Goal: Task Accomplishment & Management: Use online tool/utility

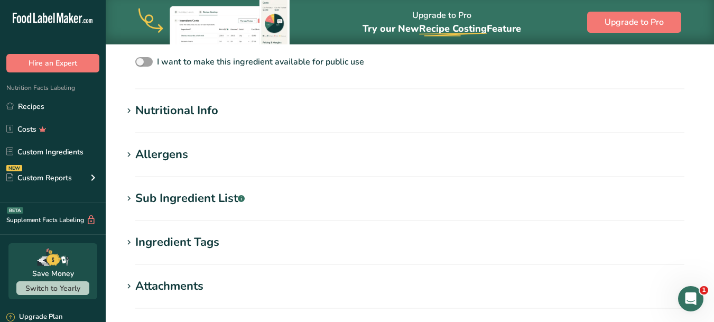
scroll to position [353, 0]
click at [130, 109] on icon at bounding box center [129, 111] width 10 height 15
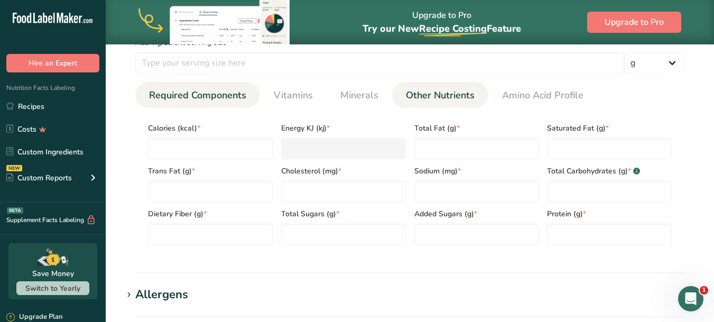
scroll to position [458, 0]
click at [214, 142] on input "number" at bounding box center [210, 147] width 125 height 21
type input "5"
type KJ "20.9"
type input "50"
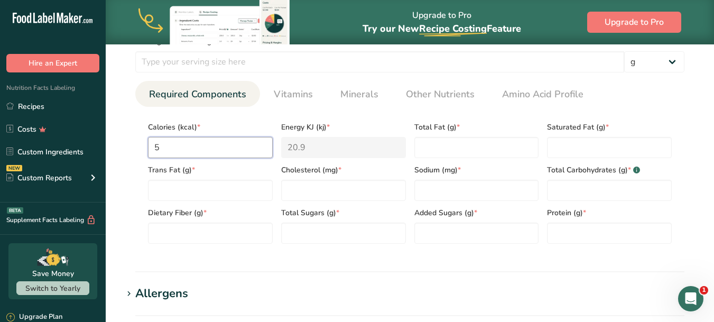
type KJ "209.2"
type input "50"
click at [456, 147] on Fat "number" at bounding box center [476, 147] width 125 height 21
type Fat "6"
click at [559, 151] on Fat "number" at bounding box center [609, 147] width 125 height 21
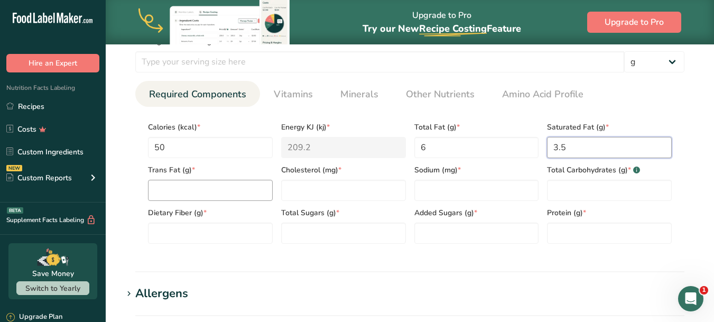
type Fat "3.5"
click at [215, 189] on Fat "number" at bounding box center [210, 190] width 125 height 21
type Fat "0"
click at [343, 189] on input "number" at bounding box center [343, 190] width 125 height 21
type input "20"
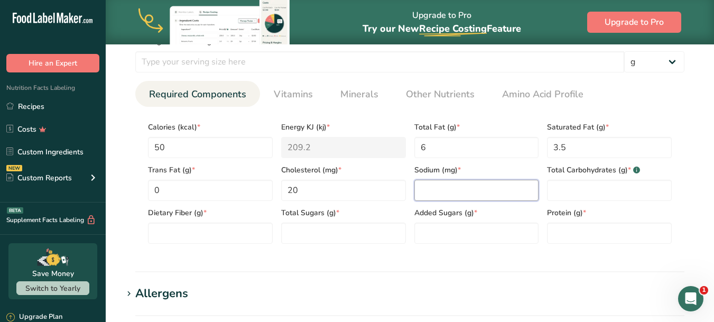
click at [447, 197] on input "number" at bounding box center [476, 190] width 125 height 21
type input "5"
click at [571, 194] on Carbohydrates "number" at bounding box center [609, 190] width 125 height 21
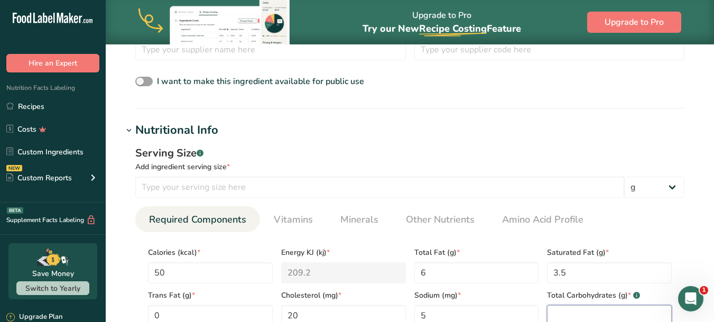
scroll to position [439, 0]
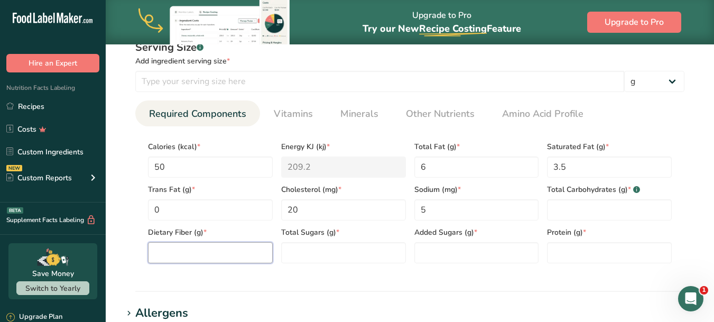
click at [191, 244] on Fiber "number" at bounding box center [210, 252] width 125 height 21
type Fiber "0"
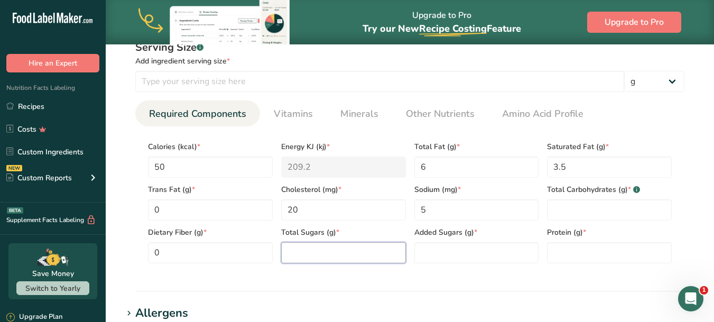
click at [328, 246] on Sugars "number" at bounding box center [343, 252] width 125 height 21
type Sugars "2"
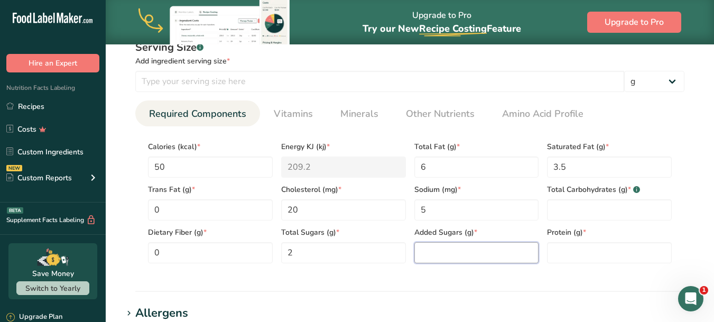
click at [466, 253] on Sugars "number" at bounding box center [476, 252] width 125 height 21
type Sugars "0"
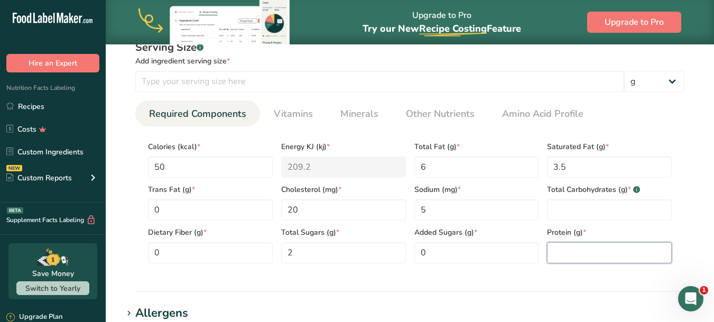
click at [561, 253] on input "number" at bounding box center [609, 252] width 125 height 21
type input "0.3"
click at [608, 226] on div "Protein (g) * 0.3" at bounding box center [609, 241] width 133 height 43
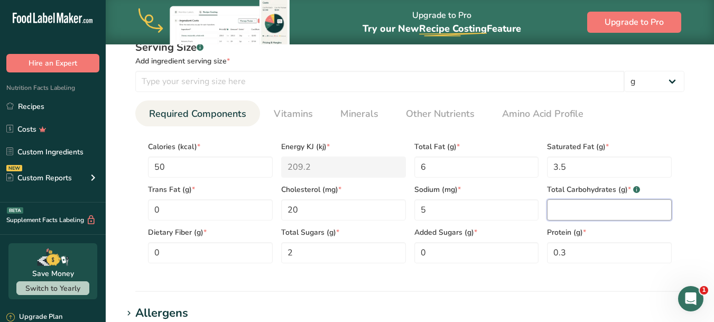
click at [599, 207] on Carbohydrates "number" at bounding box center [609, 209] width 125 height 21
type Carbohydrates "2"
click at [668, 128] on section "Calories (kcal) * 50 Energy KJ (kj) * 209.2 Total Fat (g) * 6 Saturated Fat (g)…" at bounding box center [409, 198] width 549 height 145
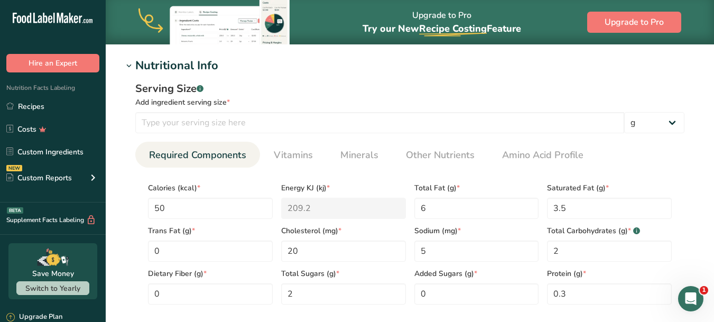
scroll to position [423, 0]
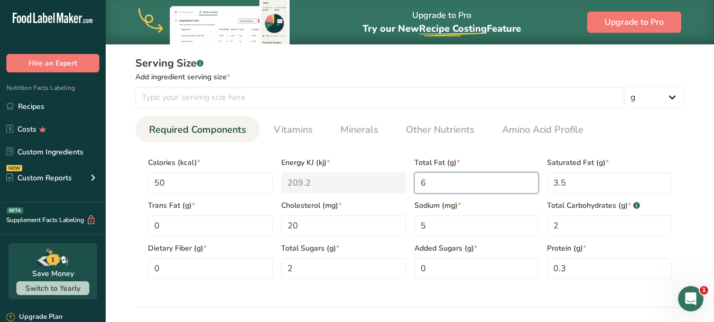
click at [393, 184] on div "Calories (kcal) * 50 Energy KJ (kj) * 209.2 Total Fat (g) * 6 Saturated Fat (g)…" at bounding box center [410, 215] width 532 height 128
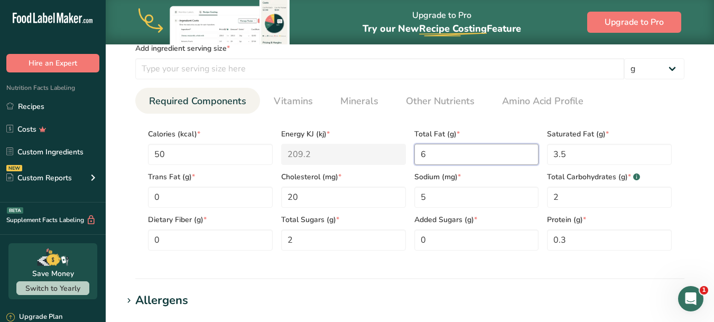
scroll to position [476, 0]
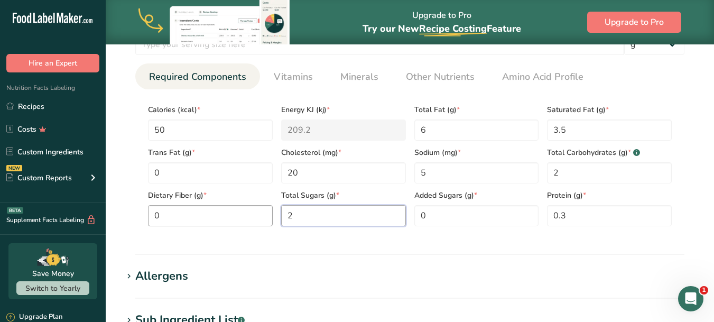
drag, startPoint x: 326, startPoint y: 212, endPoint x: 244, endPoint y: 220, distance: 81.8
click at [270, 220] on div "Calories (kcal) * 50 Energy KJ (kj) * 209.2 Total Fat (g) * 6 Saturated Fat (g)…" at bounding box center [410, 162] width 532 height 128
type Sugars "0"
click at [461, 132] on Fat "6" at bounding box center [476, 129] width 125 height 21
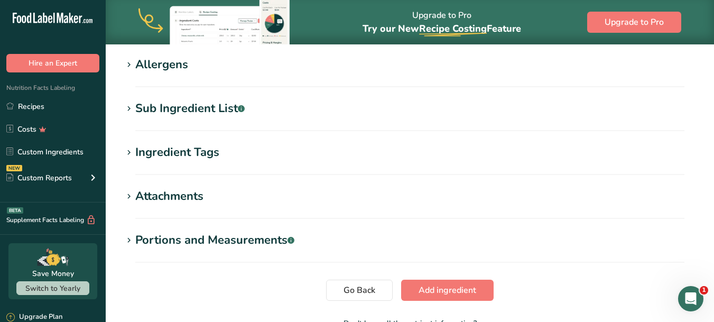
scroll to position [634, 0]
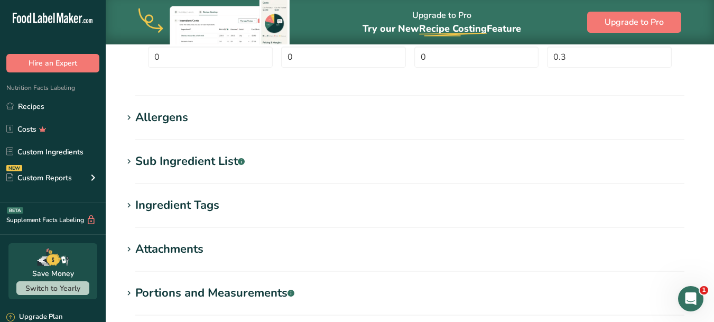
click at [126, 163] on icon at bounding box center [129, 161] width 10 height 15
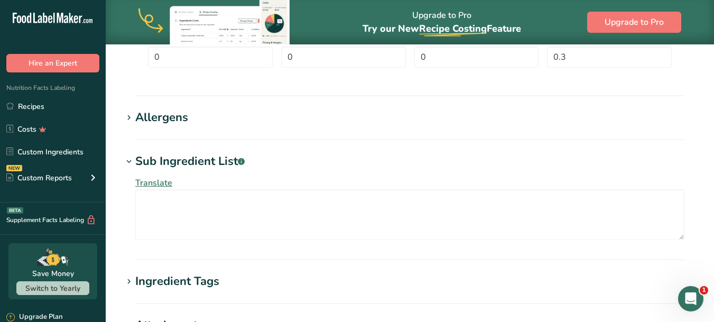
click at [130, 119] on icon at bounding box center [129, 117] width 10 height 15
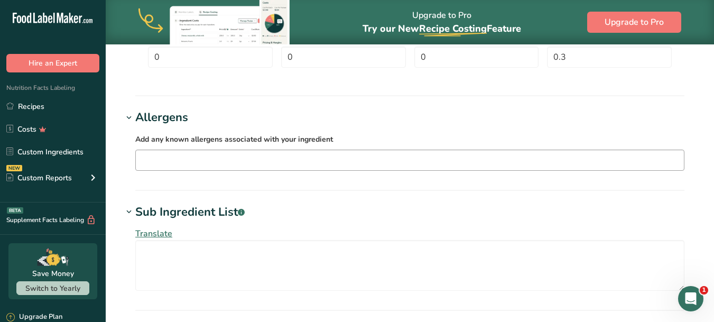
click at [188, 161] on input "text" at bounding box center [410, 160] width 548 height 16
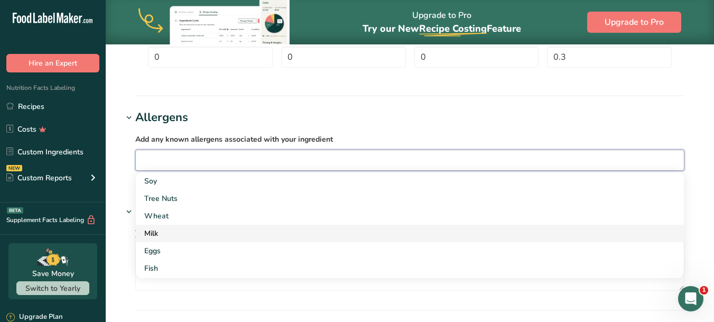
click at [173, 233] on div "Milk" at bounding box center [401, 233] width 514 height 11
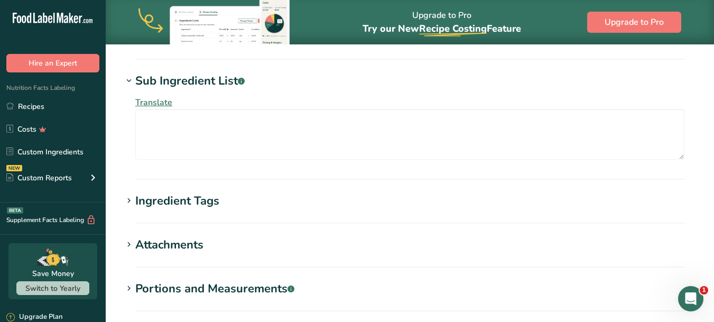
scroll to position [830, 0]
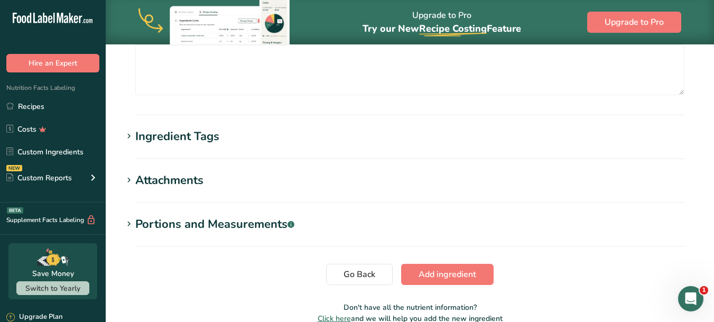
click at [130, 134] on icon at bounding box center [129, 136] width 10 height 15
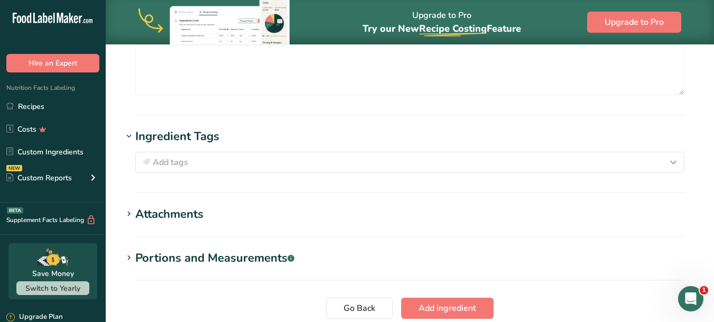
click at [130, 134] on icon at bounding box center [129, 136] width 10 height 15
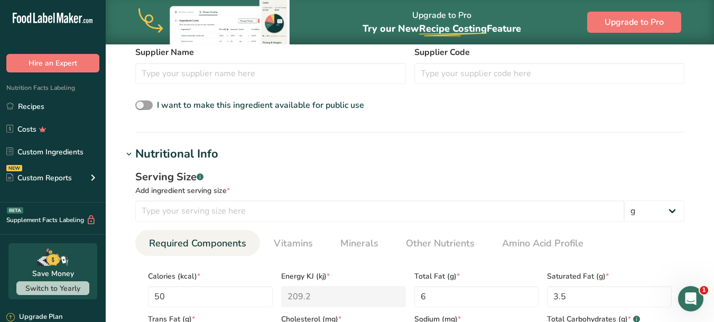
scroll to position [301, 0]
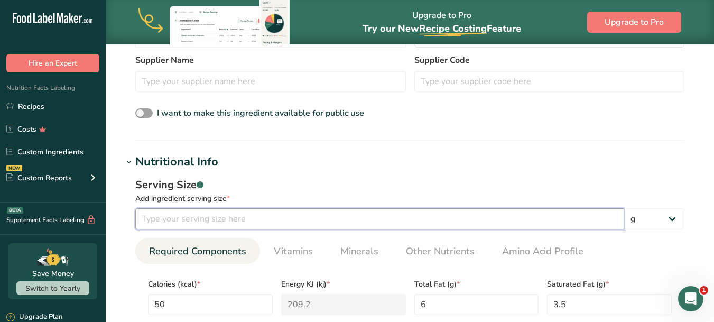
click at [193, 221] on input "number" at bounding box center [379, 218] width 489 height 21
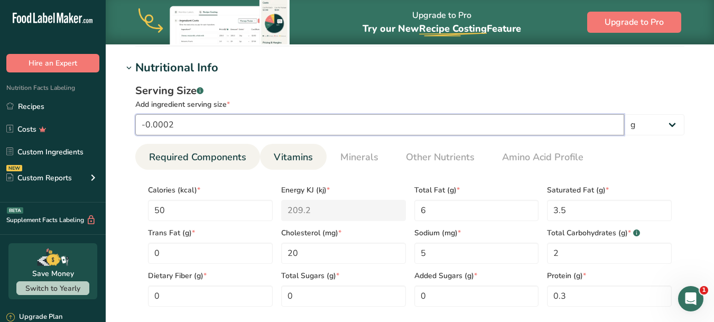
scroll to position [407, 0]
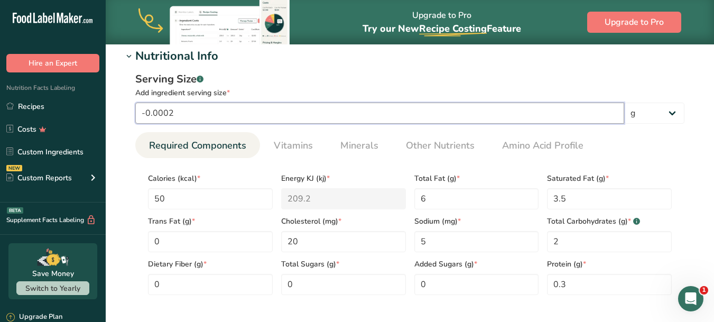
click at [197, 112] on input "-0.0002" at bounding box center [379, 113] width 489 height 21
drag, startPoint x: 222, startPoint y: 110, endPoint x: 86, endPoint y: 110, distance: 135.8
click at [86, 110] on div ".a-20{fill:#fff;} Hire an Expert Nutrition Facts Labeling Recipes Costs Custom …" at bounding box center [357, 195] width 714 height 1204
type input "15"
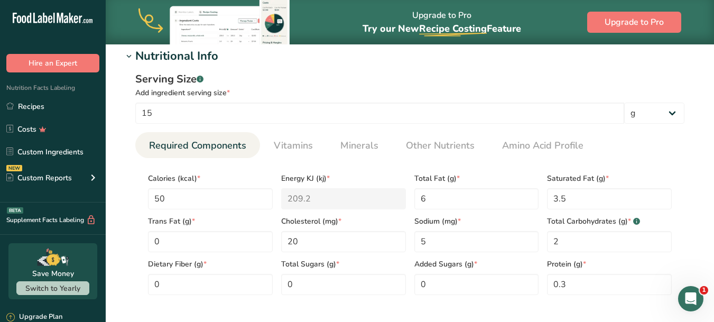
click at [606, 79] on div "Serving Size .a-a{fill:#347362;}.b-a{fill:#fff;}" at bounding box center [409, 79] width 549 height 16
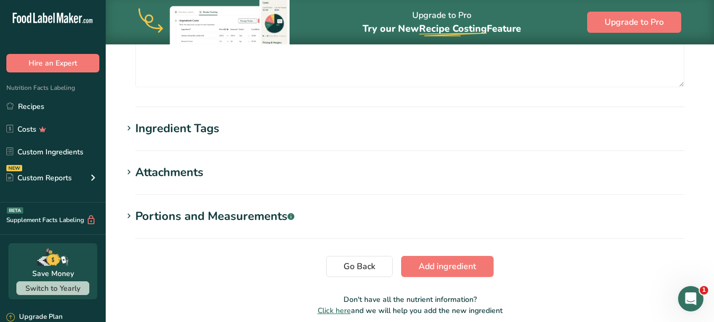
scroll to position [883, 0]
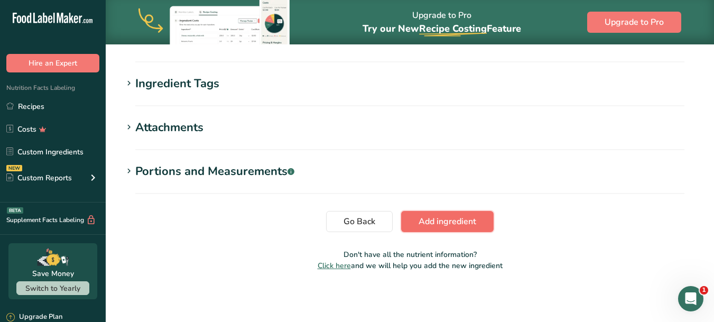
click at [456, 220] on span "Add ingredient" at bounding box center [448, 221] width 58 height 13
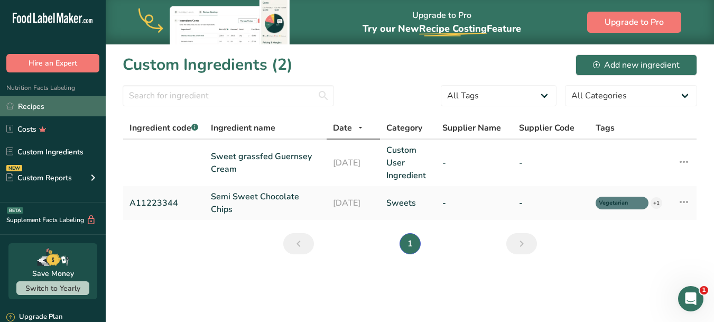
click at [35, 108] on link "Recipes" at bounding box center [53, 106] width 106 height 20
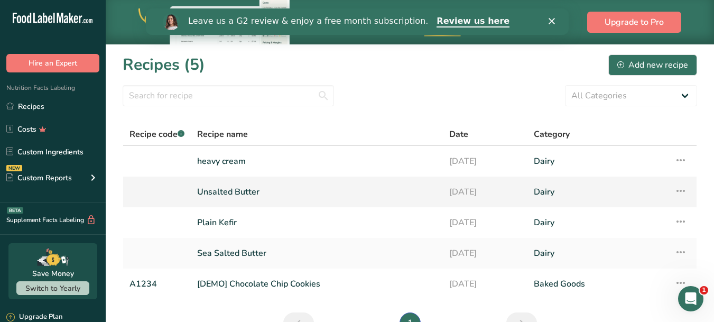
click at [225, 191] on link "Unsalted Butter" at bounding box center [316, 192] width 239 height 22
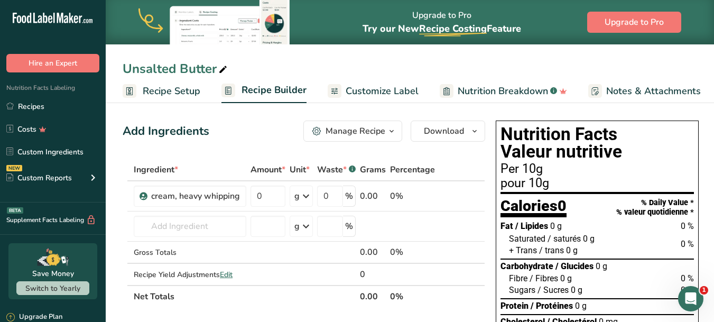
click at [390, 133] on icon "button" at bounding box center [391, 131] width 8 height 13
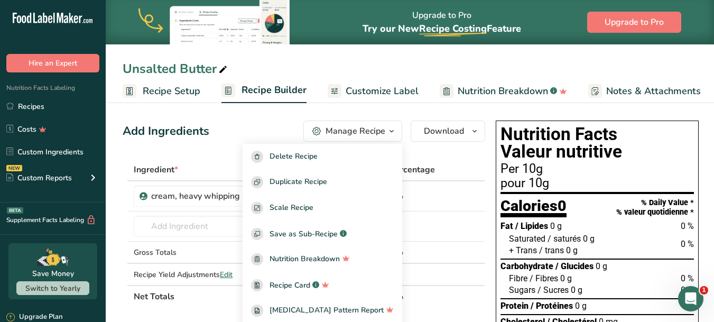
click at [254, 125] on div "Add Ingredients Manage Recipe Delete Recipe Duplicate Recipe Scale Recipe Save …" at bounding box center [304, 130] width 363 height 21
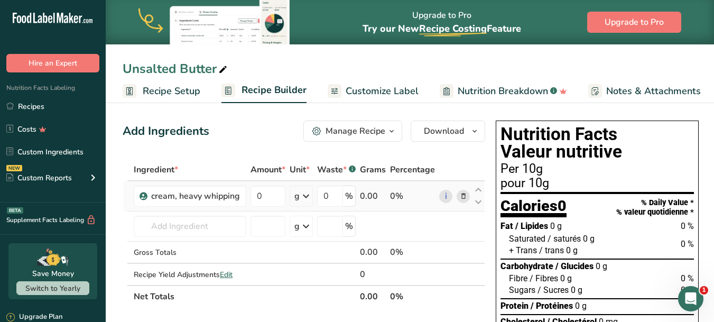
click at [463, 197] on icon at bounding box center [463, 196] width 7 height 11
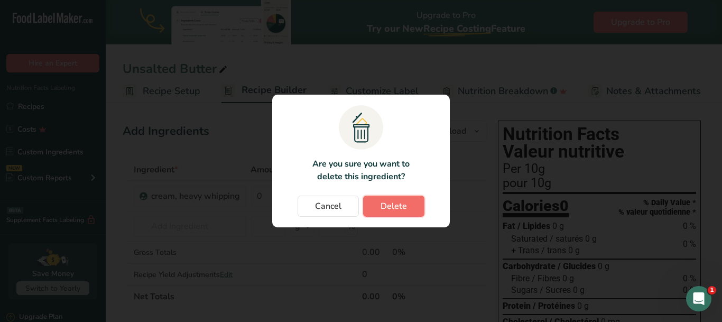
click at [390, 207] on span "Delete" at bounding box center [394, 206] width 26 height 13
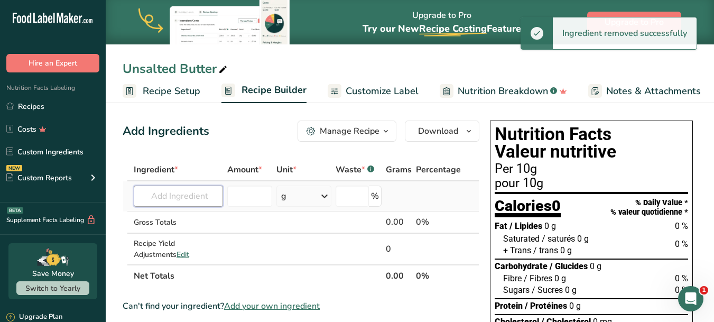
click at [165, 194] on input "text" at bounding box center [178, 196] width 89 height 21
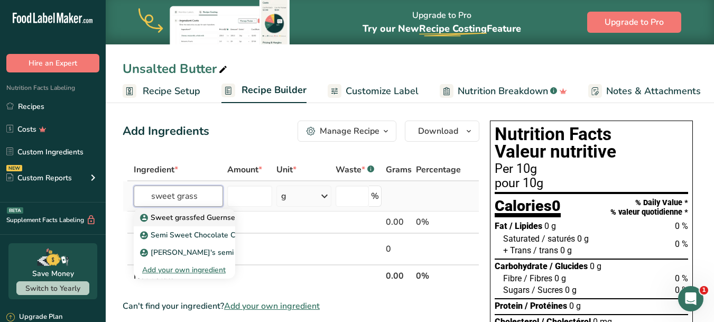
type input "sweet grass"
click at [197, 219] on p "Sweet grassfed Guernsey Cream" at bounding box center [202, 217] width 121 height 11
type input "Sweet grassfed Guernsey Cream"
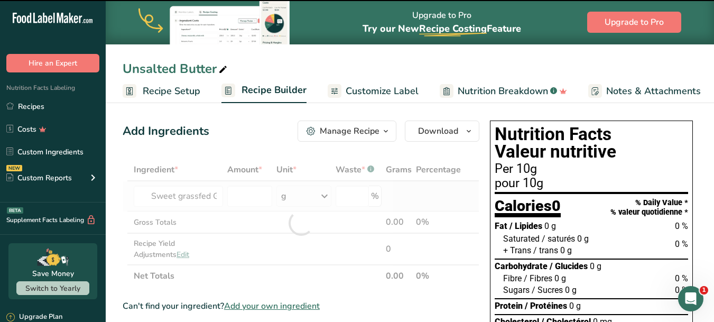
type input "0"
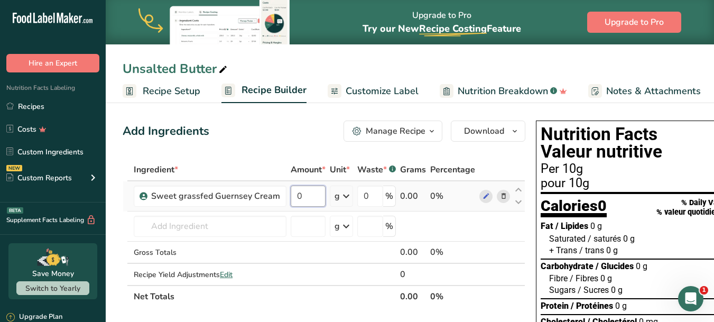
drag, startPoint x: 311, startPoint y: 196, endPoint x: 295, endPoint y: 197, distance: 15.9
click at [295, 197] on input "0" at bounding box center [308, 196] width 35 height 21
type input "9.85"
click at [316, 230] on div "Ingredient * Amount * Unit * Waste * .a-a{fill:#347362;}.b-a{fill:#fff;} Grams …" at bounding box center [324, 233] width 403 height 149
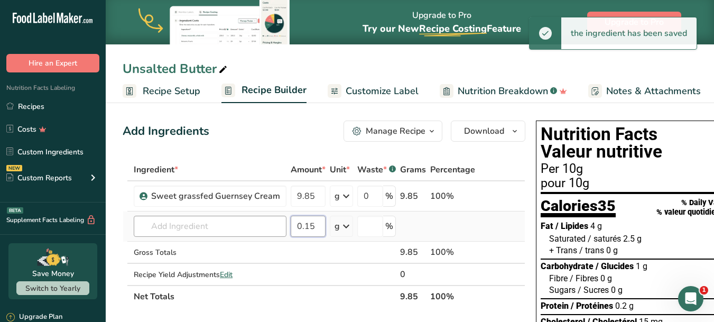
type input "0.15"
click at [218, 226] on input "text" at bounding box center [210, 226] width 153 height 21
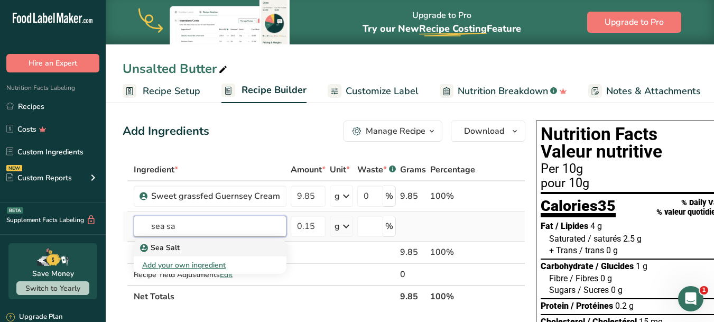
type input "sea sa"
click at [173, 251] on p "Sea Salt" at bounding box center [161, 247] width 38 height 11
type input "Sea Salt"
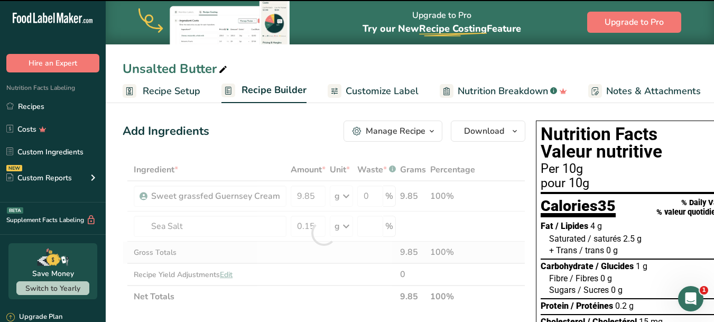
type input "0"
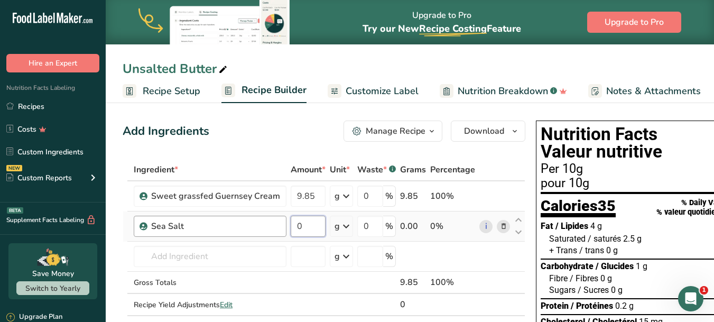
drag, startPoint x: 305, startPoint y: 227, endPoint x: 279, endPoint y: 224, distance: 27.1
click at [282, 225] on tr "Sea Salt 0 g Weight Units g kg mg See more Volume Units l Volume units require …" at bounding box center [324, 226] width 402 height 30
type input "1"
type input "0.15"
click at [299, 253] on div "Ingredient * Amount * Unit * Waste * .a-a{fill:#347362;}.b-a{fill:#fff;} Grams …" at bounding box center [324, 248] width 403 height 179
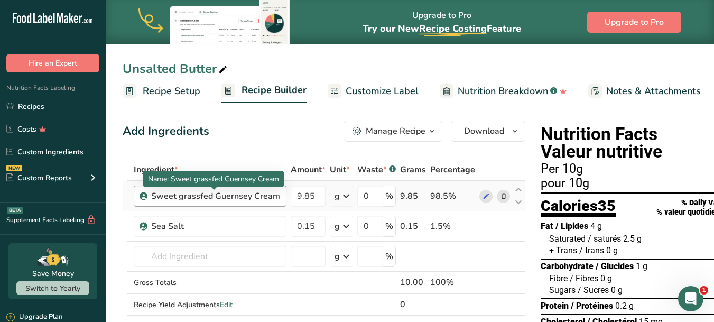
click at [182, 197] on div "Sweet grassfed Guernsey Cream" at bounding box center [215, 196] width 129 height 13
click at [181, 198] on div "Sweet grassfed Guernsey Cream" at bounding box center [215, 196] width 129 height 13
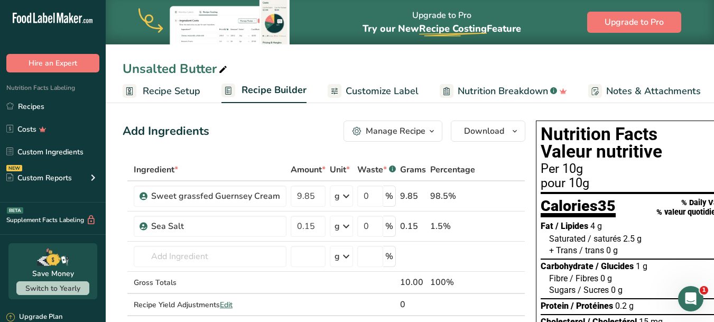
click at [511, 129] on icon "button" at bounding box center [515, 131] width 8 height 13
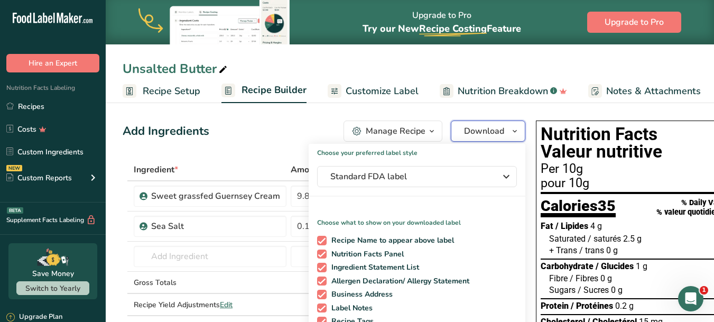
click at [511, 129] on icon "button" at bounding box center [515, 131] width 8 height 13
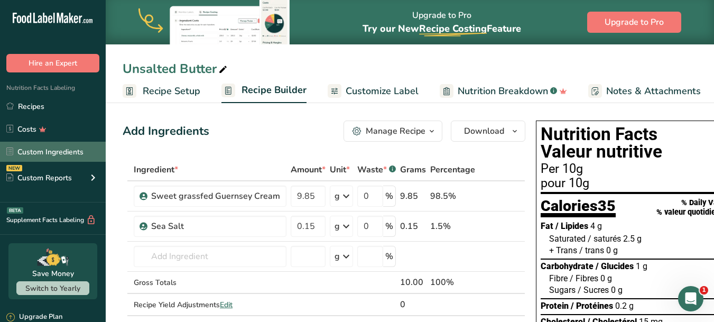
click at [63, 151] on link "Custom Ingredients" at bounding box center [53, 152] width 106 height 20
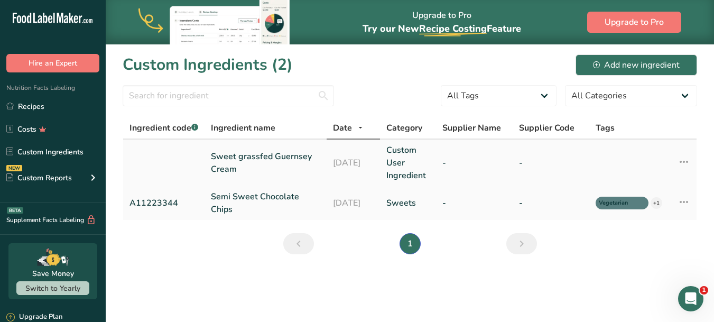
click at [235, 163] on link "Sweet grassfed Guernsey Cream" at bounding box center [265, 162] width 109 height 25
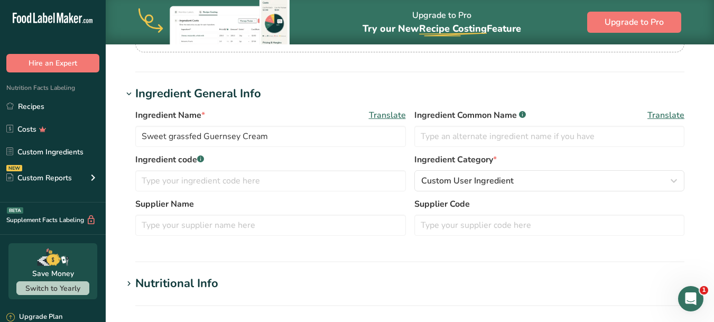
scroll to position [159, 0]
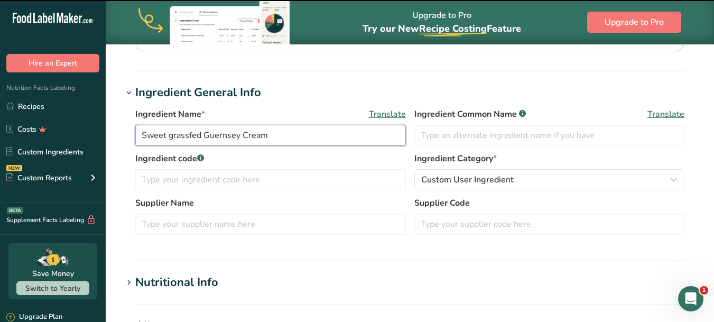
click at [173, 137] on input "Sweet grassfed Guernsey Cream" at bounding box center [270, 135] width 271 height 21
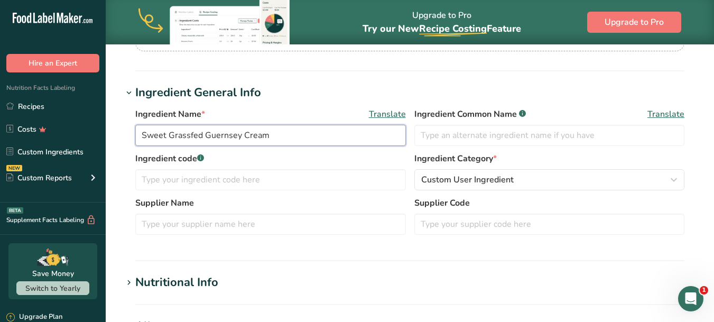
type input "Sweet Grassfed Guernsey Cream"
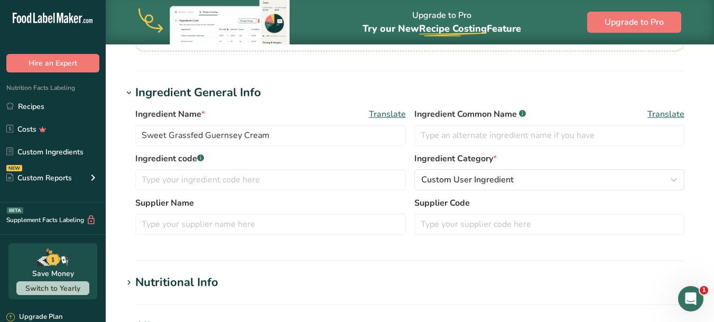
click at [285, 159] on label "Ingredient code .a-a{fill:#347362;}.b-a{fill:#fff;}" at bounding box center [270, 158] width 271 height 13
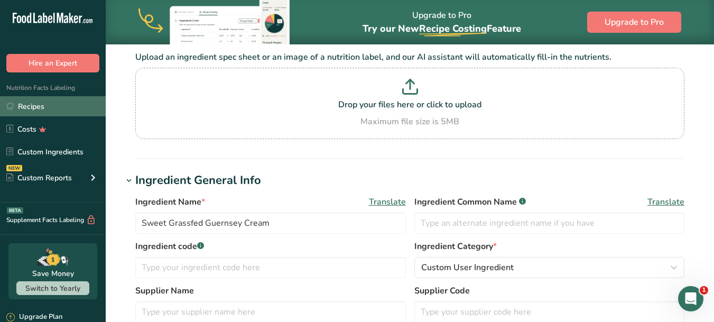
scroll to position [53, 0]
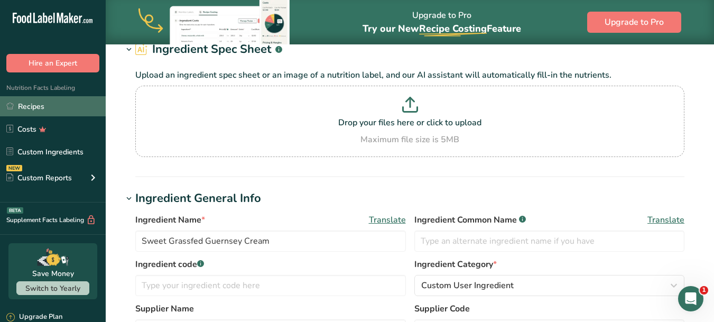
click at [36, 112] on link "Recipes" at bounding box center [53, 106] width 106 height 20
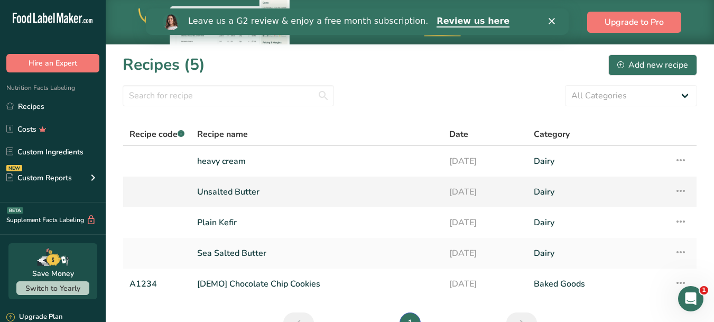
click at [240, 191] on link "Unsalted Butter" at bounding box center [316, 192] width 239 height 22
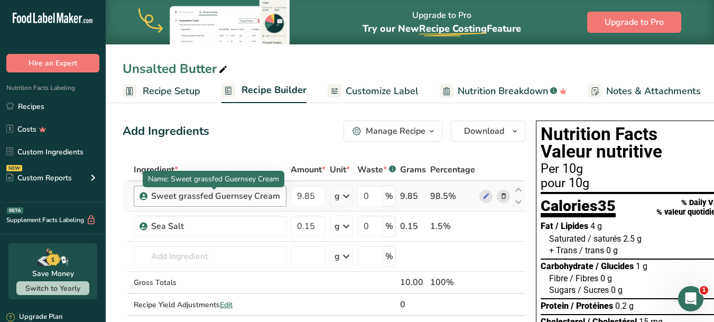
click at [182, 194] on div "Sweet grassfed Guernsey Cream" at bounding box center [215, 196] width 129 height 13
click at [195, 202] on div "Sweet grassfed Guernsey Cream" at bounding box center [215, 196] width 129 height 13
click at [274, 196] on div "Sweet grassfed Guernsey Cream" at bounding box center [215, 196] width 129 height 13
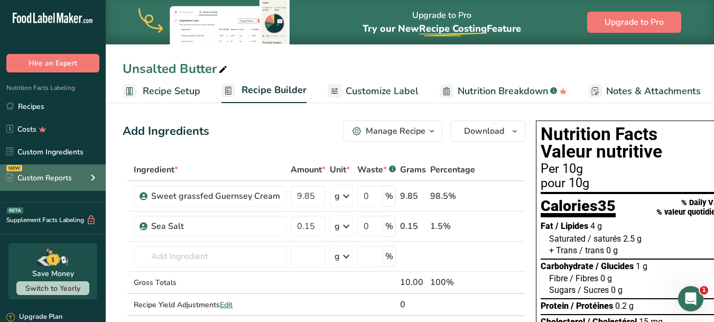
drag, startPoint x: 276, startPoint y: 194, endPoint x: 95, endPoint y: 182, distance: 181.2
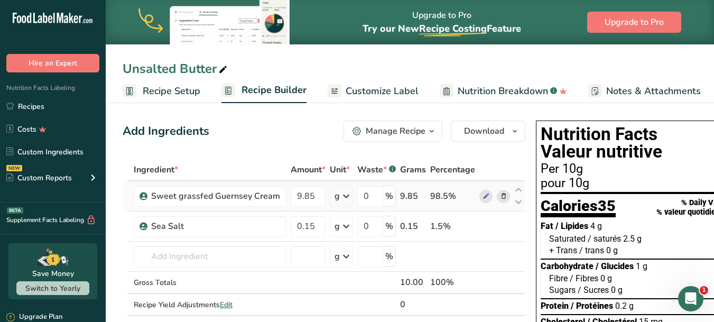
click at [500, 196] on icon at bounding box center [503, 196] width 7 height 11
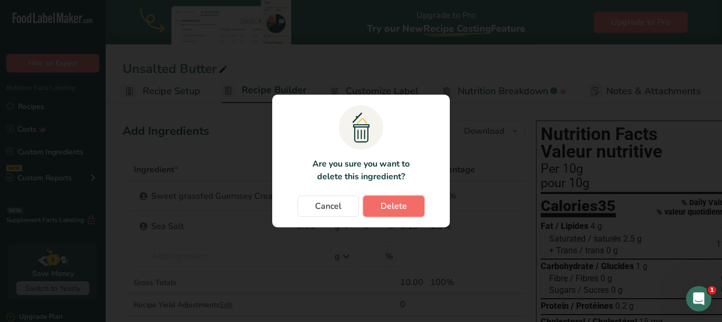
click at [392, 208] on span "Delete" at bounding box center [394, 206] width 26 height 13
type input "0.15"
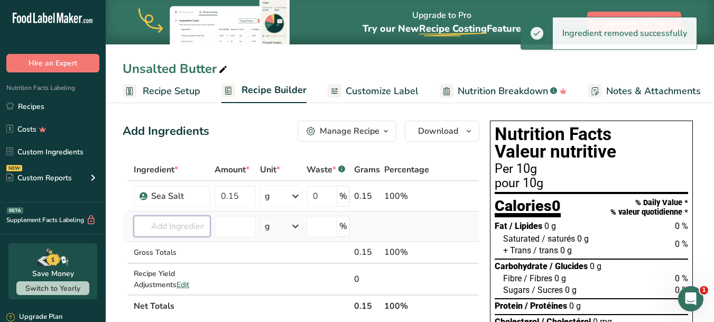
click at [172, 228] on input "text" at bounding box center [172, 226] width 77 height 21
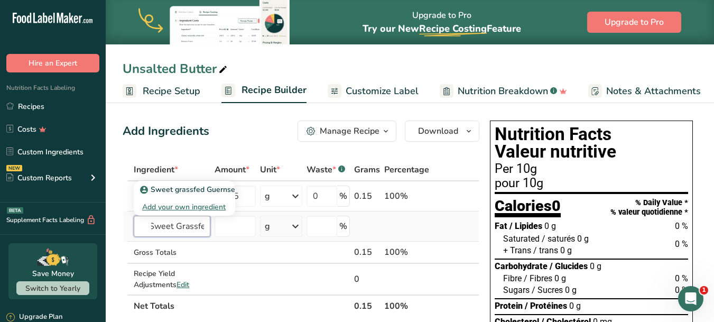
scroll to position [0, 7]
type input "Sweet Grassfed"
click at [209, 190] on p "Sweet grassfed Guernsey Cream" at bounding box center [202, 189] width 121 height 11
type input "Sweet grassfed Guernsey Cream"
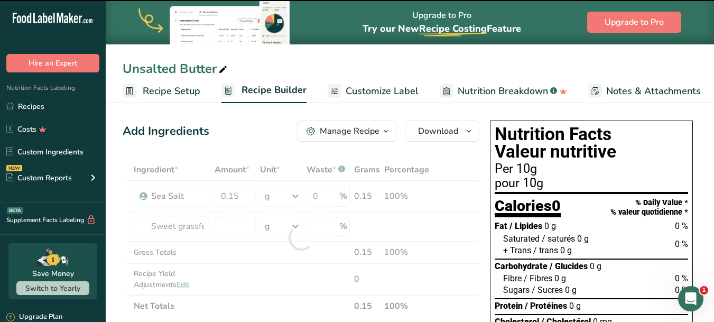
type input "0"
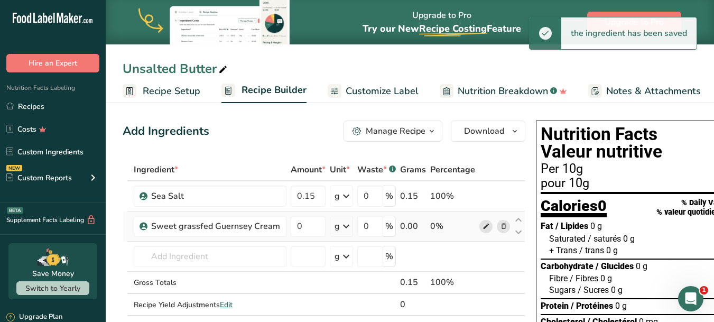
click at [483, 226] on icon at bounding box center [486, 226] width 7 height 11
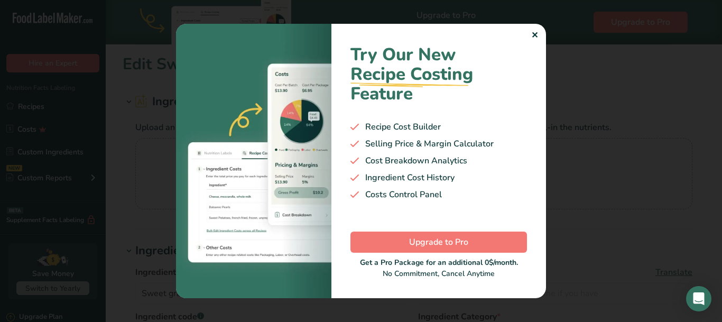
click at [534, 34] on div "✕" at bounding box center [534, 35] width 7 height 13
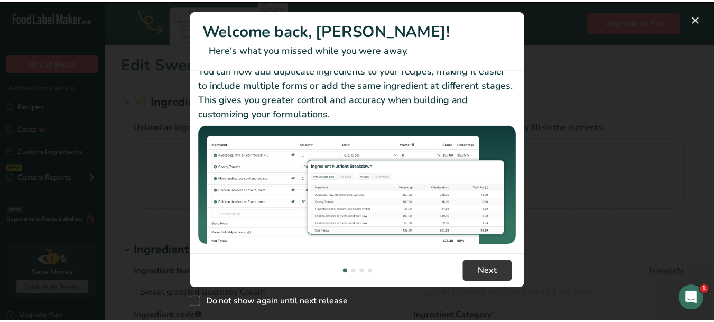
scroll to position [53, 0]
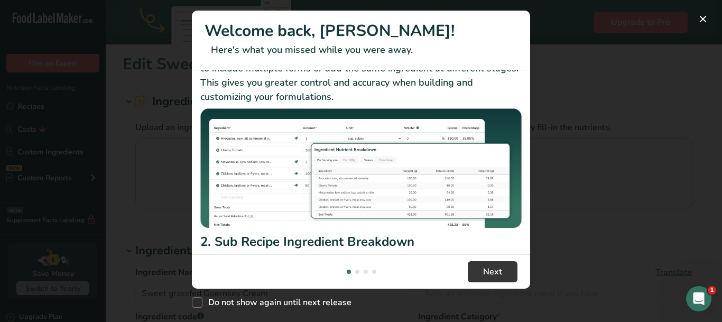
click at [598, 131] on div "New Features" at bounding box center [361, 161] width 722 height 322
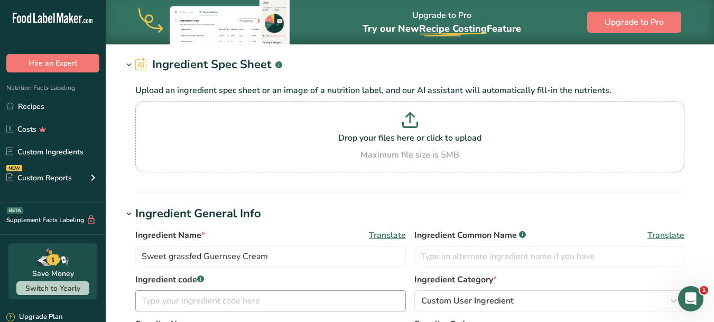
scroll to position [106, 0]
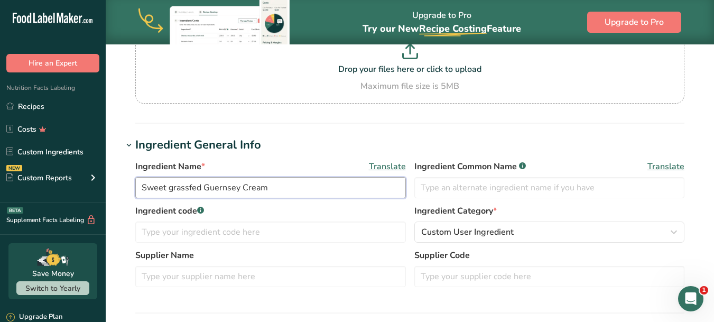
click at [173, 189] on input "Sweet grassfed Guernsey Cream" at bounding box center [270, 187] width 271 height 21
type input "Sweet Grassfed Guernsey Cream"
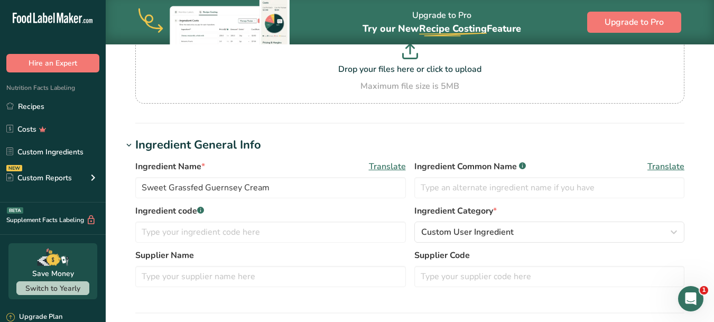
click at [479, 135] on section "Edit Sweet Grassfed Guernsey Cream Ingredient Spec Sheet .a-a{fill:#347362;}.b-…" at bounding box center [410, 304] width 608 height 733
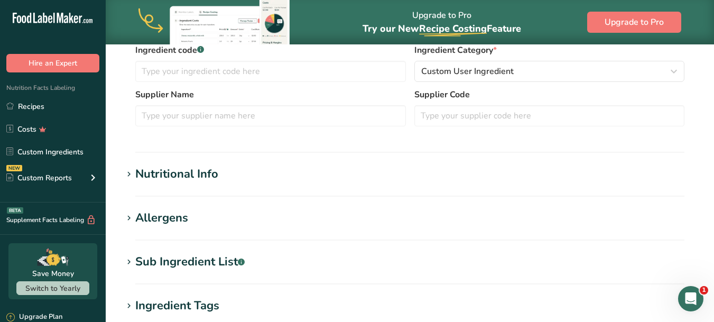
scroll to position [159, 0]
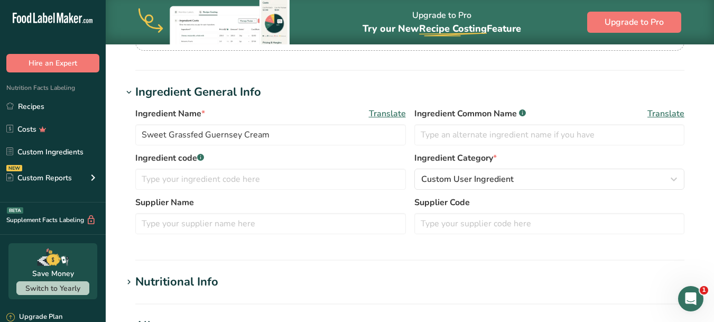
click at [131, 284] on icon at bounding box center [129, 282] width 10 height 15
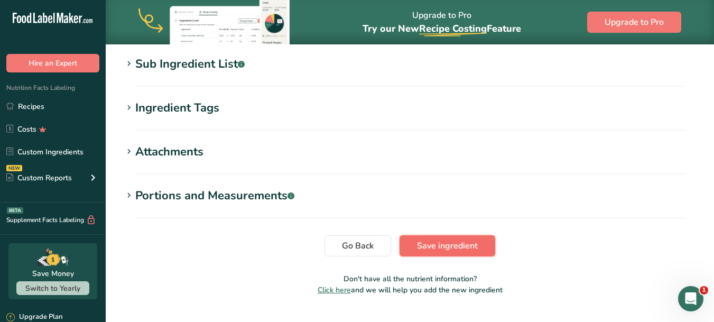
click at [444, 239] on span "Save ingredient" at bounding box center [447, 245] width 61 height 13
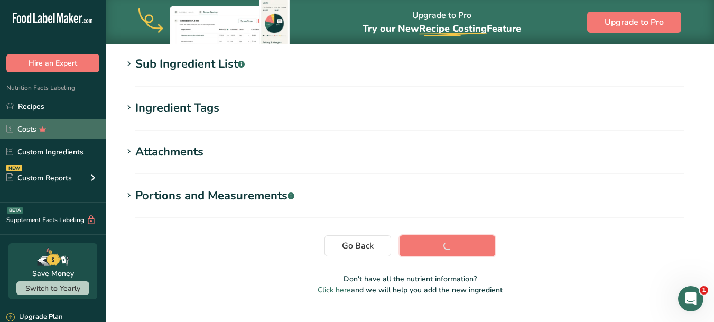
scroll to position [237, 0]
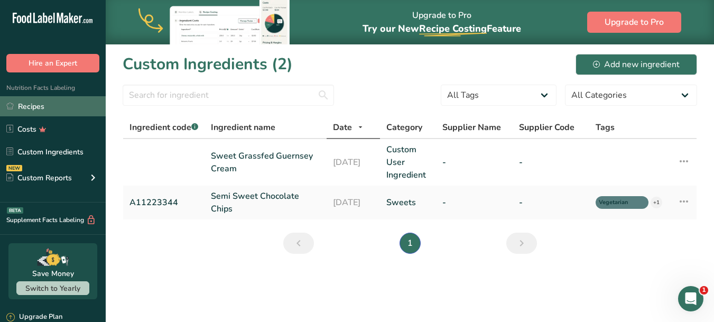
click at [31, 105] on link "Recipes" at bounding box center [53, 106] width 106 height 20
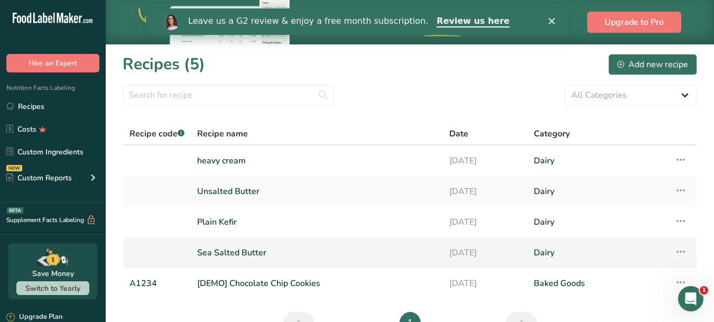
click at [237, 253] on link "Sea Salted Butter" at bounding box center [316, 253] width 239 height 22
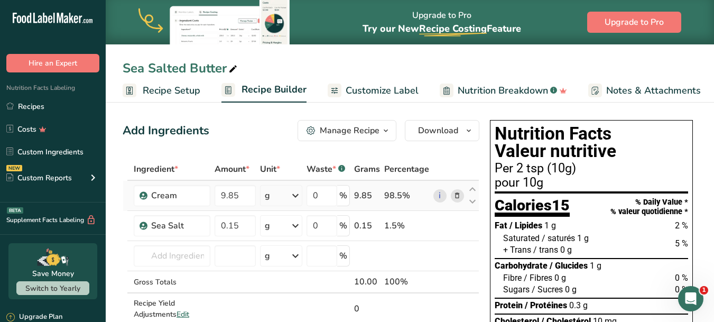
click at [459, 196] on icon at bounding box center [456, 195] width 7 height 11
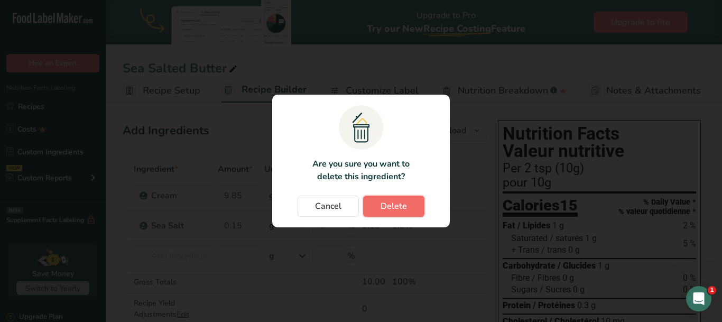
click at [401, 209] on span "Delete" at bounding box center [394, 206] width 26 height 13
type input "0.15"
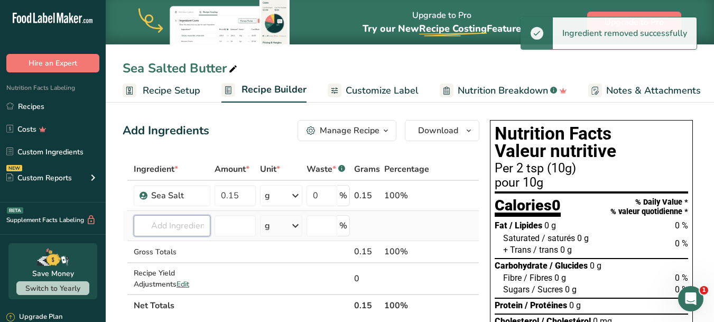
click at [174, 225] on input "text" at bounding box center [172, 225] width 77 height 21
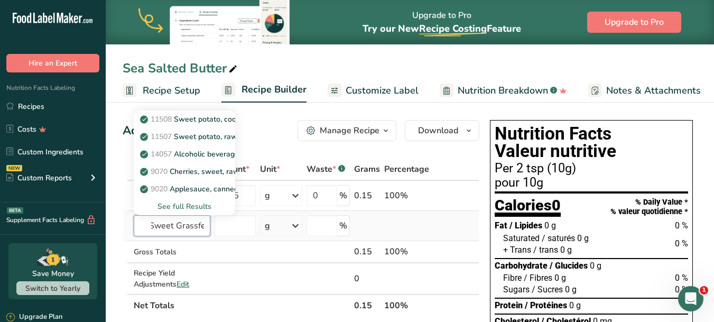
scroll to position [0, 7]
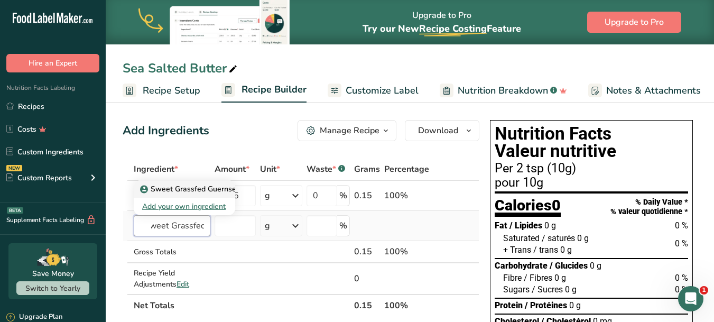
type input "Sweet Grassfed"
click at [198, 188] on p "Sweet Grassfed Guernsey Cream" at bounding box center [203, 188] width 122 height 11
type input "Sweet Grassfed Guernsey Cream"
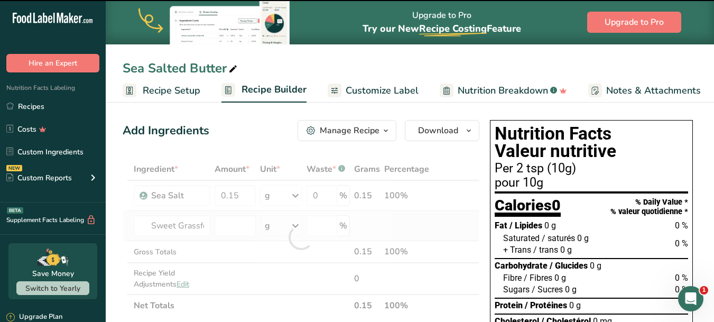
type input "0"
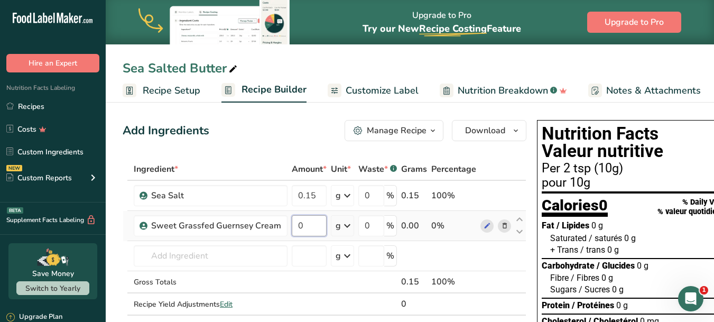
click at [313, 227] on input "0" at bounding box center [309, 225] width 35 height 21
type input "9.85"
click at [487, 215] on div "Ingredient * Amount * Unit * Waste * .a-a{fill:#347362;}.b-a{fill:#fff;} Grams …" at bounding box center [325, 247] width 404 height 179
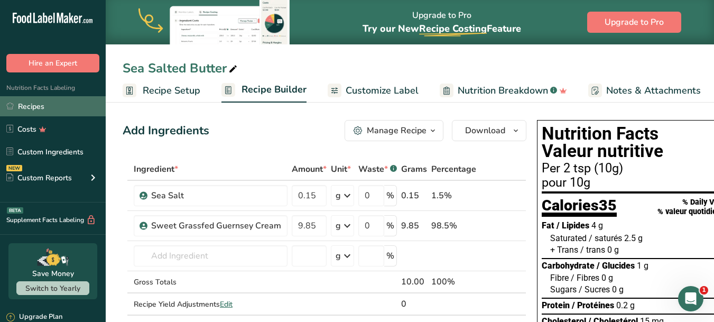
click at [45, 106] on link "Recipes" at bounding box center [53, 106] width 106 height 20
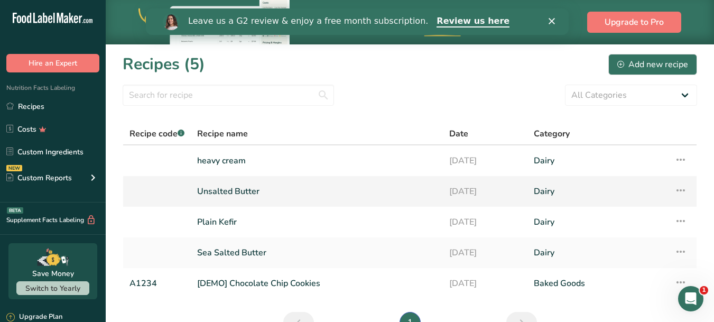
click at [255, 189] on link "Unsalted Butter" at bounding box center [316, 191] width 239 height 22
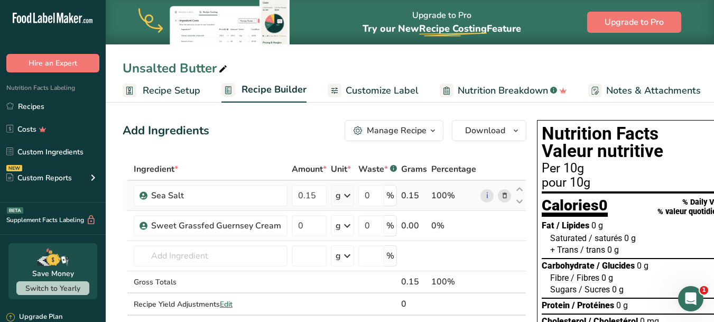
click at [501, 195] on icon at bounding box center [504, 195] width 7 height 11
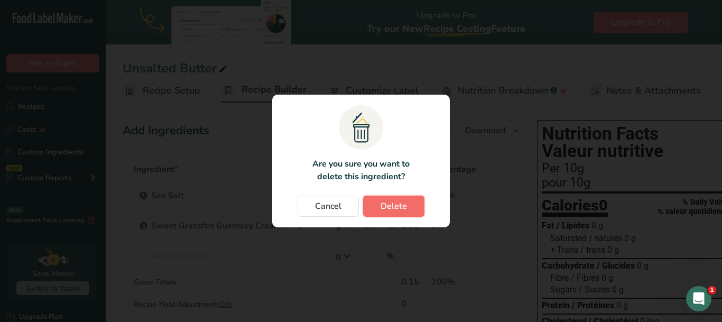
click at [412, 212] on button "Delete" at bounding box center [393, 206] width 61 height 21
type input "0"
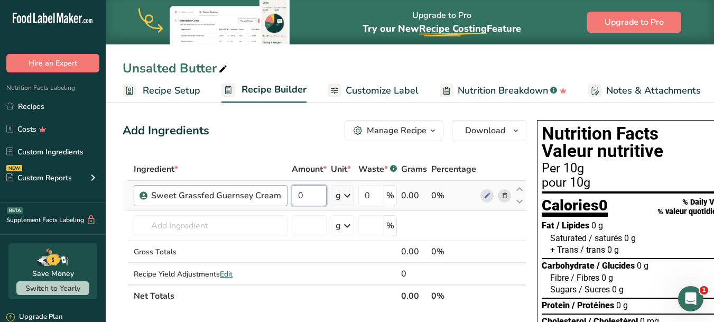
drag, startPoint x: 318, startPoint y: 194, endPoint x: 271, endPoint y: 194, distance: 47.0
click at [277, 194] on tr "Sweet Grassfed Guernsey Cream 0 g Weight Units g kg mg See more Volume Units l …" at bounding box center [324, 196] width 403 height 30
type input "10"
click at [289, 130] on div "Add Ingredients Manage Recipe Delete Recipe Duplicate Recipe Scale Recipe Save …" at bounding box center [325, 130] width 404 height 21
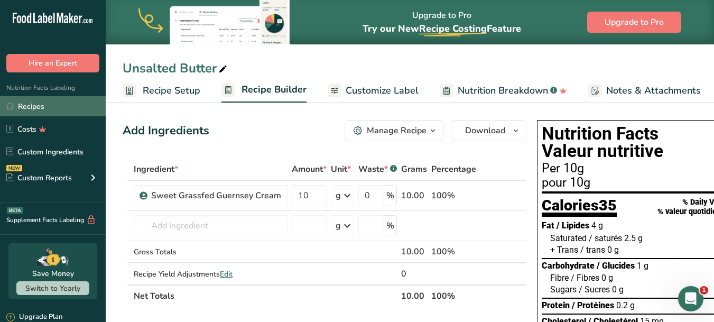
click at [46, 106] on link "Recipes" at bounding box center [53, 106] width 106 height 20
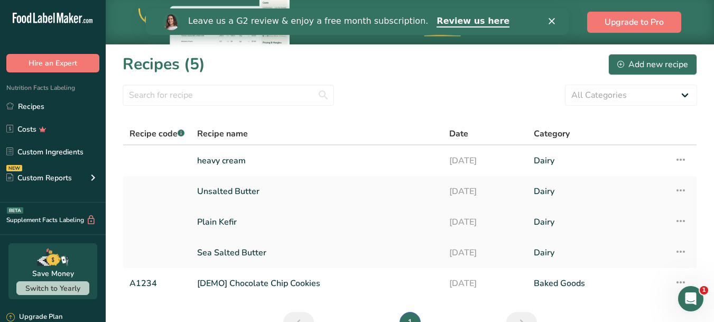
click at [222, 220] on link "Plain Kefir" at bounding box center [316, 222] width 239 height 22
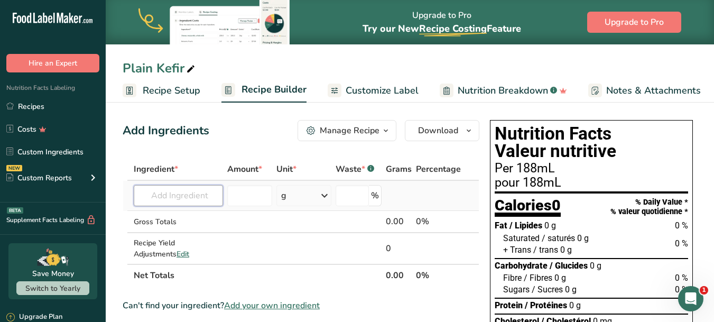
click at [190, 198] on input "text" at bounding box center [178, 195] width 89 height 21
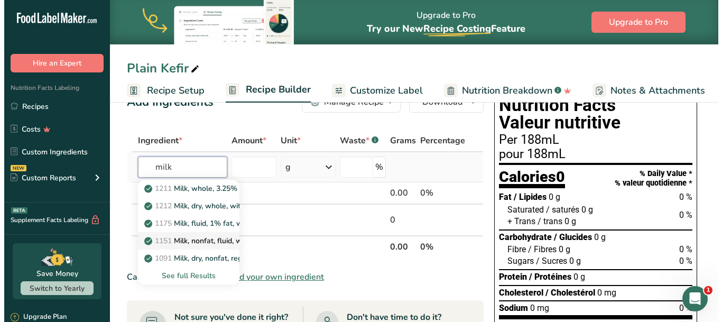
scroll to position [53, 0]
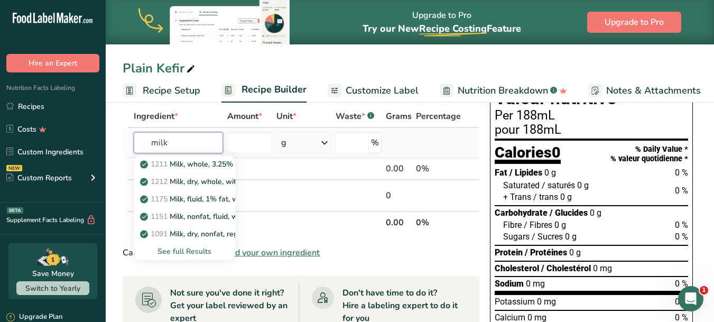
type input "milk"
click at [194, 252] on div "See full Results" at bounding box center [184, 251] width 85 height 11
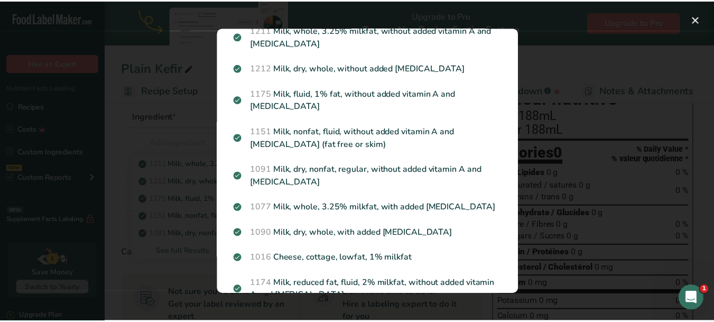
scroll to position [0, 0]
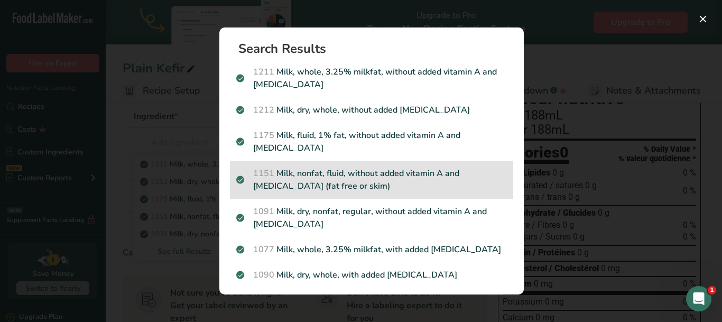
click at [309, 179] on p "1151 Milk, nonfat, fluid, without added vitamin A and [MEDICAL_DATA] (fat free …" at bounding box center [371, 179] width 271 height 25
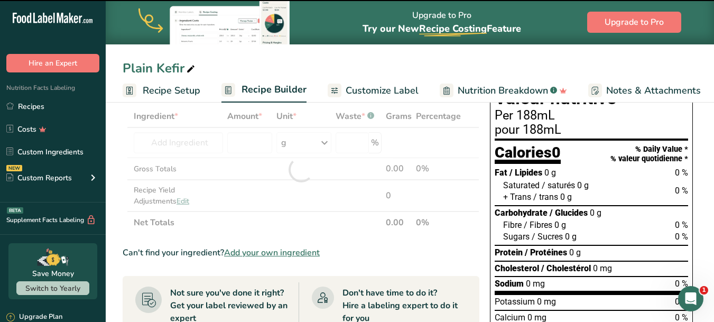
type input "0"
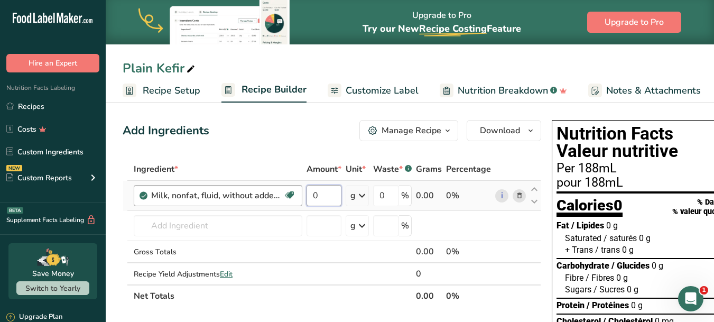
drag, startPoint x: 339, startPoint y: 195, endPoint x: 291, endPoint y: 195, distance: 48.6
click at [291, 195] on tr "Milk, nonfat, fluid, without added vitamin A and [MEDICAL_DATA] (fat free or sk…" at bounding box center [332, 196] width 418 height 30
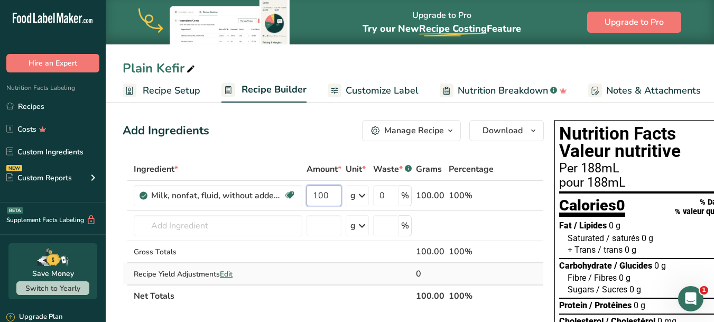
type input "100"
click at [338, 276] on div "Ingredient * Amount * Unit * Waste * .a-a{fill:#347362;}.b-a{fill:#fff;} Grams …" at bounding box center [333, 232] width 421 height 149
click at [444, 131] on span "button" at bounding box center [450, 130] width 13 height 13
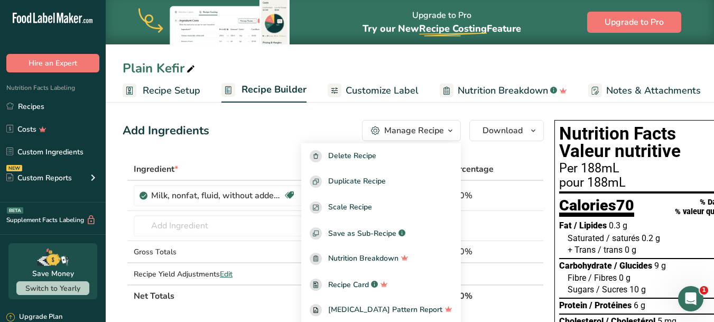
click at [271, 126] on div "Add Ingredients Manage Recipe Delete Recipe Duplicate Recipe Scale Recipe Save …" at bounding box center [333, 130] width 421 height 21
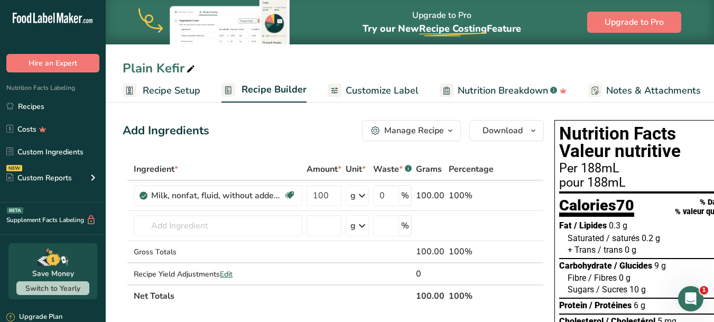
click at [173, 90] on span "Recipe Setup" at bounding box center [172, 91] width 58 height 14
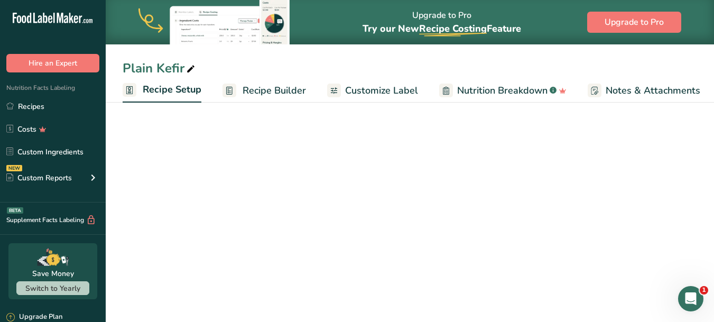
scroll to position [0, 4]
select select "17"
select select "22"
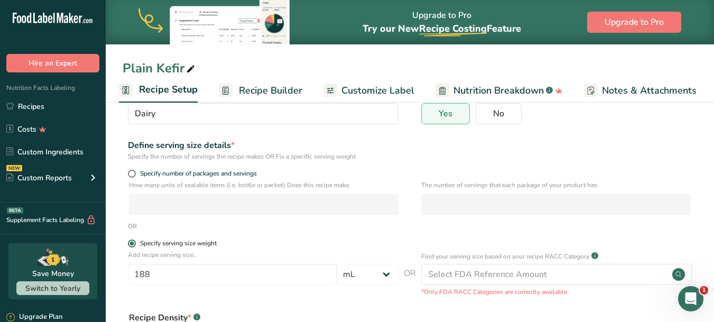
scroll to position [106, 0]
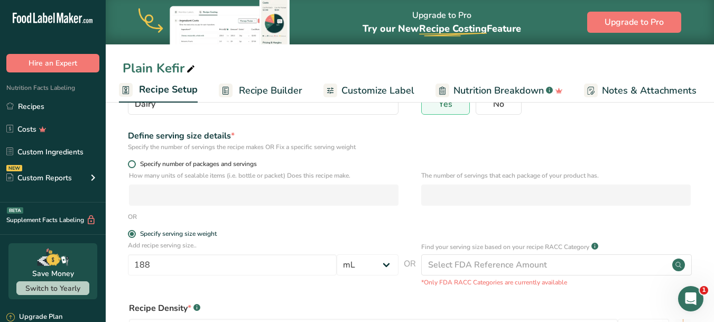
click at [134, 163] on span at bounding box center [132, 164] width 8 height 8
click at [134, 163] on input "Specify number of packages and servings" at bounding box center [131, 164] width 7 height 7
radio input "true"
radio input "false"
select select "0"
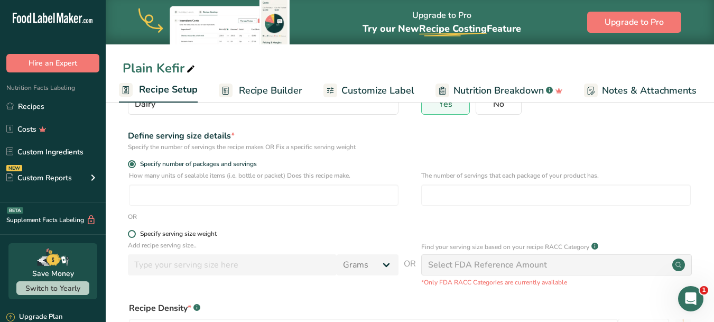
click at [133, 233] on span at bounding box center [132, 234] width 8 height 8
click at [133, 233] on input "Specify serving size weight" at bounding box center [131, 233] width 7 height 7
radio input "true"
radio input "false"
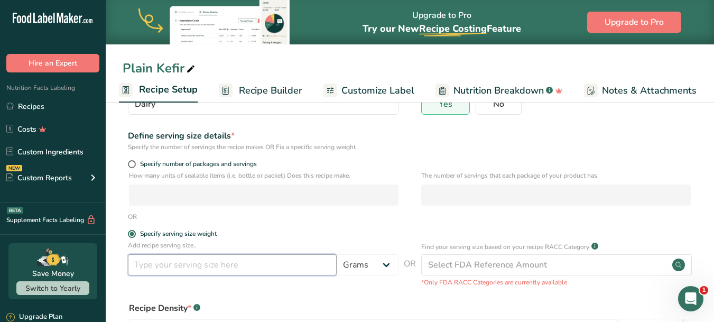
click at [258, 269] on input "number" at bounding box center [232, 264] width 209 height 21
click at [385, 267] on select "Grams kg mg mcg lb oz l mL fl oz tbsp tsp cup qt gallon" at bounding box center [368, 264] width 62 height 21
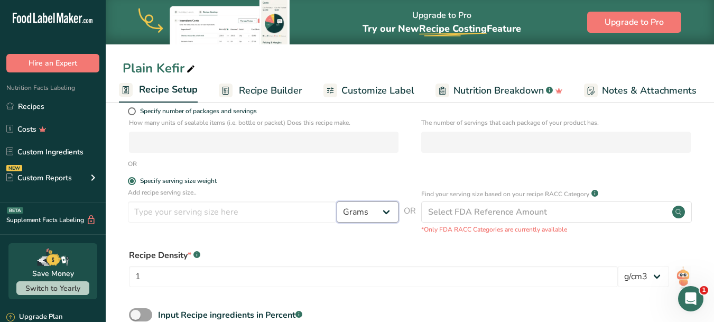
scroll to position [0, 0]
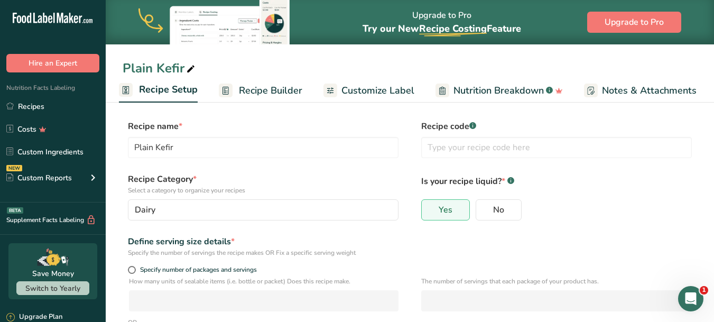
click at [267, 95] on span "Recipe Builder" at bounding box center [270, 91] width 63 height 14
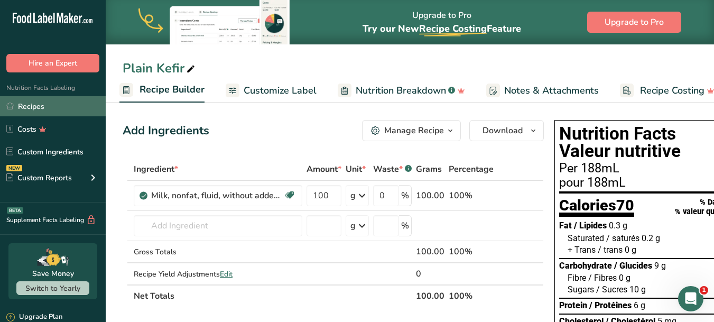
click at [32, 105] on link "Recipes" at bounding box center [53, 106] width 106 height 20
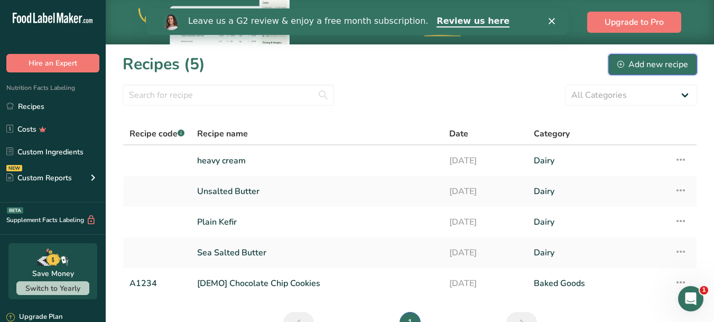
click at [650, 67] on div "Add new recipe" at bounding box center [652, 64] width 71 height 13
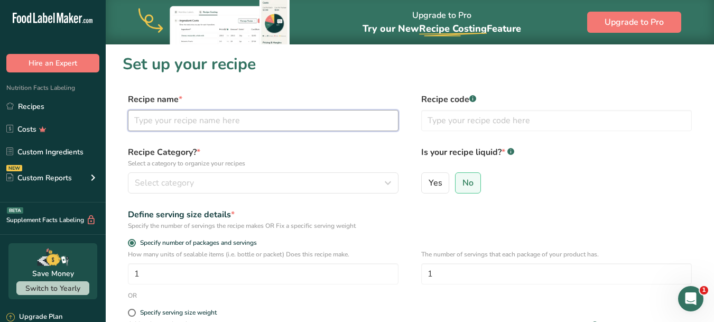
click at [198, 123] on input "text" at bounding box center [263, 120] width 271 height 21
type input "Vanilla Kefir"
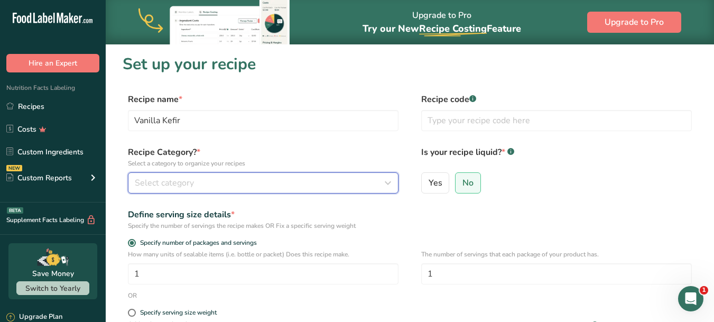
click at [254, 177] on div "Select category" at bounding box center [260, 183] width 251 height 13
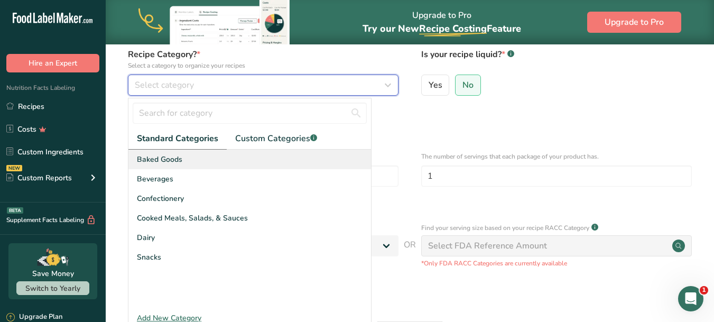
scroll to position [106, 0]
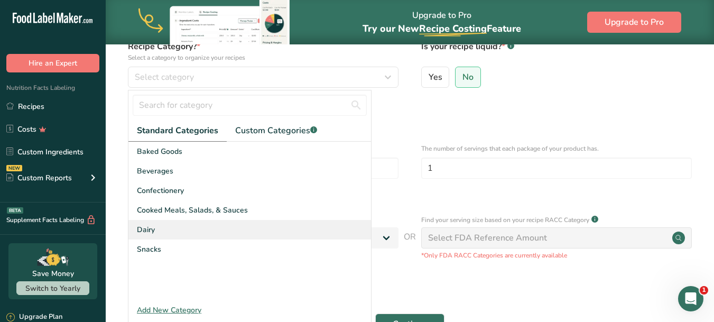
click at [228, 233] on div "Dairy" at bounding box center [249, 230] width 243 height 20
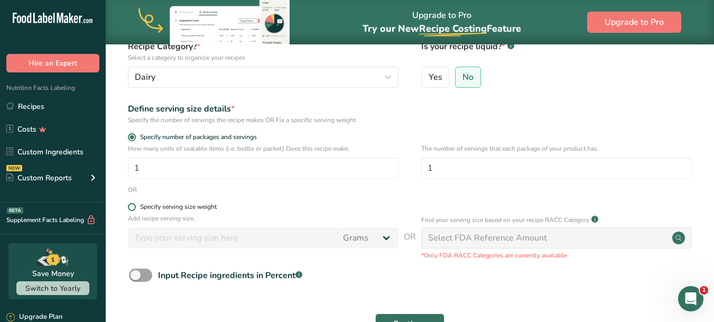
drag, startPoint x: 131, startPoint y: 207, endPoint x: 212, endPoint y: 207, distance: 80.9
click at [131, 207] on span at bounding box center [132, 207] width 8 height 8
click at [131, 207] on input "Specify serving size weight" at bounding box center [131, 206] width 7 height 7
radio input "true"
radio input "false"
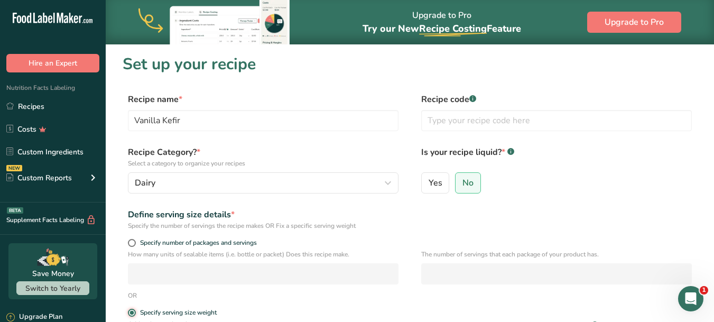
scroll to position [197, 0]
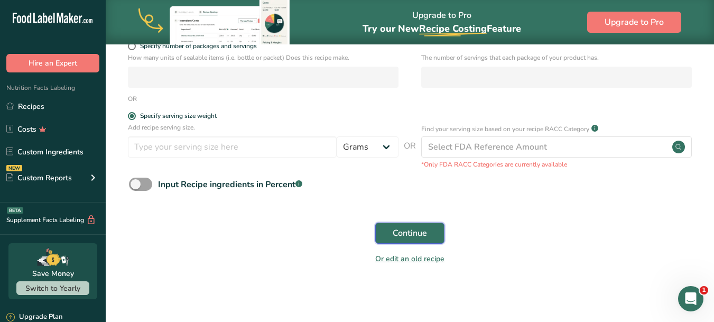
click at [428, 234] on button "Continue" at bounding box center [409, 233] width 69 height 21
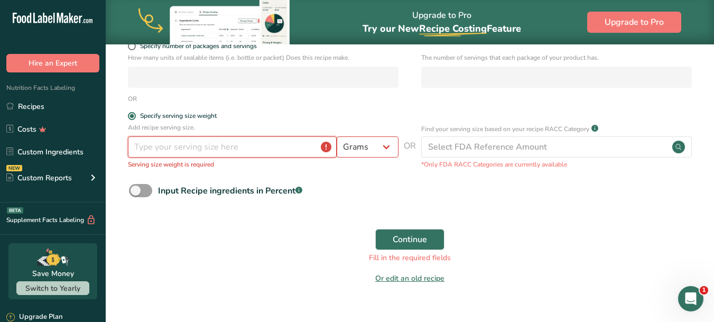
click at [239, 155] on input "number" at bounding box center [232, 146] width 209 height 21
click at [189, 149] on input "number" at bounding box center [232, 146] width 209 height 21
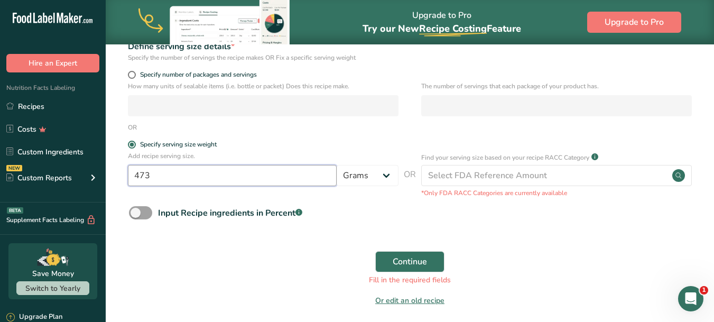
scroll to position [144, 0]
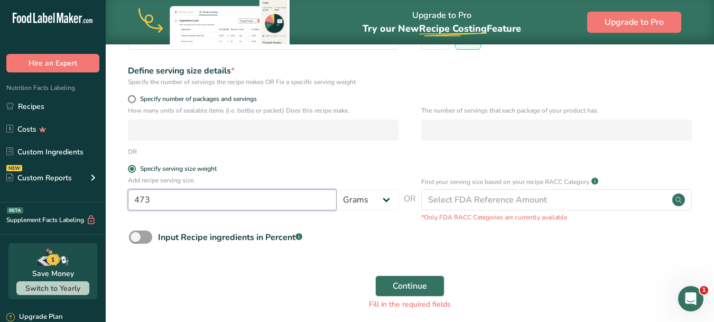
drag, startPoint x: 178, startPoint y: 202, endPoint x: 127, endPoint y: 200, distance: 50.8
click at [127, 200] on div "Add recipe serving size. 473 Grams kg mg mcg lb oz l mL fl oz tbsp tsp cup qt g…" at bounding box center [410, 198] width 574 height 47
type input "200"
click at [409, 283] on span "Continue" at bounding box center [410, 286] width 34 height 13
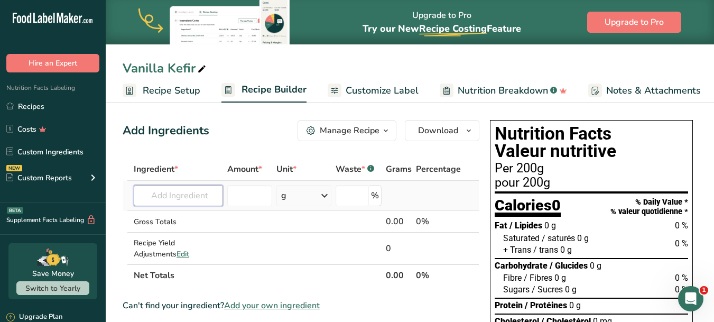
click at [218, 194] on input "text" at bounding box center [178, 195] width 89 height 21
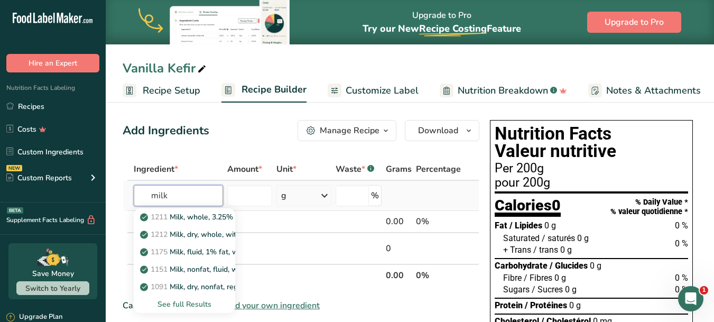
type input "milk"
click at [196, 305] on div "See full Results" at bounding box center [184, 304] width 85 height 11
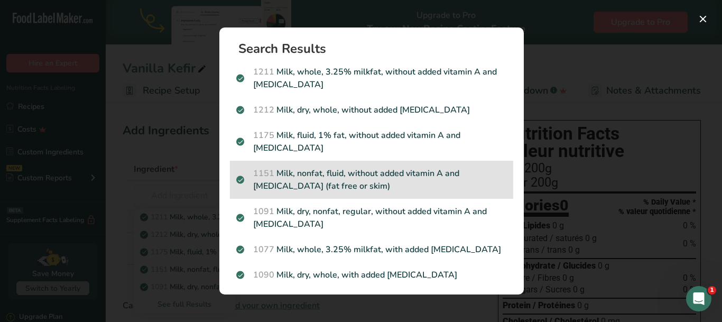
click at [384, 175] on p "1151 Milk, nonfat, fluid, without added vitamin A and [MEDICAL_DATA] (fat free …" at bounding box center [371, 179] width 271 height 25
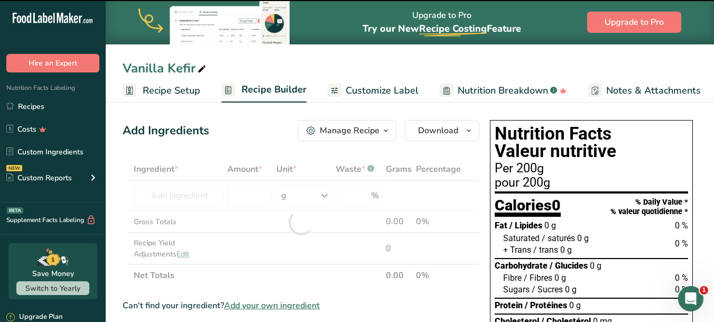
type input "0"
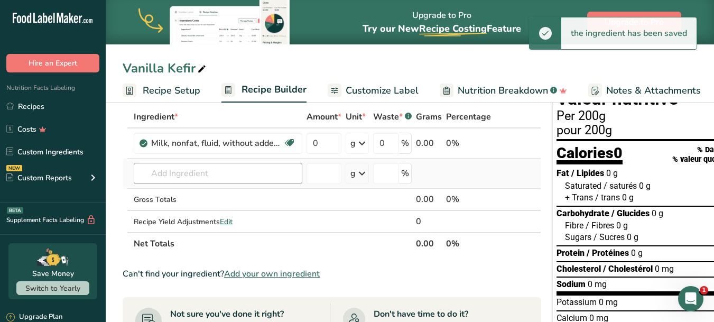
scroll to position [53, 0]
click at [235, 177] on input "text" at bounding box center [218, 172] width 169 height 21
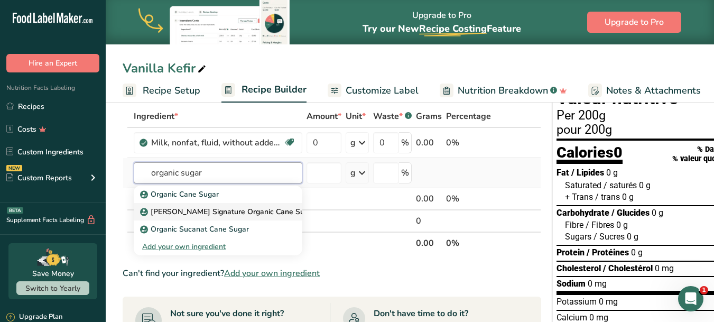
type input "organic sugar"
click at [224, 210] on p "[PERSON_NAME] Signature Organic Cane Sugar" at bounding box center [228, 211] width 173 height 11
type input "[PERSON_NAME] Signature Organic Cane Sugar"
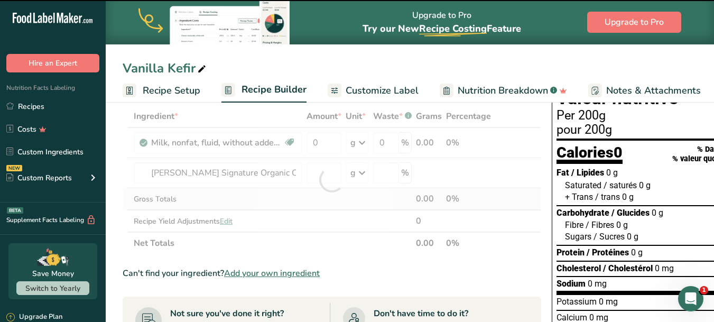
type input "0"
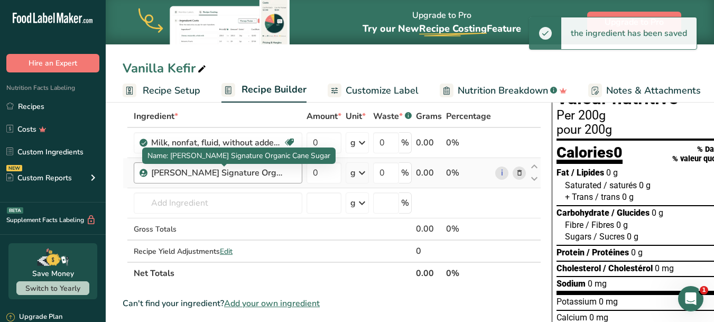
click at [216, 174] on div "[PERSON_NAME] Signature Organic Cane Sugar" at bounding box center [217, 172] width 132 height 13
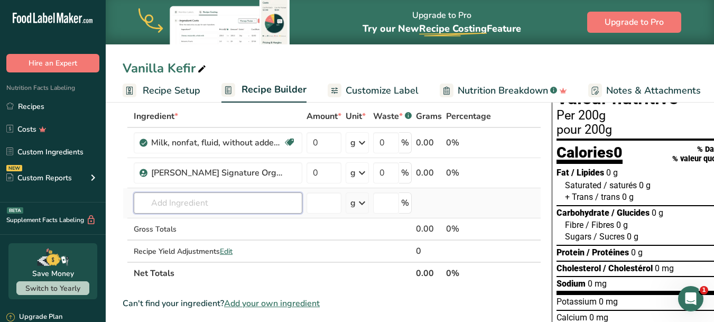
click at [206, 205] on input "text" at bounding box center [218, 202] width 169 height 21
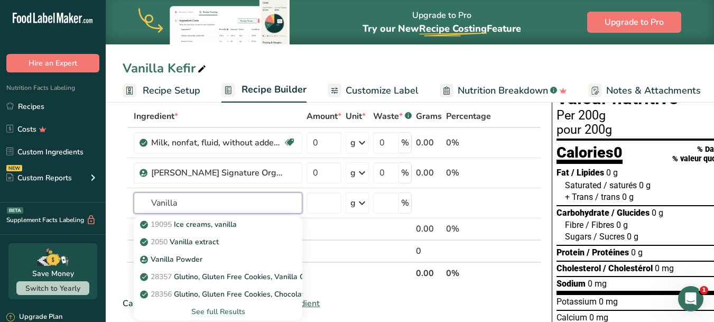
drag, startPoint x: 203, startPoint y: 202, endPoint x: 0, endPoint y: 210, distance: 203.7
click at [15, 203] on div ".a-20{fill:#fff;} Hire an Expert Nutrition Facts Labeling Recipes Costs Custom …" at bounding box center [357, 309] width 714 height 724
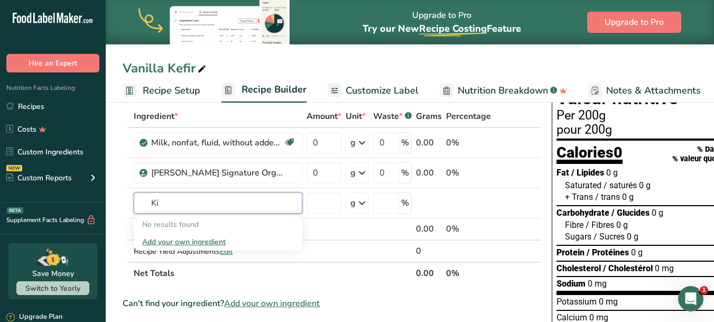
type input "K"
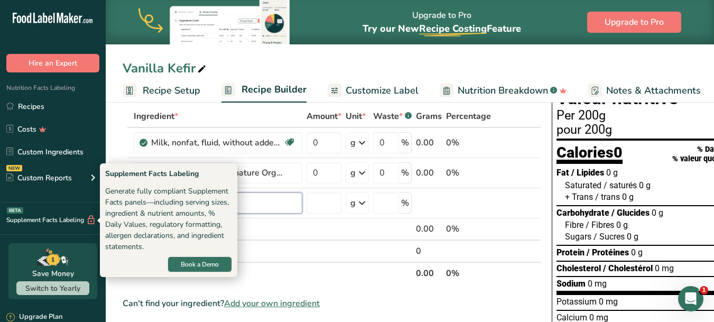
type input "B"
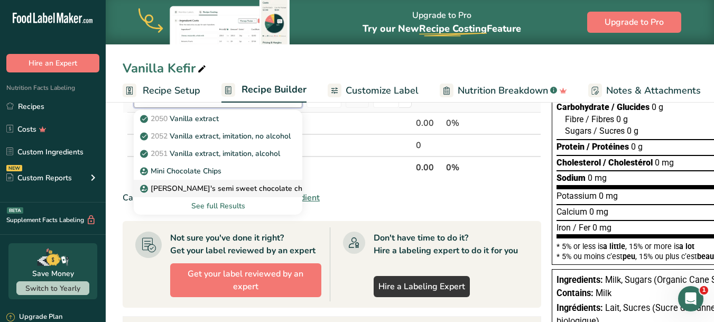
scroll to position [106, 0]
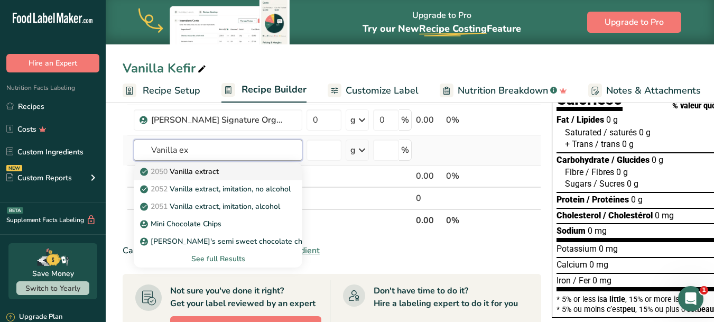
type input "Vanilla ex"
click at [203, 172] on p "2050 Vanilla extract" at bounding box center [180, 171] width 77 height 11
type input "Vanilla extract"
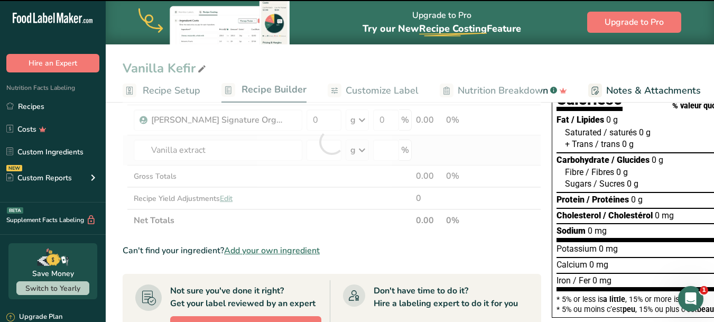
type input "0"
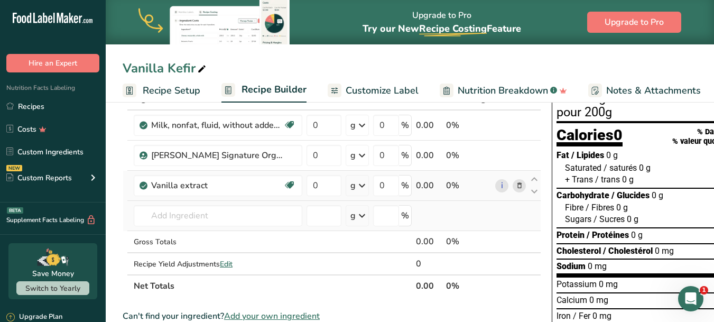
scroll to position [0, 0]
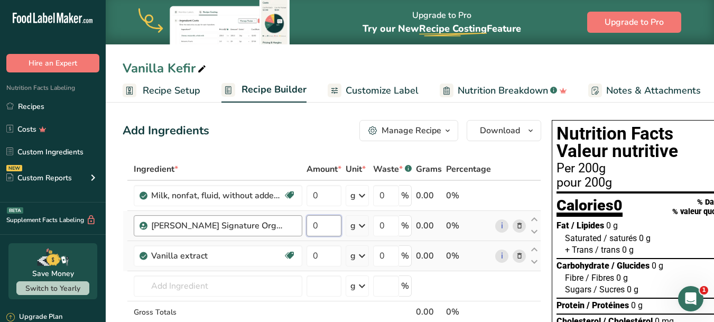
drag, startPoint x: 322, startPoint y: 224, endPoint x: 301, endPoint y: 225, distance: 21.2
click at [301, 225] on tr "[PERSON_NAME] Signature Organic Cane Sugar 0 g Weight Units g kg mg See more Vo…" at bounding box center [332, 226] width 418 height 30
type input "15"
click at [506, 215] on div "Ingredient * Amount * Unit * Waste * .a-a{fill:#347362;}.b-a{fill:#fff;} Grams …" at bounding box center [332, 262] width 419 height 209
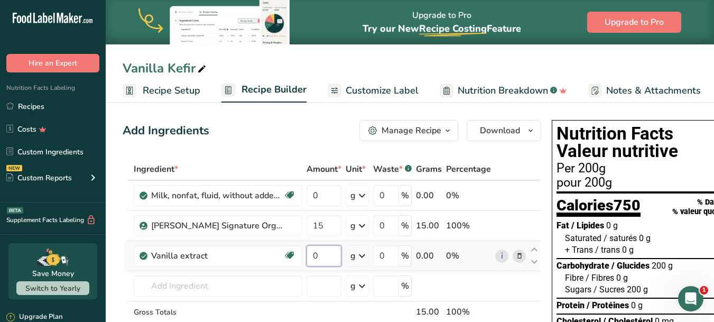
drag, startPoint x: 325, startPoint y: 256, endPoint x: 308, endPoint y: 257, distance: 16.9
click at [308, 257] on input "0" at bounding box center [324, 255] width 35 height 21
click at [161, 94] on span "Recipe Setup" at bounding box center [172, 91] width 58 height 14
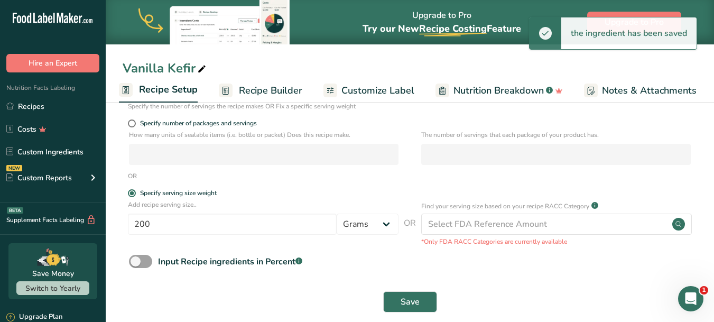
scroll to position [160, 0]
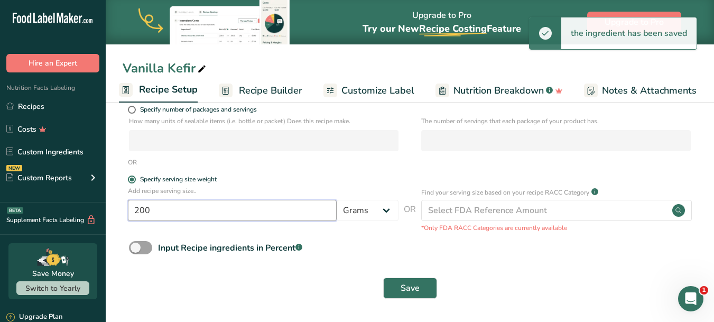
click at [169, 205] on input "200" at bounding box center [232, 210] width 209 height 21
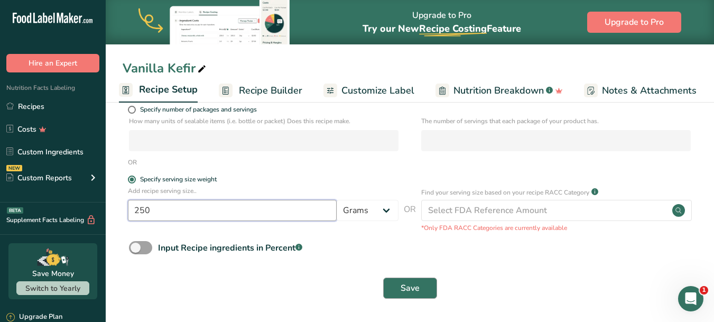
type input "250"
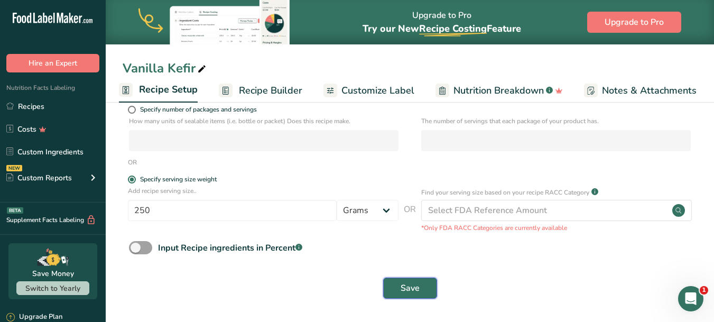
drag, startPoint x: 408, startPoint y: 283, endPoint x: 298, endPoint y: 57, distance: 251.5
click at [409, 283] on span "Save" at bounding box center [410, 288] width 19 height 13
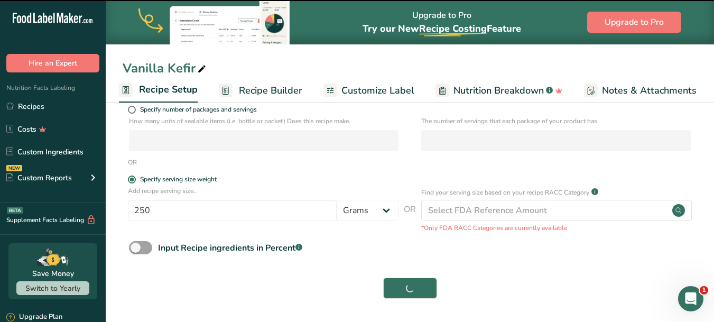
click at [266, 88] on span "Recipe Builder" at bounding box center [270, 91] width 63 height 14
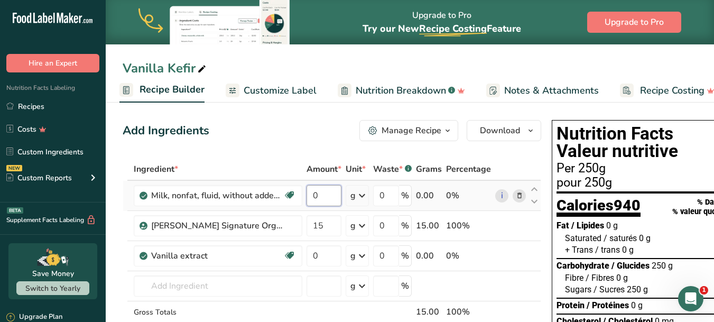
drag, startPoint x: 330, startPoint y: 197, endPoint x: 310, endPoint y: 196, distance: 20.1
click at [310, 196] on input "0" at bounding box center [324, 195] width 35 height 21
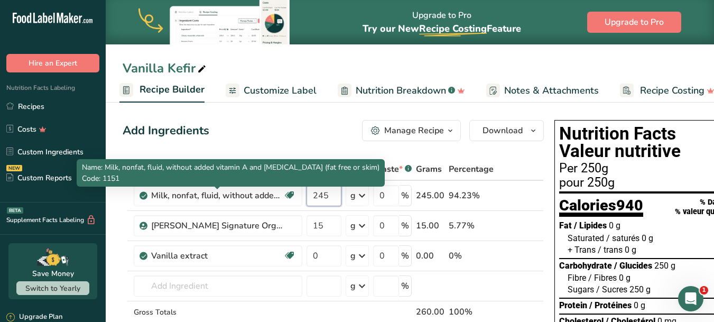
type input "245"
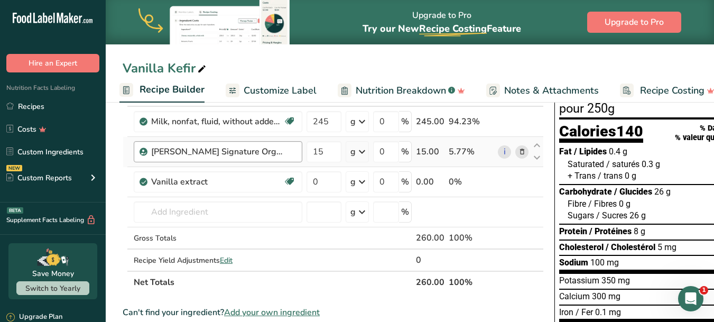
scroll to position [70, 0]
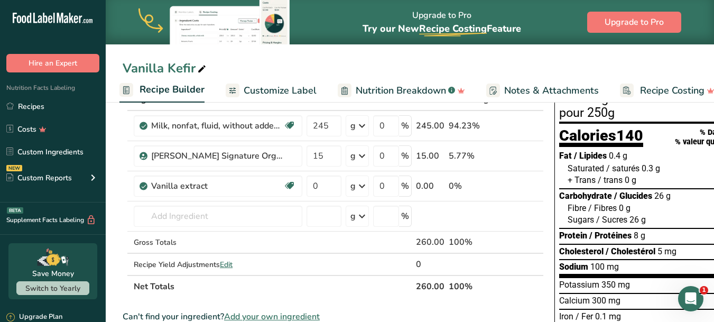
click at [427, 89] on span "Nutrition Breakdown" at bounding box center [401, 91] width 90 height 14
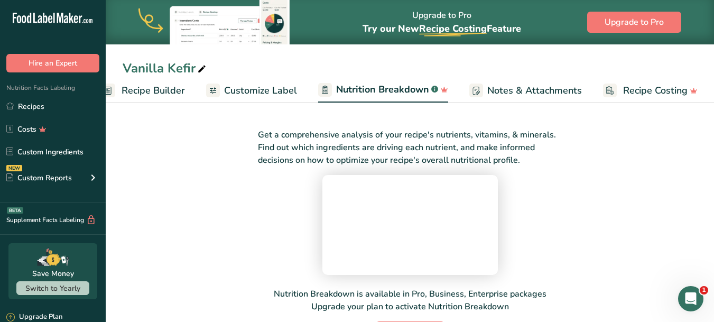
click at [252, 93] on span "Customize Label" at bounding box center [260, 91] width 73 height 14
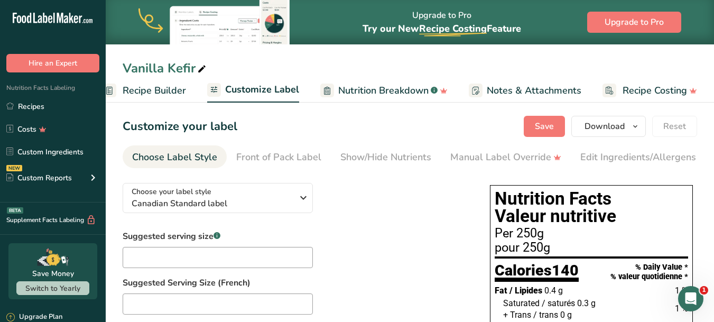
click at [157, 92] on span "Recipe Builder" at bounding box center [154, 91] width 63 height 14
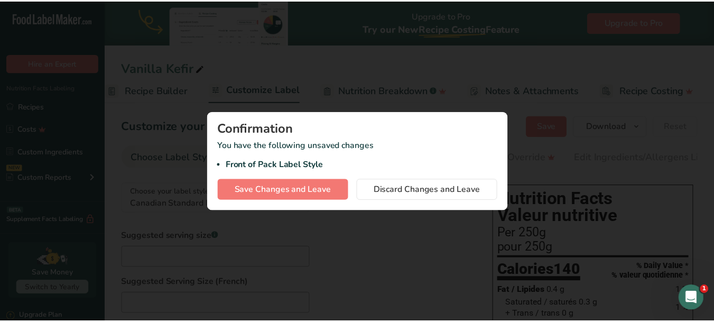
scroll to position [0, 102]
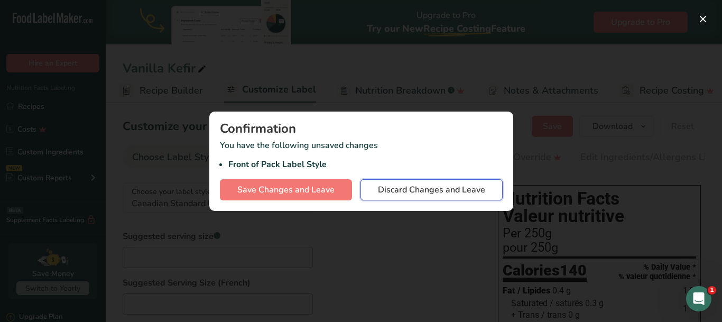
click at [445, 187] on span "Discard Changes and Leave" at bounding box center [431, 189] width 107 height 13
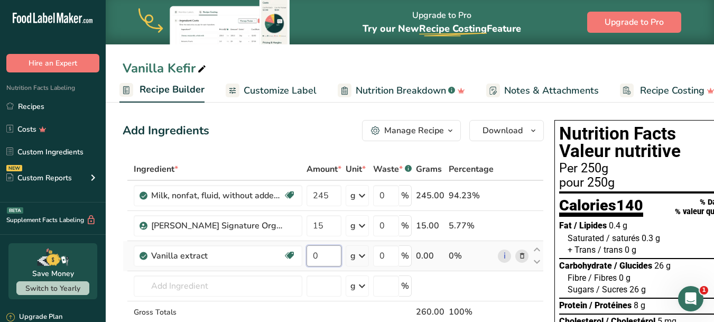
drag, startPoint x: 322, startPoint y: 256, endPoint x: 313, endPoint y: 256, distance: 9.0
click at [313, 256] on input "0" at bounding box center [324, 255] width 35 height 21
type input "0.3"
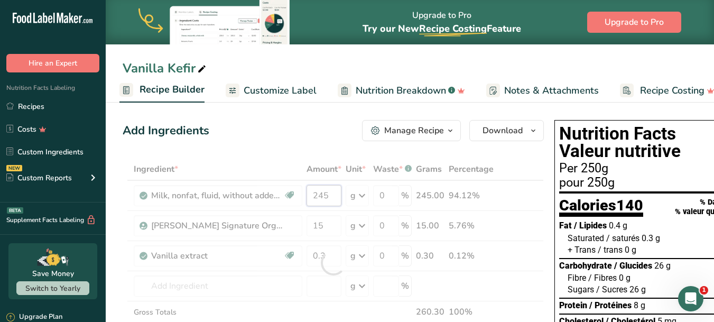
drag, startPoint x: 333, startPoint y: 192, endPoint x: 324, endPoint y: 194, distance: 9.2
click at [324, 194] on div "Ingredient * Amount * Unit * Waste * .a-a{fill:#347362;}.b-a{fill:#fff;} Grams …" at bounding box center [333, 262] width 421 height 209
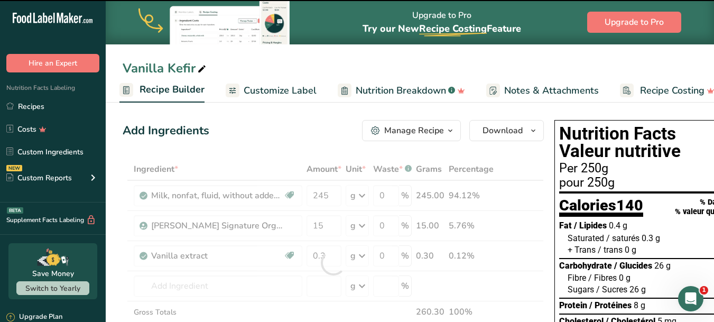
click at [328, 195] on div at bounding box center [333, 262] width 421 height 209
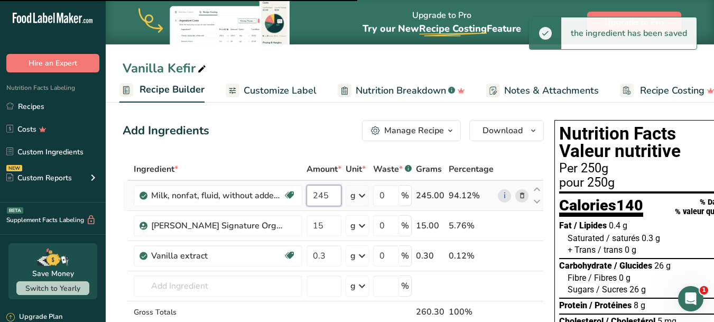
click at [325, 194] on input "245" at bounding box center [324, 195] width 35 height 21
click at [324, 194] on input "245" at bounding box center [324, 195] width 35 height 21
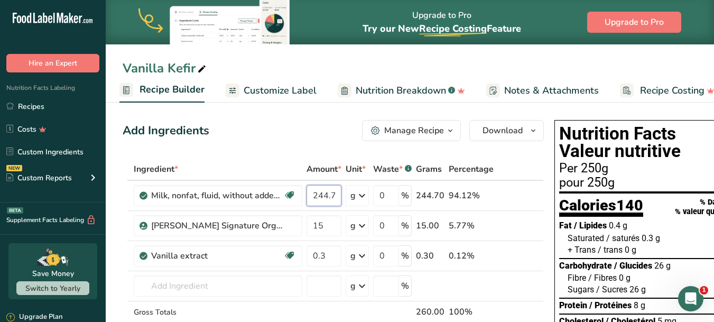
type input "244.7"
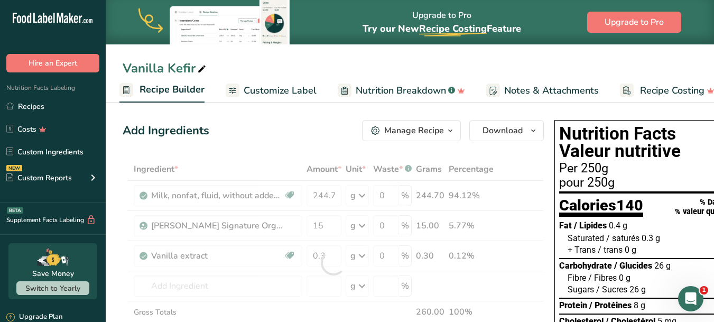
click at [266, 132] on div "Add Ingredients Manage Recipe Delete Recipe Duplicate Recipe Scale Recipe Save …" at bounding box center [333, 130] width 421 height 21
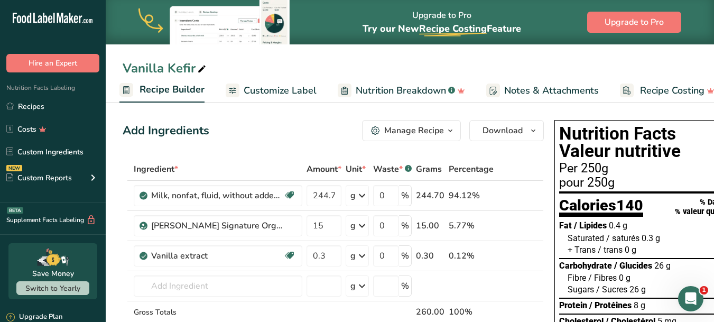
click at [151, 88] on span "Recipe Builder" at bounding box center [172, 89] width 65 height 14
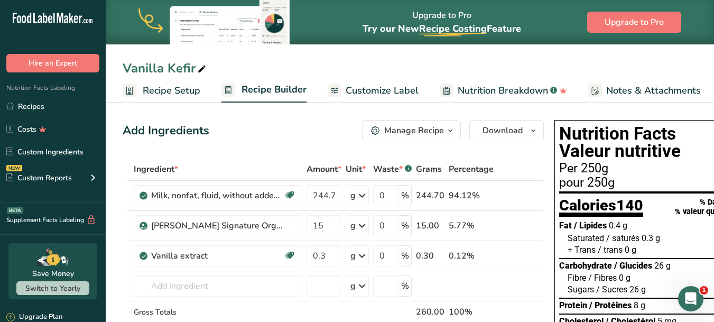
click at [160, 90] on span "Recipe Setup" at bounding box center [172, 91] width 58 height 14
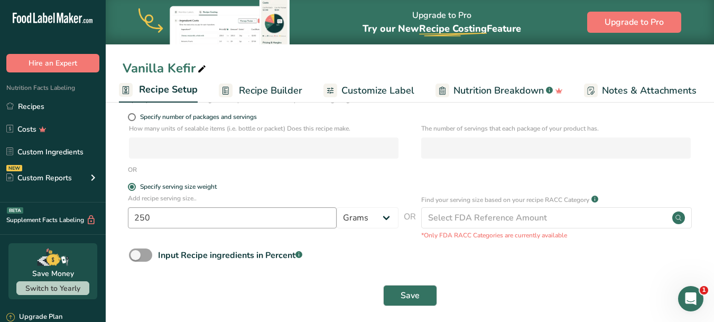
scroll to position [160, 0]
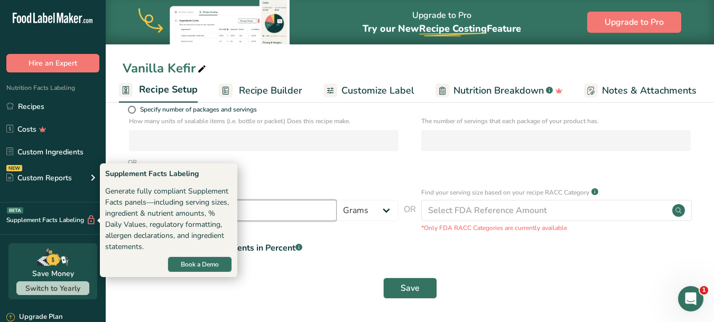
drag, startPoint x: 181, startPoint y: 217, endPoint x: 91, endPoint y: 221, distance: 89.9
click at [91, 221] on div ".a-20{fill:#fff;} Hire an Expert Nutrition Facts Labeling Recipes Costs Custom …" at bounding box center [357, 81] width 714 height 482
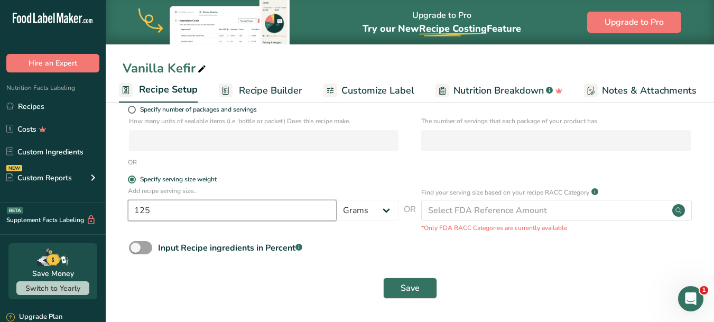
type input "125"
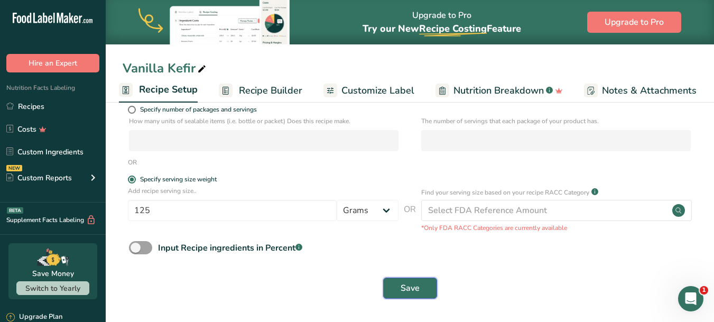
click at [419, 294] on span "Save" at bounding box center [410, 288] width 19 height 13
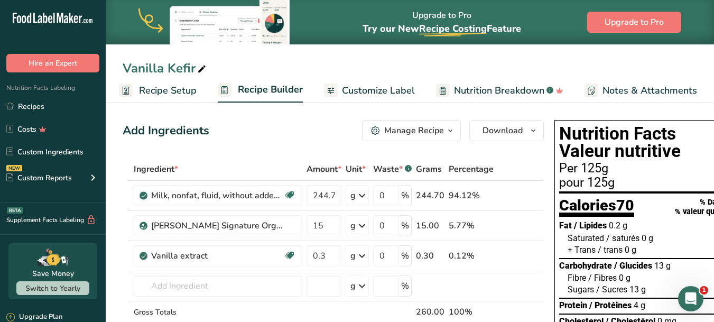
drag, startPoint x: 34, startPoint y: 109, endPoint x: 261, endPoint y: 157, distance: 231.1
click at [34, 109] on link "Recipes" at bounding box center [53, 106] width 106 height 20
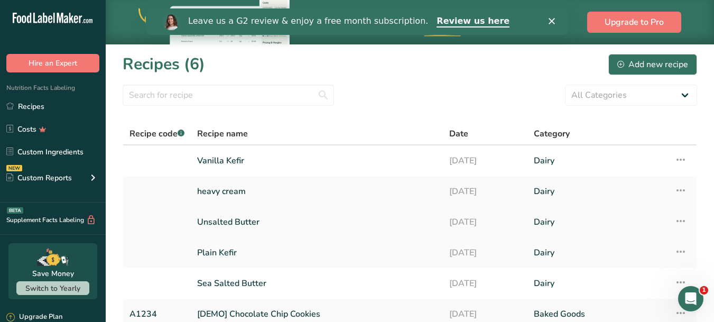
click at [243, 220] on link "Unsalted Butter" at bounding box center [316, 222] width 239 height 22
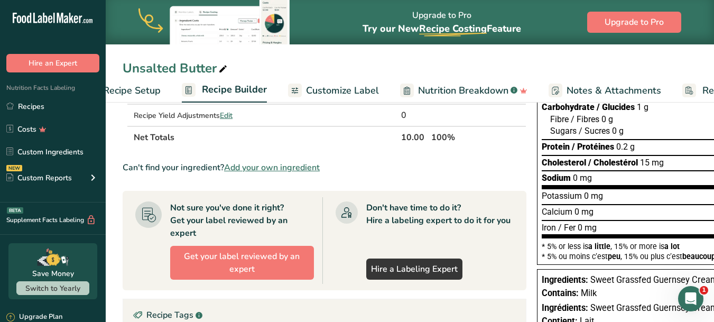
scroll to position [0, 49]
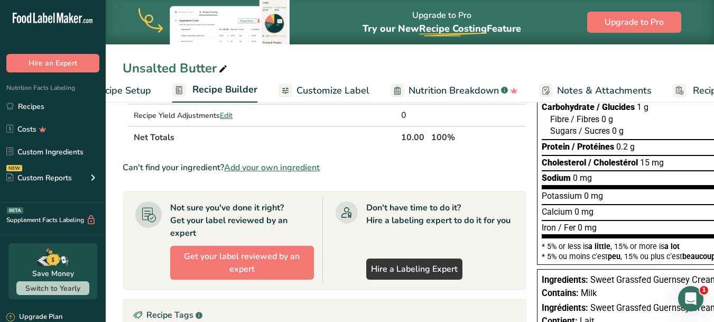
drag, startPoint x: 610, startPoint y: 199, endPoint x: 661, endPoint y: 198, distance: 50.2
click at [661, 198] on div "Potassium 0 mg 0 %" at bounding box center [638, 196] width 193 height 12
drag, startPoint x: 656, startPoint y: 219, endPoint x: 613, endPoint y: 200, distance: 47.3
click at [613, 205] on section "Potassium 0 mg 0 % Calcium 0 mg 0 % Iron / Fer 0 mg 0 %" at bounding box center [638, 213] width 193 height 49
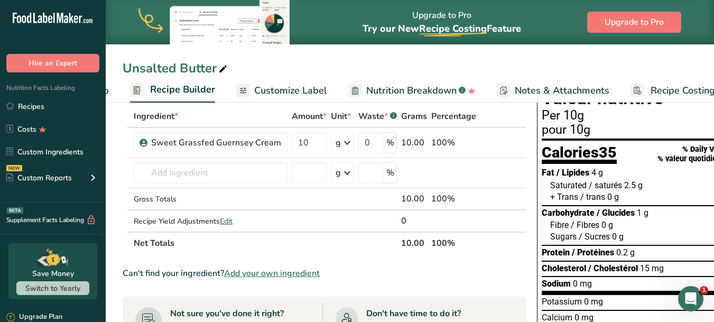
scroll to position [0, 0]
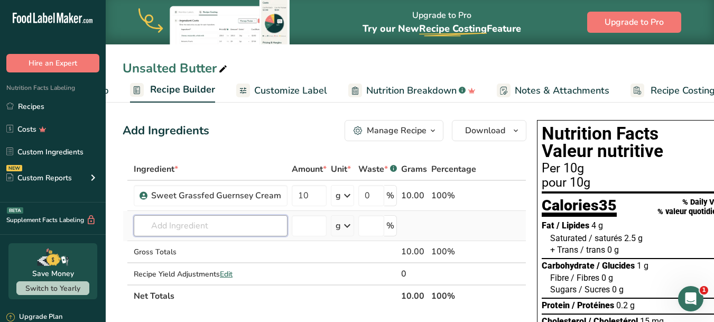
click at [183, 225] on input "text" at bounding box center [211, 225] width 154 height 21
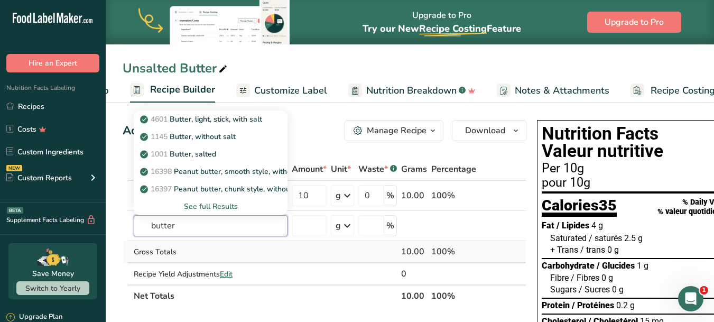
type input "butter"
click at [333, 261] on td at bounding box center [342, 252] width 27 height 22
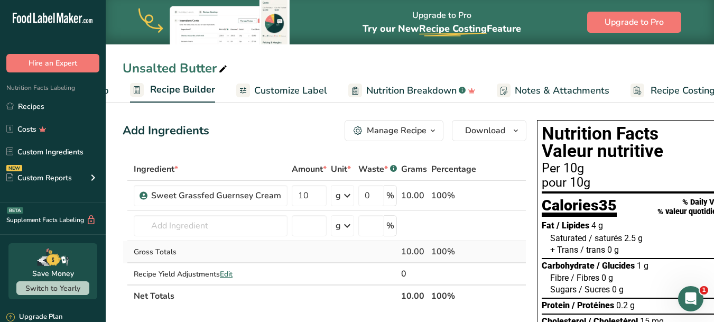
click at [349, 262] on td at bounding box center [342, 252] width 27 height 22
click at [279, 82] on link "Customize Label" at bounding box center [281, 91] width 91 height 24
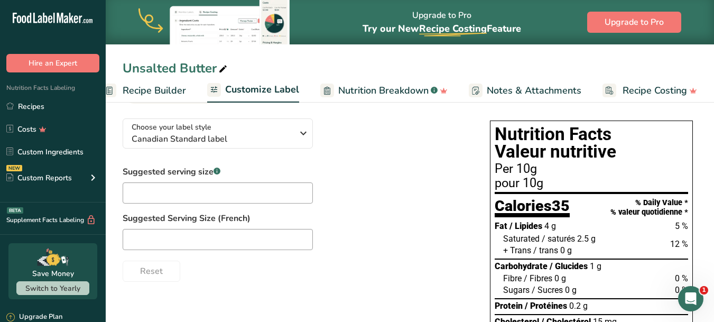
scroll to position [53, 0]
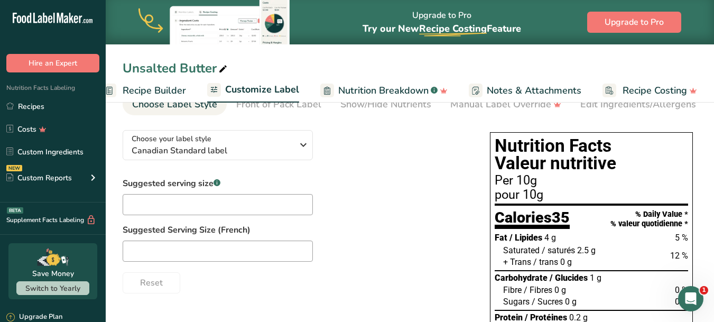
click at [562, 229] on div "Calories 35" at bounding box center [532, 220] width 75 height 20
drag, startPoint x: 568, startPoint y: 211, endPoint x: 541, endPoint y: 210, distance: 26.5
click at [541, 210] on div "Calories 35" at bounding box center [532, 219] width 75 height 22
click at [572, 211] on section "Calories 35 % Daily Value * % valeur quotidienne *" at bounding box center [591, 218] width 193 height 24
click at [570, 221] on span "35" at bounding box center [561, 217] width 18 height 18
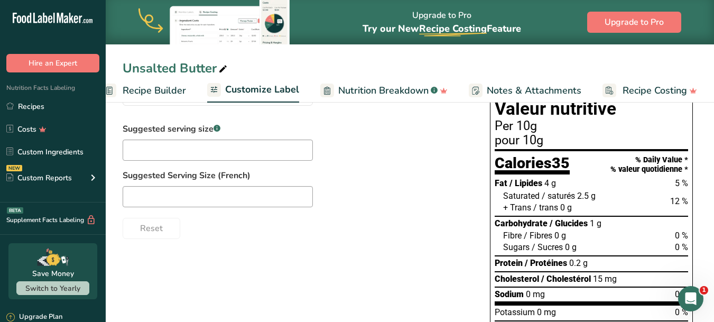
scroll to position [0, 0]
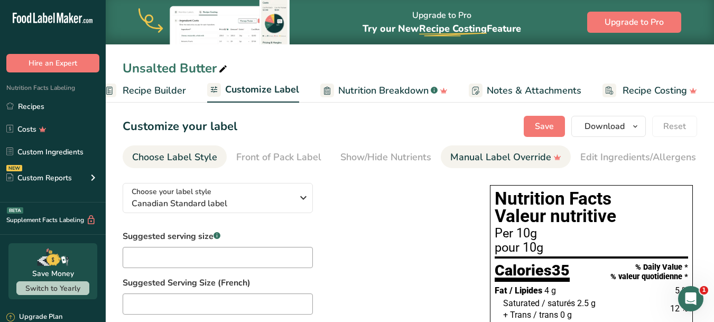
click at [491, 160] on div "Manual Label Override" at bounding box center [505, 157] width 111 height 14
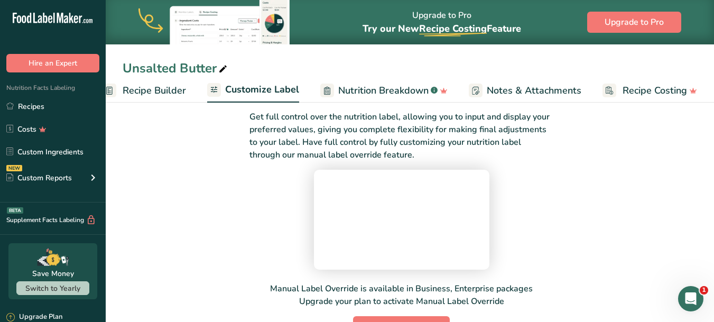
scroll to position [53, 0]
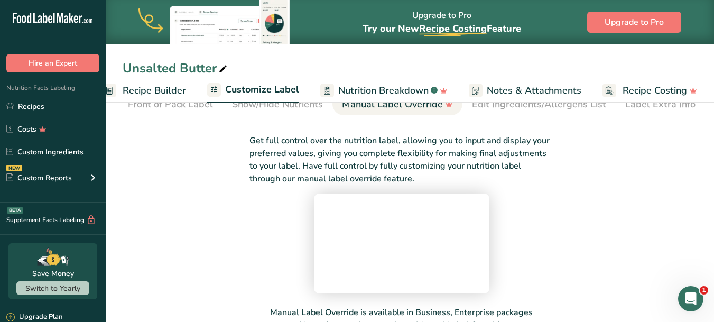
click at [322, 270] on video at bounding box center [401, 241] width 159 height 79
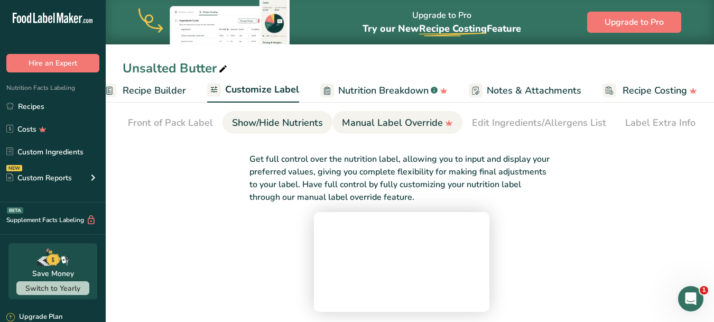
scroll to position [0, 0]
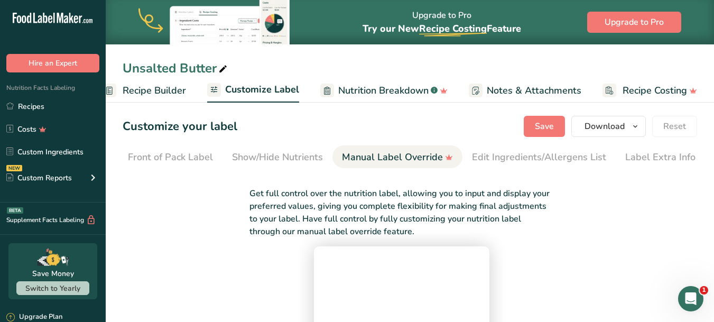
click at [254, 89] on span "Customize Label" at bounding box center [262, 89] width 74 height 14
click at [150, 85] on span "Recipe Builder" at bounding box center [154, 91] width 63 height 14
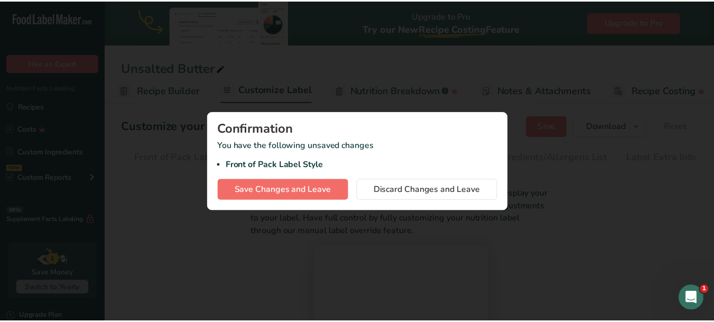
scroll to position [0, 102]
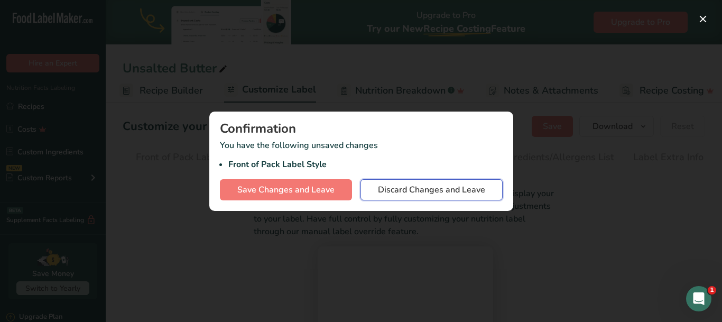
click at [434, 186] on span "Discard Changes and Leave" at bounding box center [431, 189] width 107 height 13
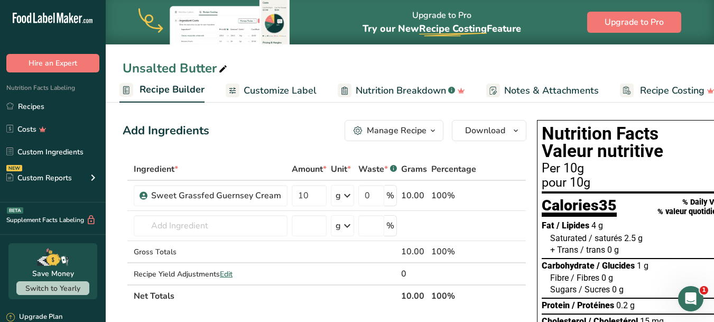
click at [279, 90] on span "Customize Label" at bounding box center [280, 91] width 73 height 14
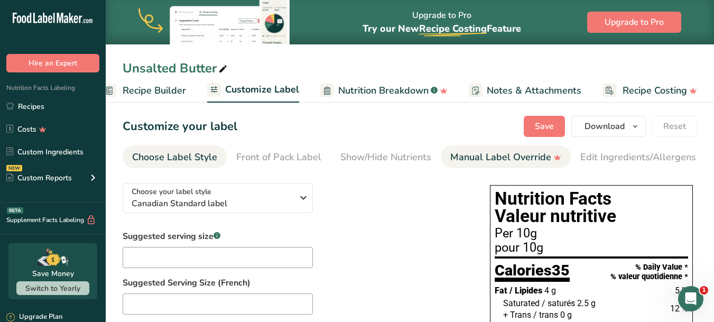
click at [506, 159] on div "Manual Label Override" at bounding box center [505, 157] width 111 height 14
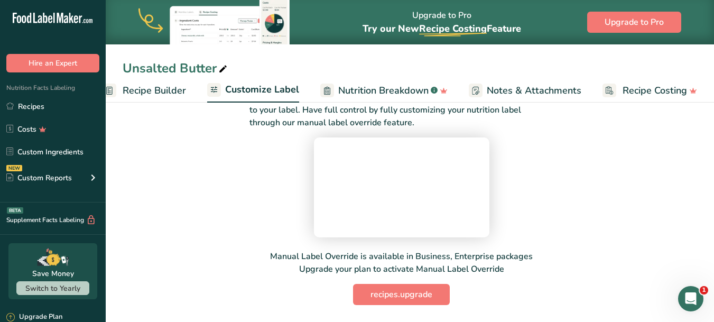
scroll to position [193, 0]
click at [397, 295] on span "recipes.upgrade" at bounding box center [401, 294] width 62 height 13
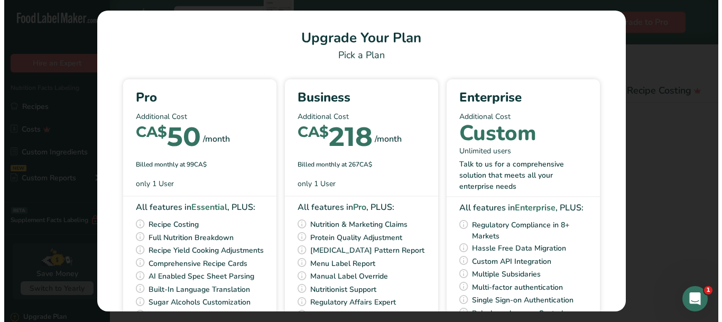
scroll to position [0, 111]
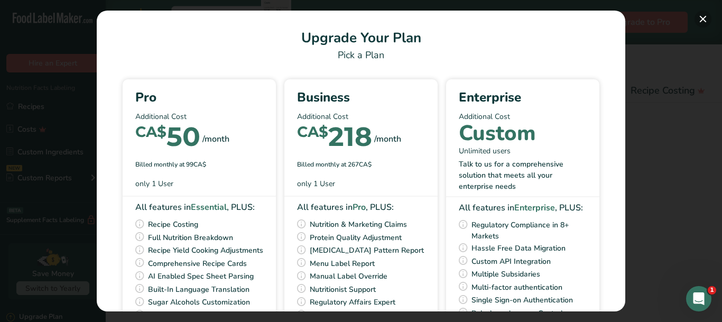
click at [702, 18] on button "Pick Your Pricing Plan Modal" at bounding box center [702, 19] width 17 height 17
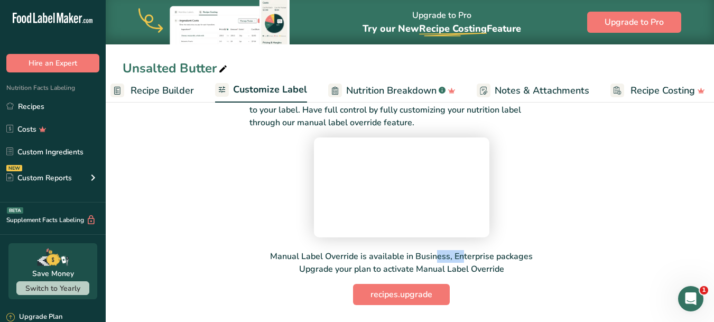
drag, startPoint x: 415, startPoint y: 251, endPoint x: 447, endPoint y: 253, distance: 32.3
click at [447, 253] on p "Manual Label Override is available in Business, Enterprise packages Upgrade you…" at bounding box center [401, 262] width 263 height 25
click at [402, 299] on span "recipes.upgrade" at bounding box center [401, 294] width 62 height 13
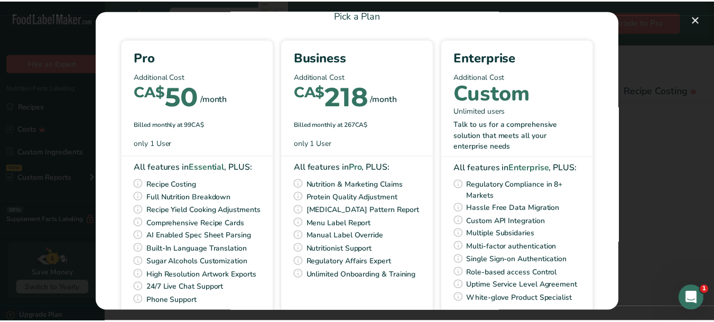
scroll to position [0, 0]
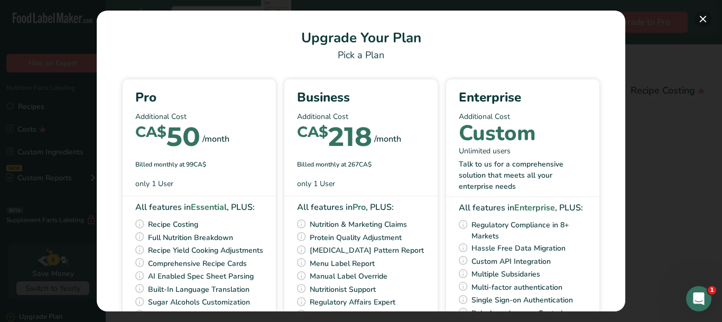
click at [700, 16] on button "Pick Your Pricing Plan Modal" at bounding box center [702, 19] width 17 height 17
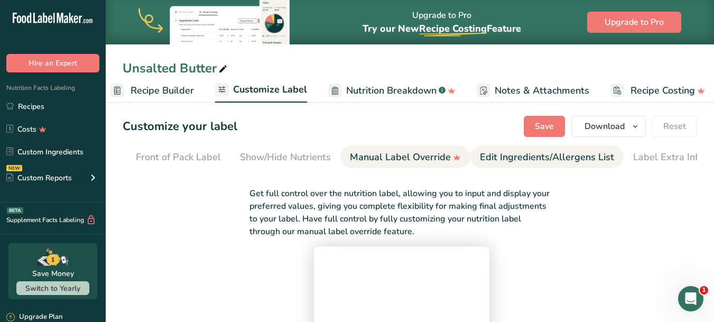
click at [542, 159] on div "Edit Ingredients/Allergens List" at bounding box center [547, 157] width 134 height 14
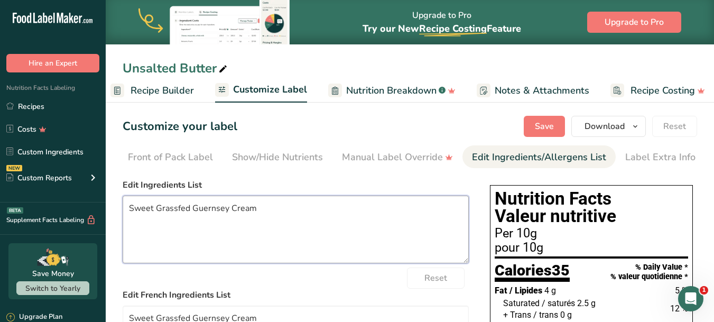
click at [270, 216] on textarea "Sweet Grassfed Guernsey Cream" at bounding box center [296, 230] width 346 height 68
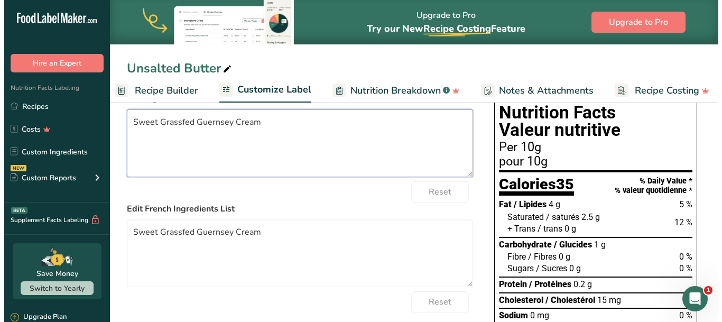
scroll to position [23, 0]
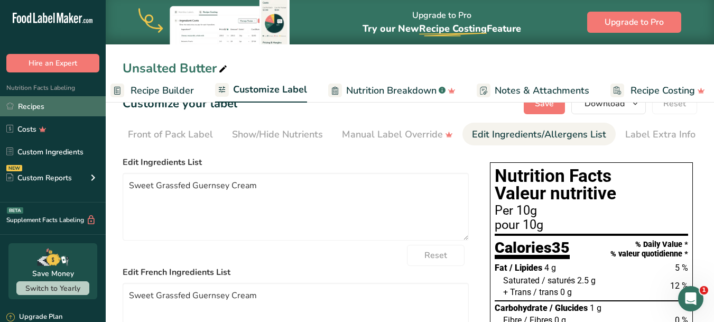
click at [33, 105] on link "Recipes" at bounding box center [53, 106] width 106 height 20
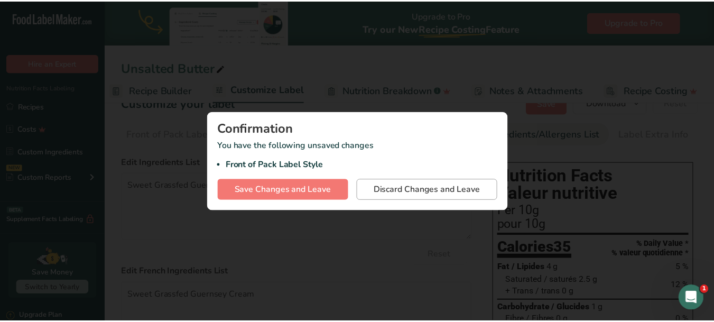
scroll to position [0, 100]
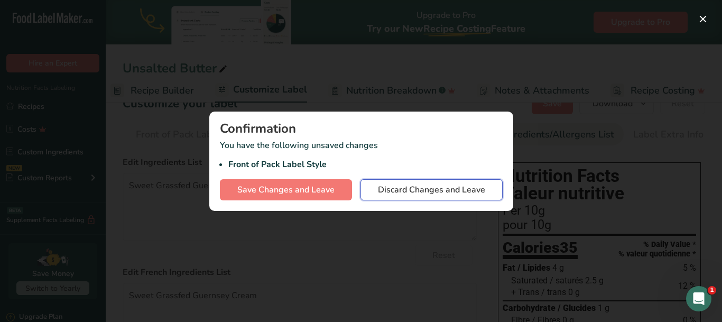
drag, startPoint x: 449, startPoint y: 184, endPoint x: 365, endPoint y: 192, distance: 83.9
click at [450, 183] on span "Discard Changes and Leave" at bounding box center [431, 189] width 107 height 13
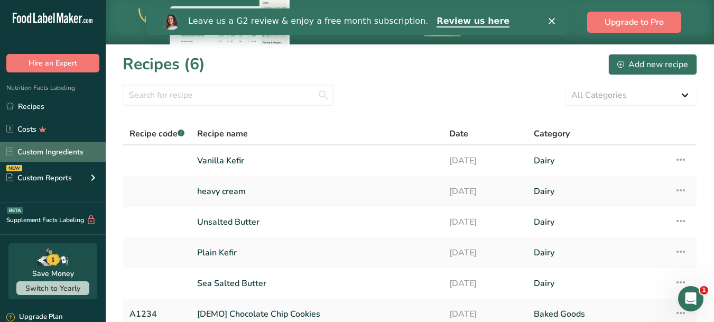
click at [62, 149] on link "Custom Ingredients" at bounding box center [53, 152] width 106 height 20
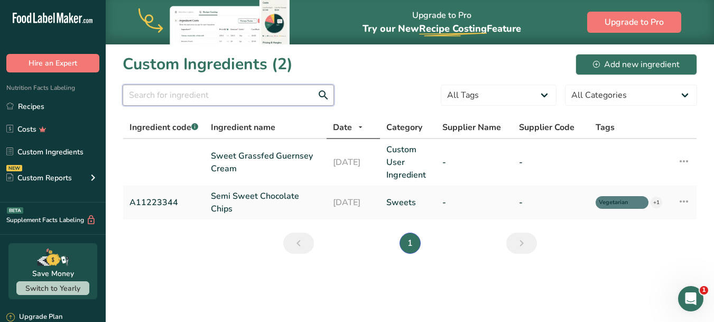
click at [177, 93] on input "text" at bounding box center [228, 95] width 211 height 21
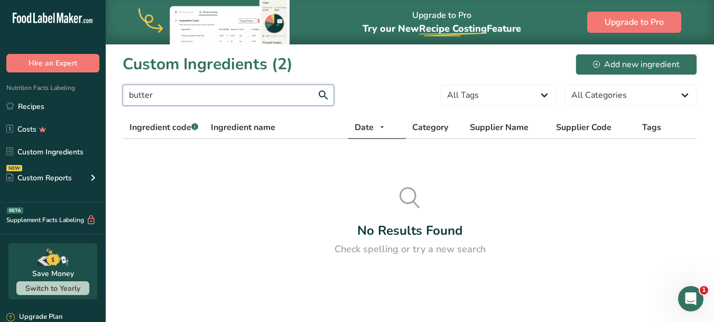
type input "butter"
click at [337, 66] on div "Custom Ingredients (2) Add new ingredient" at bounding box center [410, 64] width 574 height 24
drag, startPoint x: 176, startPoint y: 98, endPoint x: 111, endPoint y: 106, distance: 65.5
click at [111, 106] on section "Custom Ingredients (2) Add new ingredient butter All Tags Source of Antioxidant…" at bounding box center [410, 158] width 608 height 229
drag, startPoint x: 106, startPoint y: 98, endPoint x: 69, endPoint y: 98, distance: 37.5
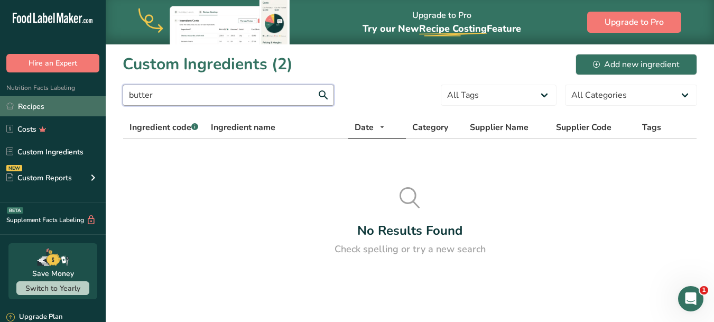
click at [71, 98] on div ".a-20{fill:#fff;} Hire an Expert Nutrition Facts Labeling Recipes Costs Custom …" at bounding box center [357, 161] width 714 height 322
type input "milk"
drag, startPoint x: 171, startPoint y: 98, endPoint x: 81, endPoint y: 98, distance: 89.8
click at [86, 98] on div ".a-20{fill:#fff;} Hire an Expert Nutrition Facts Labeling Recipes Costs Custom …" at bounding box center [357, 161] width 714 height 322
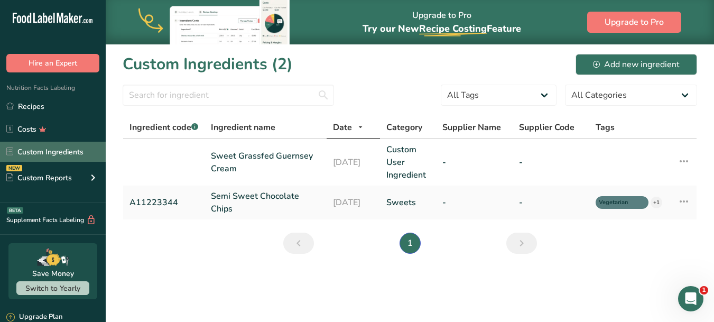
click at [54, 151] on link "Custom Ingredients" at bounding box center [53, 152] width 106 height 20
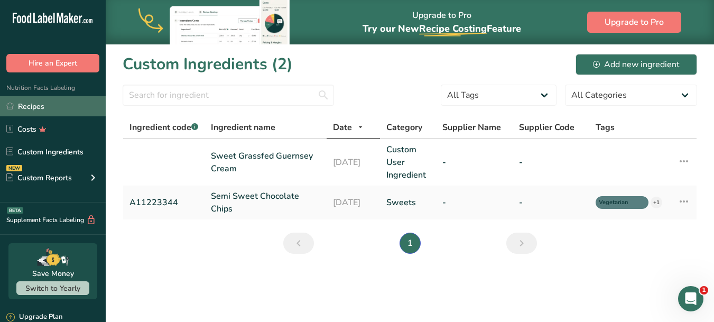
click at [42, 109] on link "Recipes" at bounding box center [53, 106] width 106 height 20
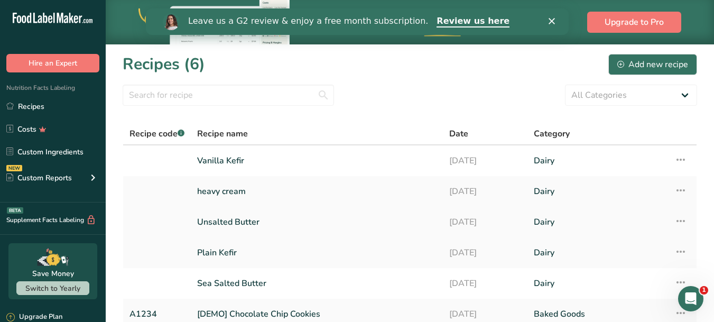
click at [239, 221] on link "Unsalted Butter" at bounding box center [316, 222] width 239 height 22
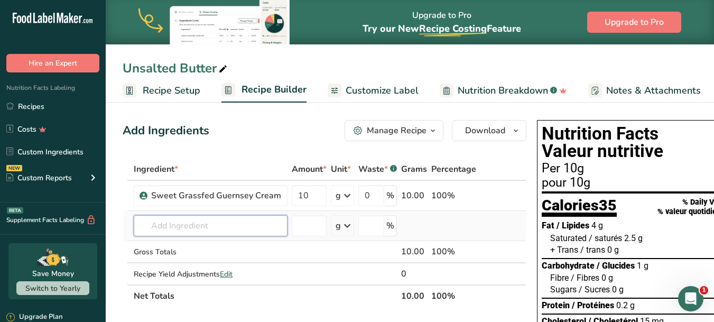
click at [190, 229] on input "text" at bounding box center [211, 225] width 154 height 21
type input "u"
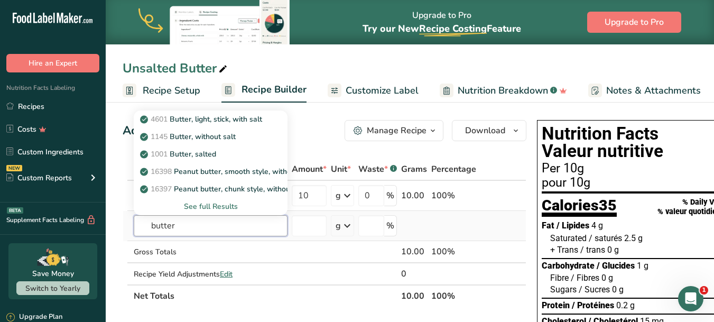
type input "butter"
click at [205, 206] on div "See full Results" at bounding box center [210, 206] width 137 height 11
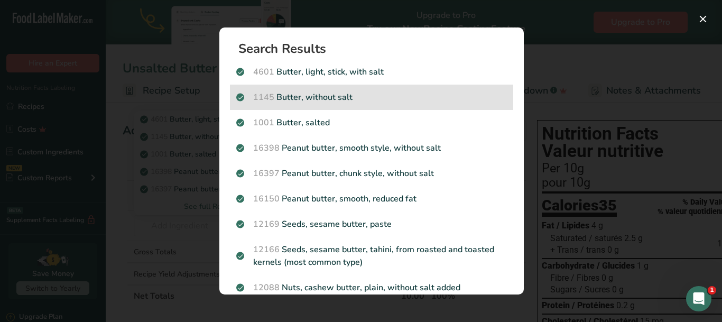
click at [316, 99] on p "1145 Butter, without salt" at bounding box center [371, 97] width 271 height 13
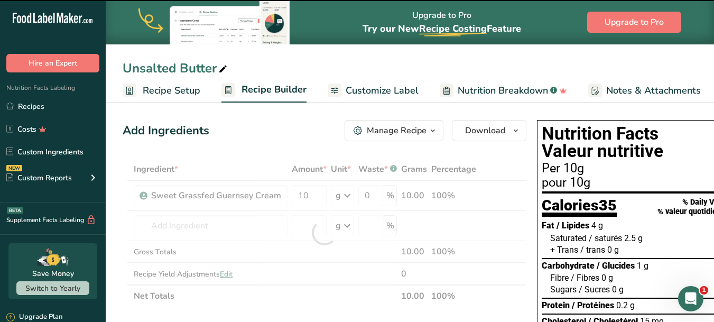
type input "0"
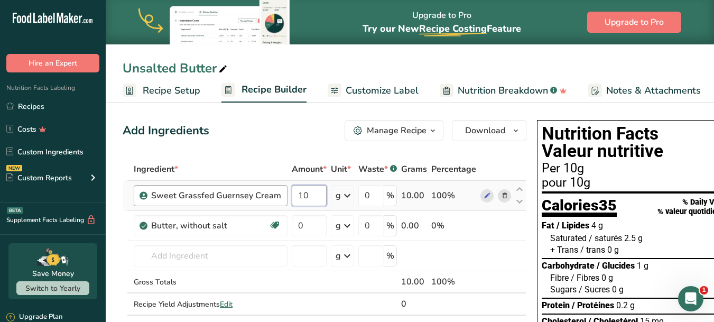
drag, startPoint x: 308, startPoint y: 197, endPoint x: 273, endPoint y: 191, distance: 35.3
click at [273, 191] on tr "Sweet Grassfed Guernsey Cream 10 g Weight Units g kg mg See more Volume Units l…" at bounding box center [324, 196] width 403 height 30
type input "0"
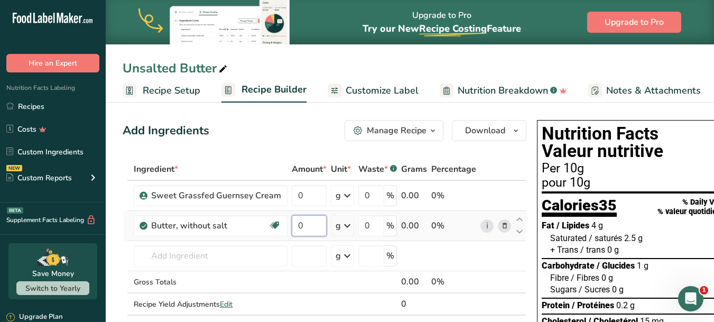
click at [271, 226] on div "Ingredient * Amount * Unit * Waste * .a-a{fill:#347362;}.b-a{fill:#fff;} Grams …" at bounding box center [325, 247] width 404 height 179
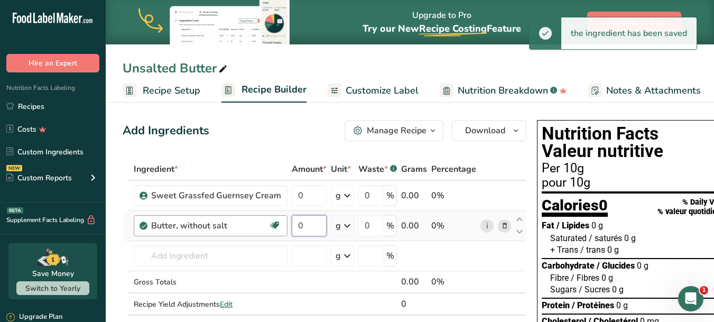
drag, startPoint x: 307, startPoint y: 227, endPoint x: 259, endPoint y: 224, distance: 47.6
click at [259, 224] on tr "Butter, without salt Gluten free Vegetarian Soy free 0 g Portions 1 pat (1" sq,…" at bounding box center [324, 226] width 403 height 30
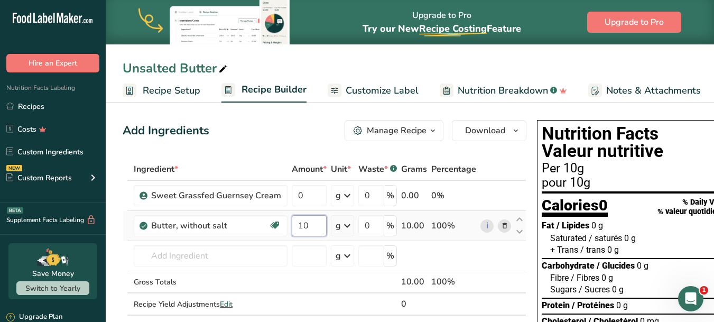
type input "10"
click at [500, 211] on div "Ingredient * Amount * Unit * Waste * .a-a{fill:#347362;}.b-a{fill:#fff;} Grams …" at bounding box center [325, 247] width 404 height 179
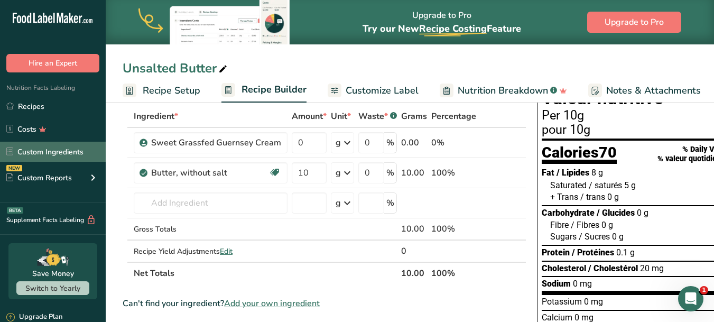
click at [54, 151] on link "Custom Ingredients" at bounding box center [53, 152] width 106 height 20
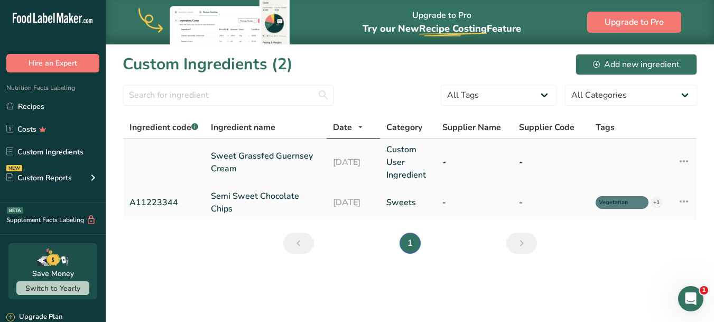
click at [684, 160] on icon at bounding box center [684, 161] width 13 height 19
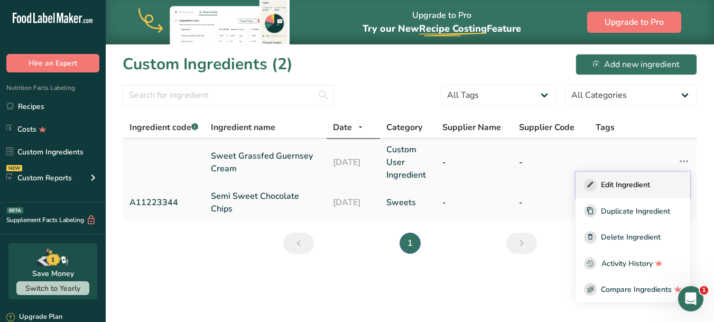
click at [626, 191] on button "Edit Ingredient" at bounding box center [633, 185] width 115 height 26
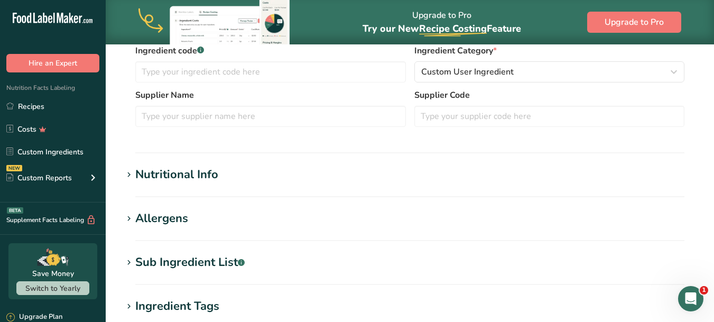
scroll to position [264, 0]
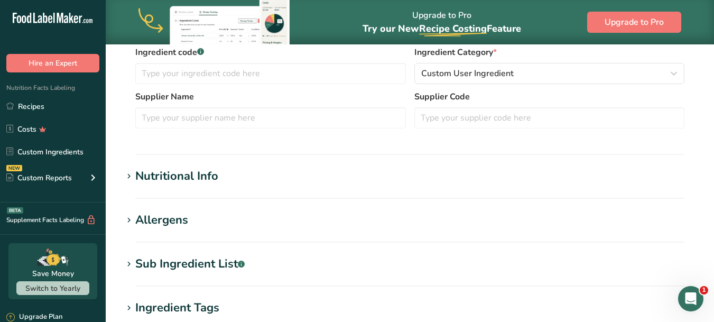
click at [137, 175] on div "Nutritional Info" at bounding box center [176, 176] width 83 height 17
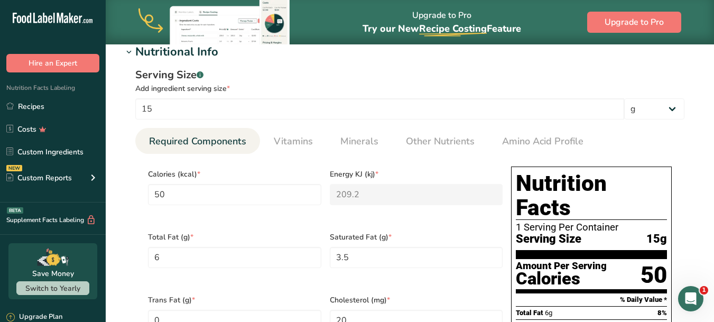
scroll to position [370, 0]
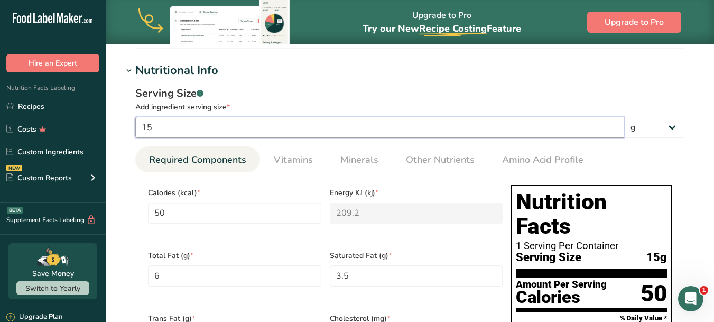
click at [162, 127] on input "15" at bounding box center [379, 127] width 489 height 21
type input "1"
type input "3.3333"
type KJ "13.9467"
type Fat "0.4"
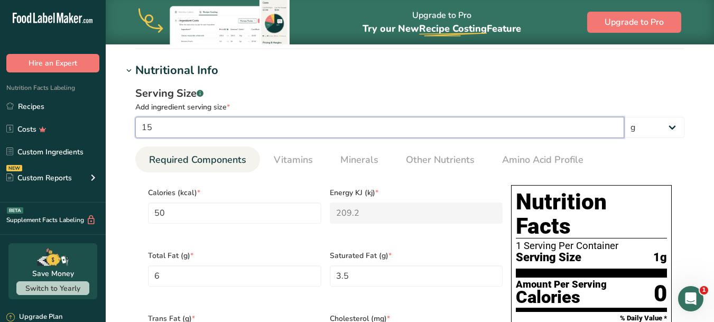
type Fat "0.2333"
type input "1.3333"
type input "0.3333"
type Carbohydrates "0.1333"
type input "0.02"
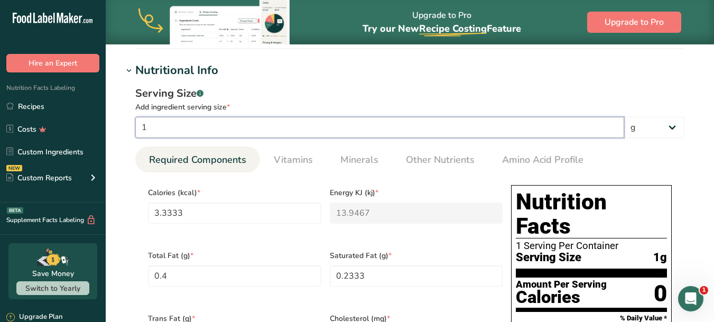
type input "10"
type input "33.3333"
type KJ "139.4667"
type Fat "4"
type Fat "2.3333"
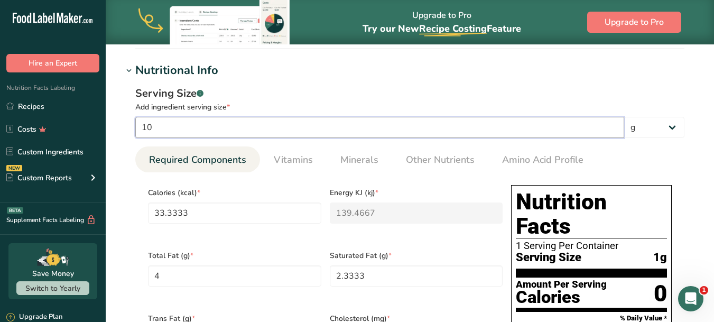
type input "13.3333"
type input "3.3333"
type Carbohydrates "1.3333"
type input "0.2"
type input "10"
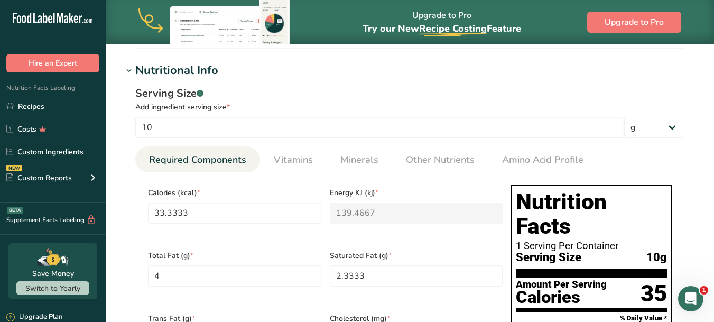
click at [308, 87] on div "Serving Size .a-a{fill:#347362;}.b-a{fill:#fff;}" at bounding box center [409, 94] width 549 height 16
click at [212, 214] on input "33.3333" at bounding box center [234, 212] width 173 height 21
drag, startPoint x: 232, startPoint y: 216, endPoint x: 55, endPoint y: 207, distance: 177.3
click at [56, 206] on div ".a-20{fill:#fff;} Hire an Expert Nutrition Facts Labeling Recipes Costs Custom …" at bounding box center [357, 281] width 714 height 1303
type input "7"
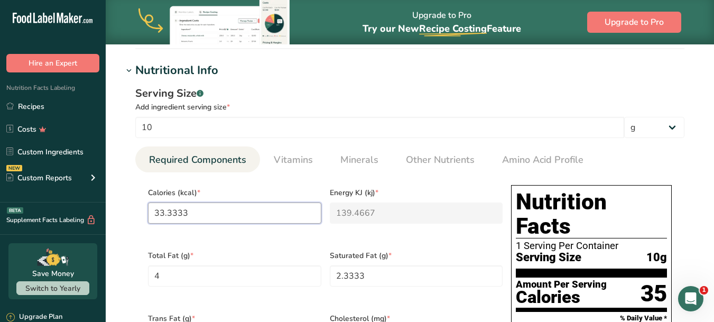
type KJ "29.3"
type input "70"
type KJ "292.9"
type input "70"
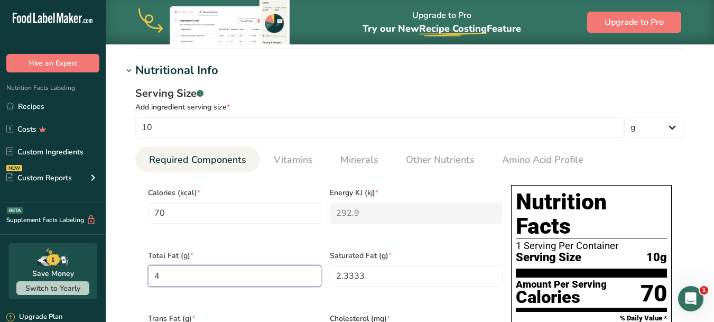
click at [192, 272] on Fat "4" at bounding box center [234, 275] width 173 height 21
drag, startPoint x: 192, startPoint y: 272, endPoint x: 137, endPoint y: 263, distance: 55.6
type Fat "8"
drag, startPoint x: 400, startPoint y: 273, endPoint x: 255, endPoint y: 276, distance: 145.4
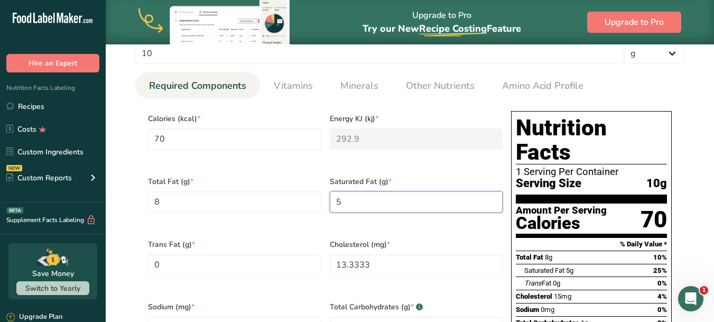
scroll to position [476, 0]
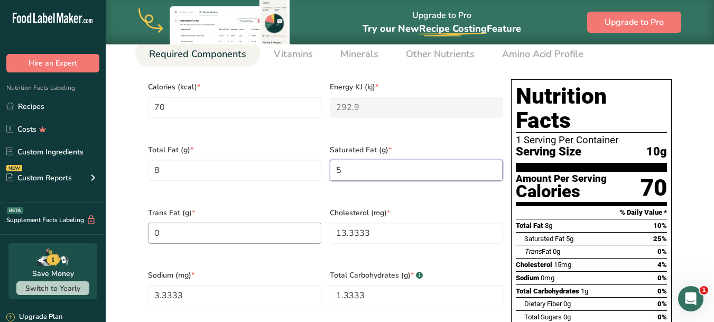
type Fat "5"
click at [183, 223] on Fat "0" at bounding box center [234, 233] width 173 height 21
click at [404, 223] on input "13.3333" at bounding box center [416, 233] width 173 height 21
drag, startPoint x: 409, startPoint y: 224, endPoint x: 175, endPoint y: 226, distance: 233.1
click at [207, 226] on div "Calories (kcal) * 70 Energy KJ (kj) * 292.9 Total Fat (g) * 8 Saturated Fat (g)…" at bounding box center [325, 263] width 363 height 377
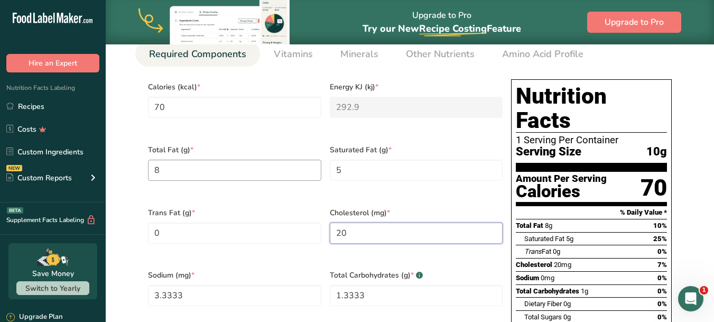
type input "20"
click at [294, 174] on Fat "8" at bounding box center [234, 170] width 173 height 21
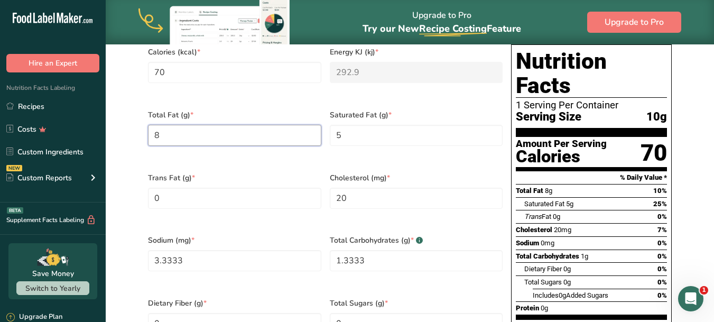
scroll to position [529, 0]
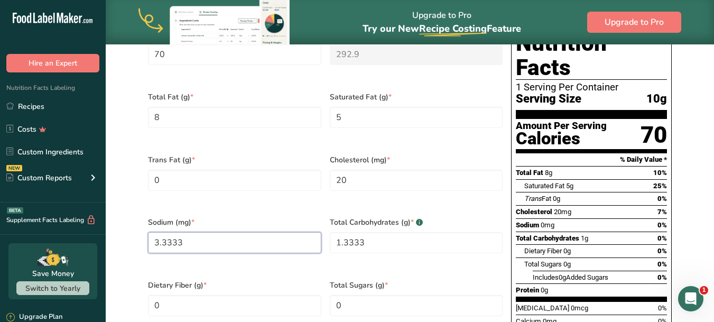
click at [196, 233] on input "3.3333" at bounding box center [234, 242] width 173 height 21
drag, startPoint x: 213, startPoint y: 233, endPoint x: 123, endPoint y: 233, distance: 90.4
click at [124, 233] on div "Serving Size .a-a{fill:#347362;}.b-a{fill:#fff;} Add ingredient serving size * …" at bounding box center [410, 167] width 574 height 493
type input "0"
click at [282, 181] on Fat "0" at bounding box center [234, 180] width 173 height 21
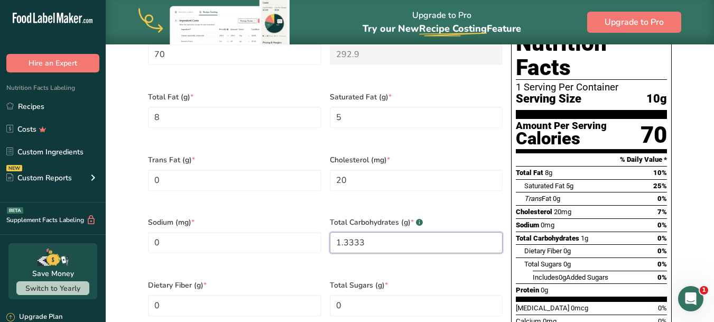
click at [406, 234] on Carbohydrates "1.3333" at bounding box center [416, 242] width 173 height 21
drag, startPoint x: 409, startPoint y: 234, endPoint x: 203, endPoint y: 223, distance: 205.9
click at [203, 223] on div "Calories (kcal) * 70 Energy KJ (kj) * 292.9 Total Fat (g) * 8 Saturated Fat (g)…" at bounding box center [325, 210] width 363 height 377
type Carbohydrates "0"
click at [261, 186] on div "Trans Fat (g) * 0" at bounding box center [235, 179] width 182 height 63
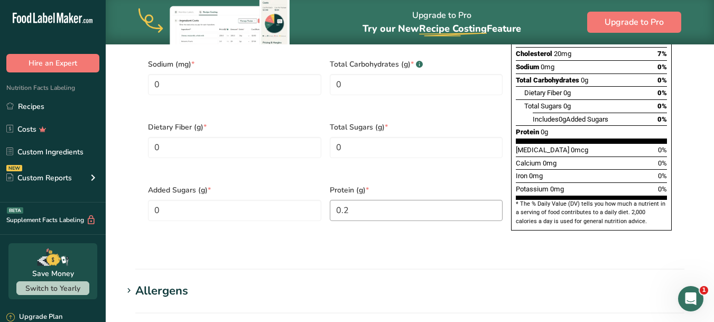
scroll to position [687, 0]
click at [373, 199] on input "0.2" at bounding box center [416, 209] width 173 height 21
type input "0.1"
click at [271, 141] on Fiber "0" at bounding box center [234, 146] width 173 height 21
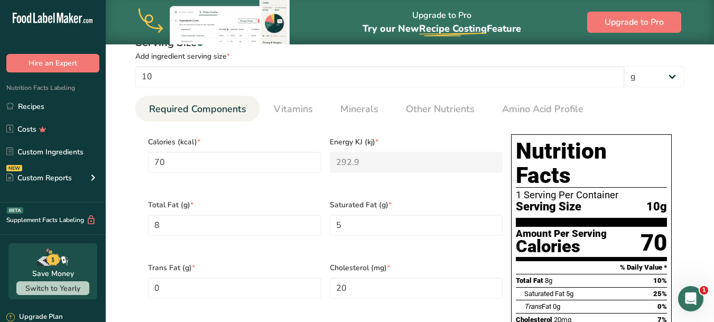
scroll to position [317, 0]
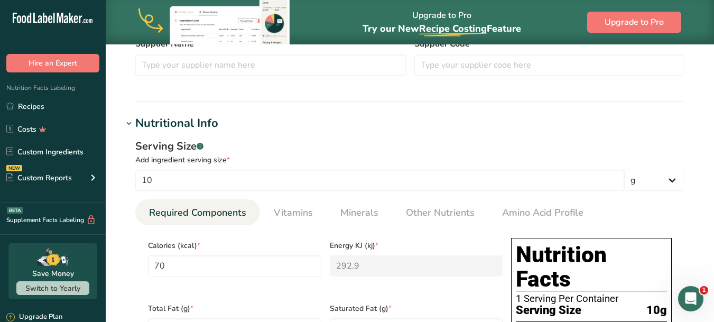
click at [487, 131] on h1 "Nutritional Info" at bounding box center [410, 123] width 574 height 17
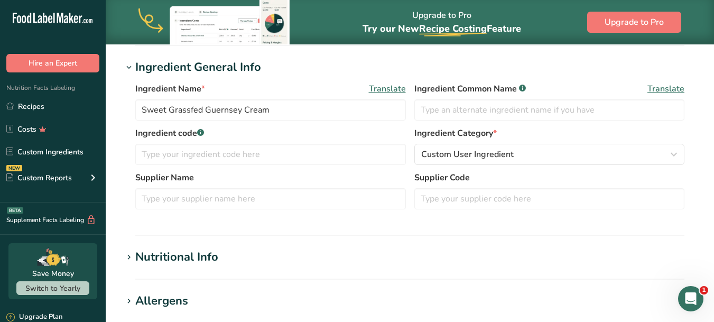
scroll to position [159, 0]
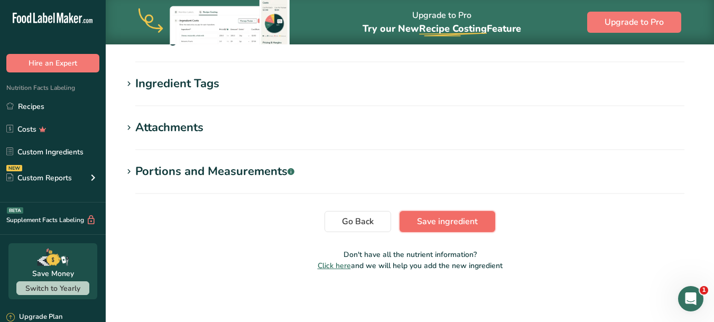
click at [449, 220] on span "Save ingredient" at bounding box center [447, 221] width 61 height 13
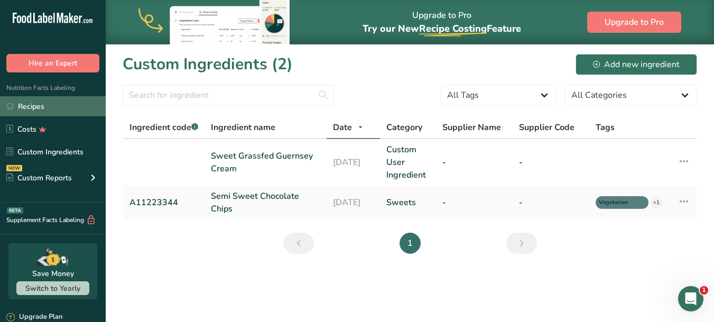
click at [36, 106] on link "Recipes" at bounding box center [53, 106] width 106 height 20
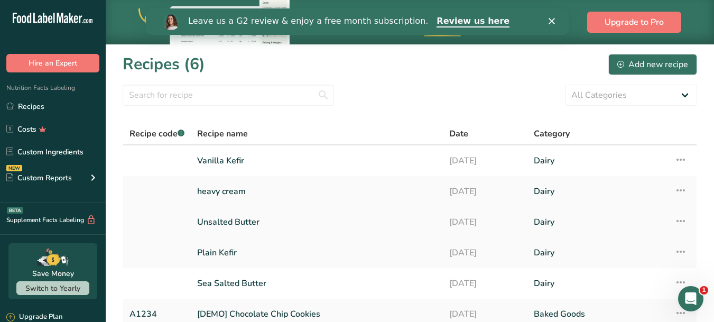
click at [239, 225] on link "Unsalted Butter" at bounding box center [316, 222] width 239 height 22
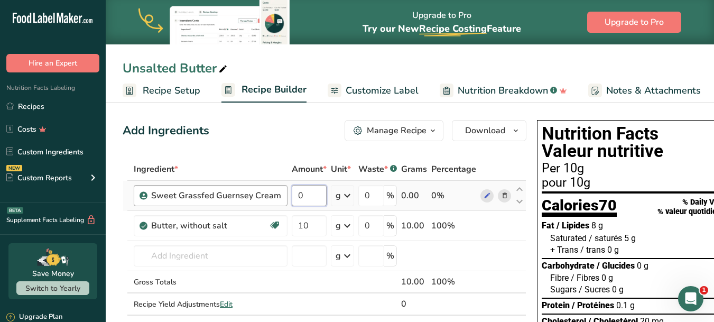
drag, startPoint x: 298, startPoint y: 196, endPoint x: 272, endPoint y: 196, distance: 26.4
click at [272, 196] on tr "Sweet Grassfed Guernsey Cream 0 g Weight Units g kg mg See more Volume Units l …" at bounding box center [324, 196] width 403 height 30
type input "10"
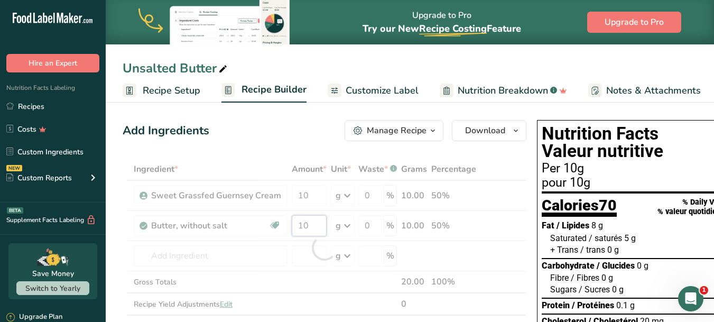
drag, startPoint x: 318, startPoint y: 223, endPoint x: 278, endPoint y: 221, distance: 39.7
click at [278, 221] on div "Ingredient * Amount * Unit * Waste * .a-a{fill:#347362;}.b-a{fill:#fff;} Grams …" at bounding box center [325, 247] width 404 height 179
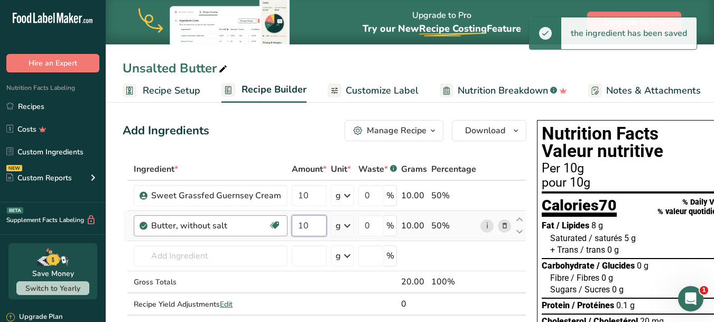
drag, startPoint x: 307, startPoint y: 230, endPoint x: 273, endPoint y: 230, distance: 34.4
click at [274, 230] on tr "Butter, without salt Gluten free Vegetarian Soy free 10 g Portions 1 pat (1" sq…" at bounding box center [324, 226] width 403 height 30
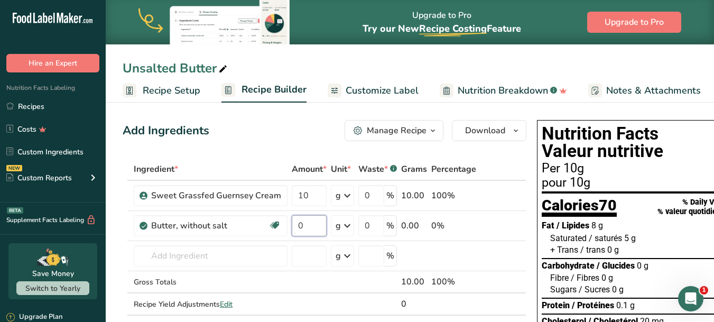
type input "0"
click at [280, 126] on div "Add Ingredients Manage Recipe Delete Recipe Duplicate Recipe Scale Recipe Save …" at bounding box center [325, 130] width 404 height 21
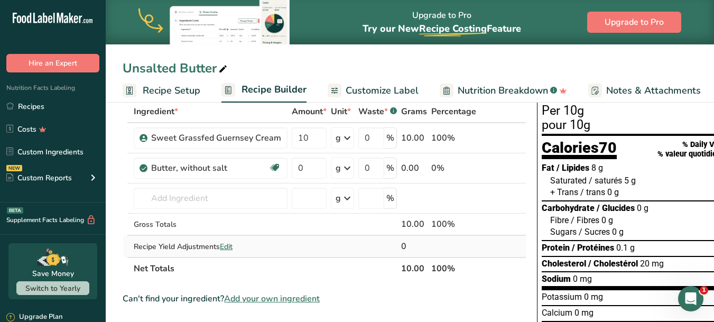
scroll to position [53, 0]
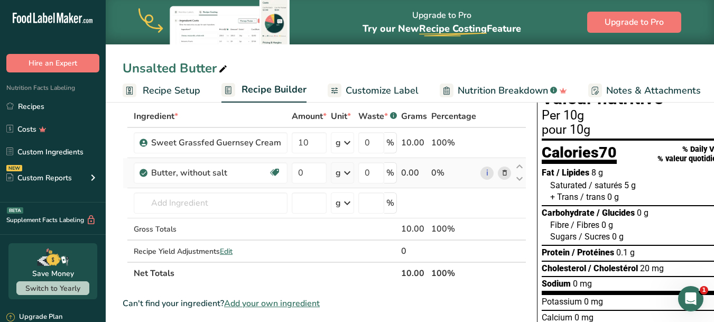
click at [501, 173] on icon at bounding box center [504, 173] width 7 height 11
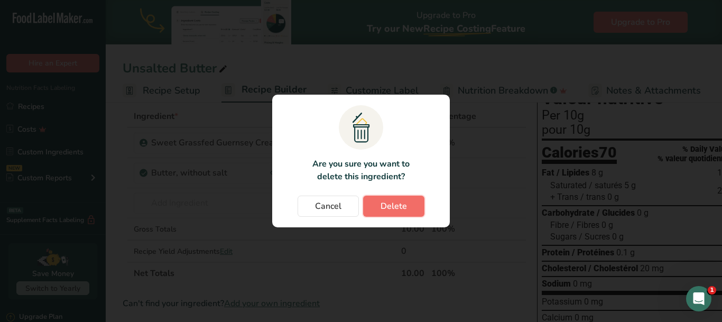
click at [412, 205] on button "Delete" at bounding box center [393, 206] width 61 height 21
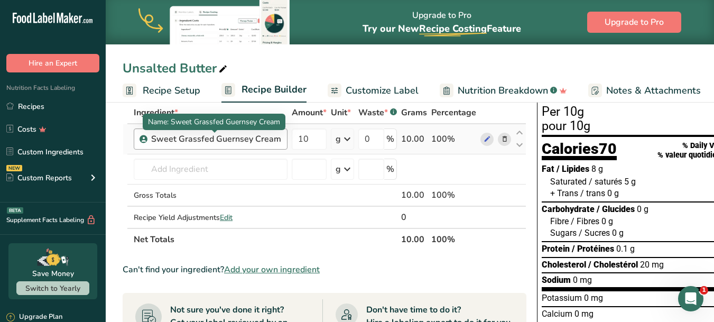
scroll to position [0, 0]
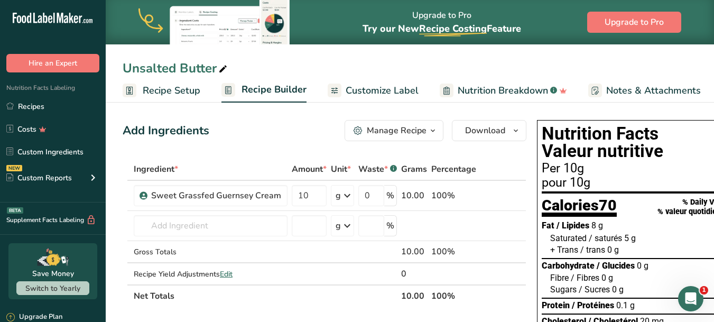
drag, startPoint x: 653, startPoint y: 89, endPoint x: 438, endPoint y: 108, distance: 215.4
click at [653, 89] on span "Notes & Attachments" at bounding box center [653, 91] width 95 height 14
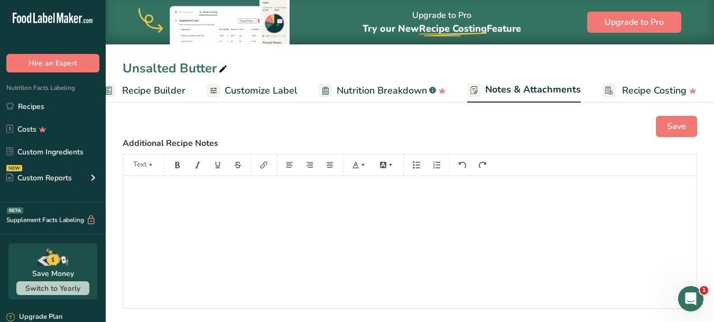
click at [652, 89] on span "Recipe Costing" at bounding box center [654, 91] width 64 height 14
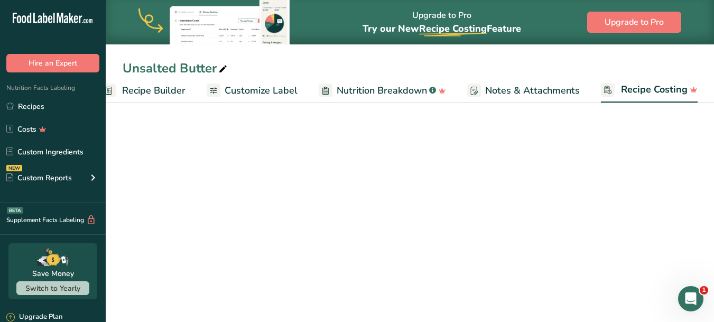
scroll to position [0, 119]
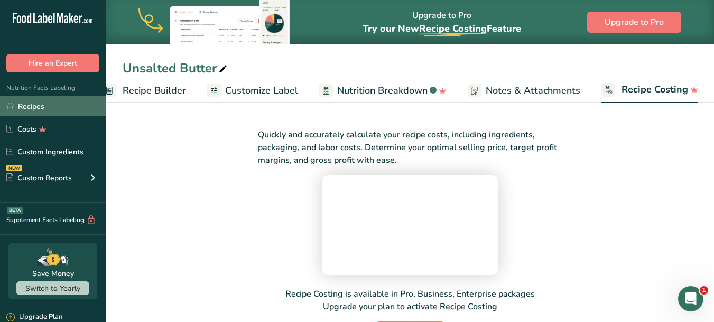
click at [38, 106] on link "Recipes" at bounding box center [53, 106] width 106 height 20
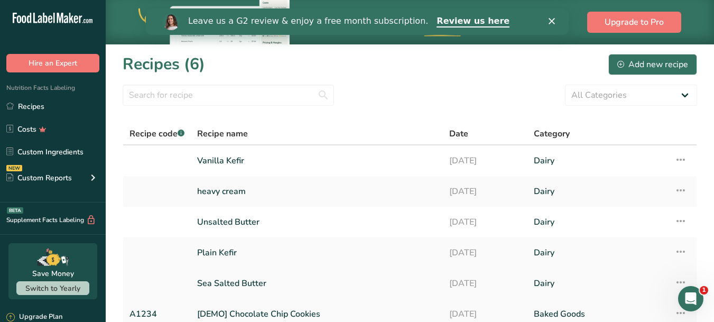
click at [223, 284] on link "Sea Salted Butter" at bounding box center [316, 283] width 239 height 22
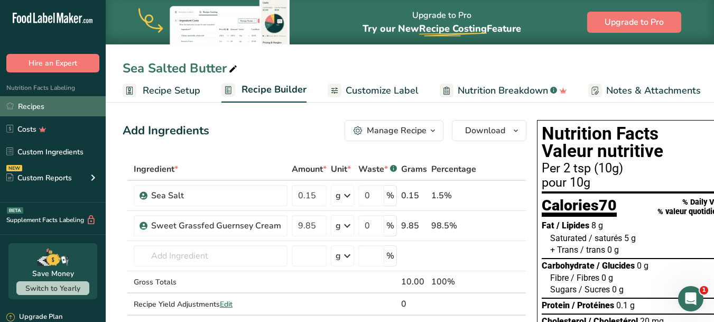
drag, startPoint x: 33, startPoint y: 107, endPoint x: 73, endPoint y: 108, distance: 40.7
click at [33, 107] on link "Recipes" at bounding box center [53, 106] width 106 height 20
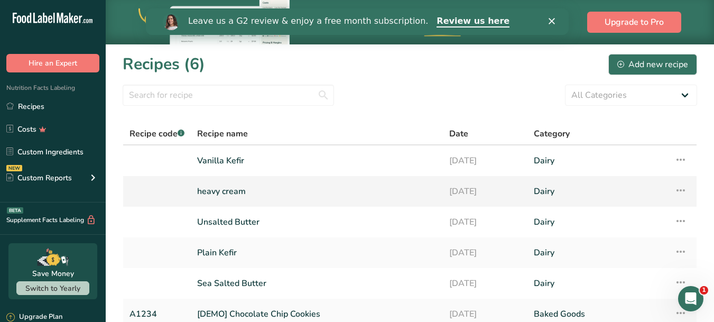
click at [684, 190] on icon at bounding box center [680, 190] width 13 height 19
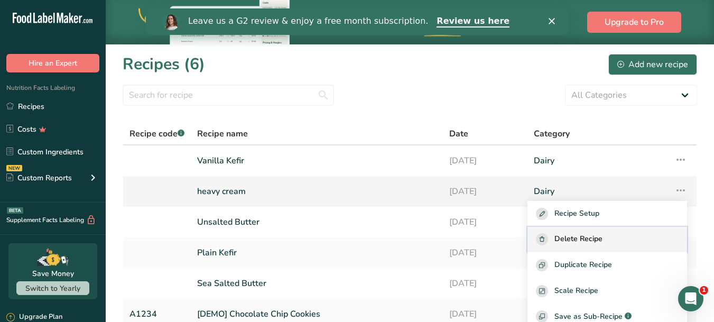
click at [602, 241] on span "Delete Recipe" at bounding box center [578, 239] width 48 height 12
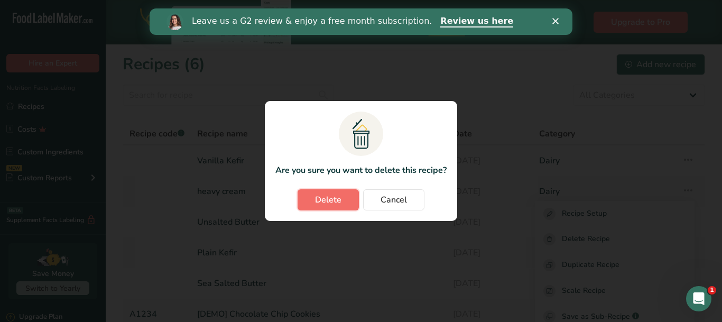
click at [326, 198] on span "Delete" at bounding box center [328, 199] width 26 height 13
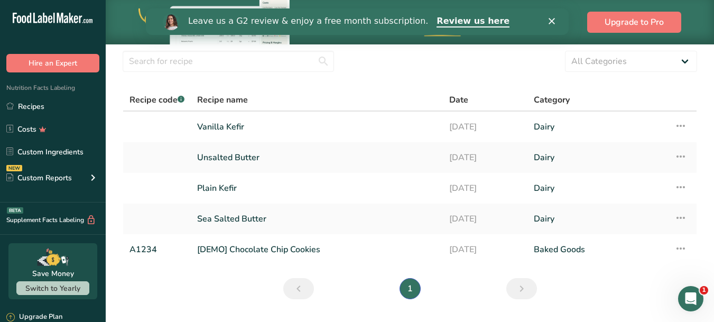
scroll to position [53, 0]
